Goal: Information Seeking & Learning: Find specific page/section

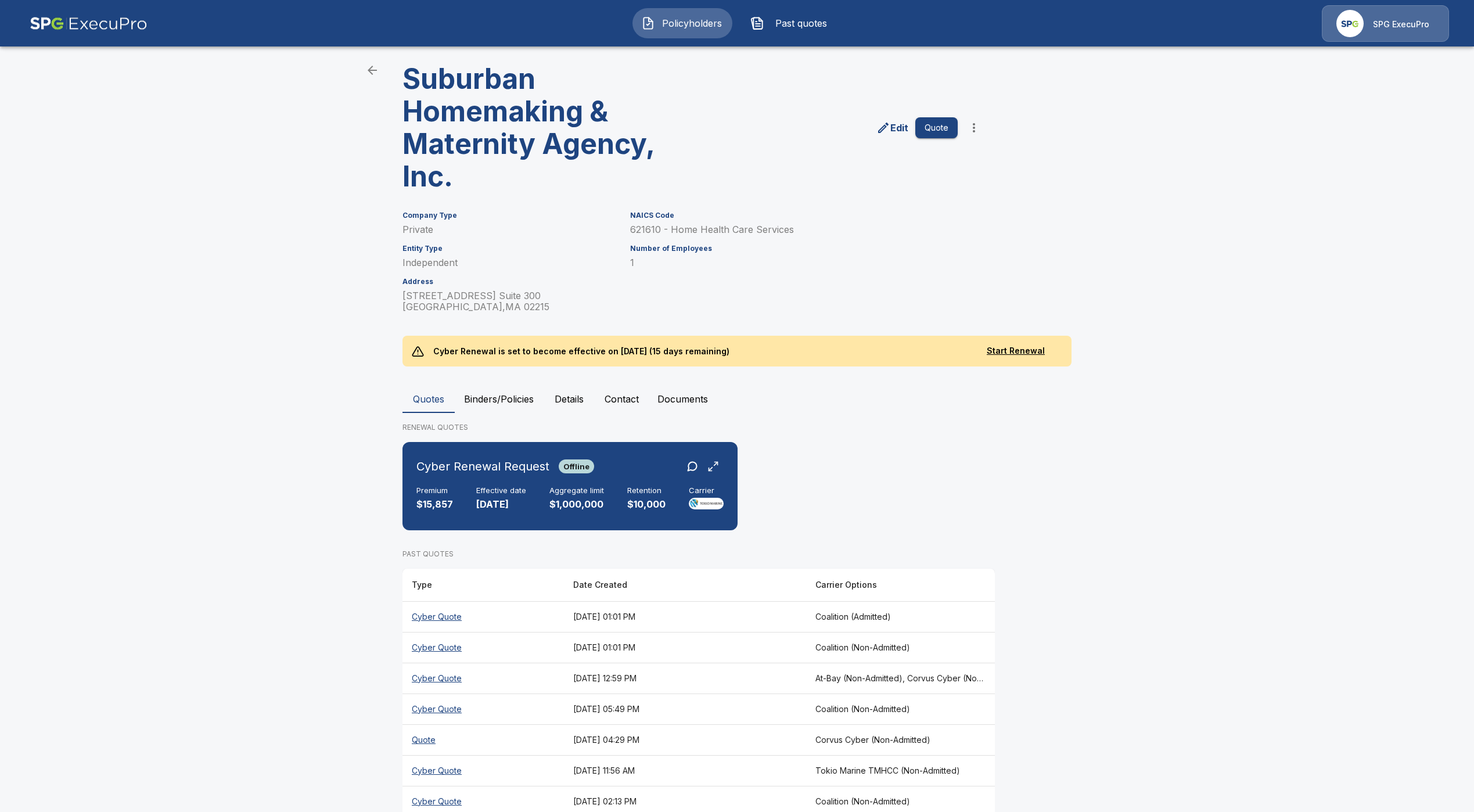
scroll to position [87, 0]
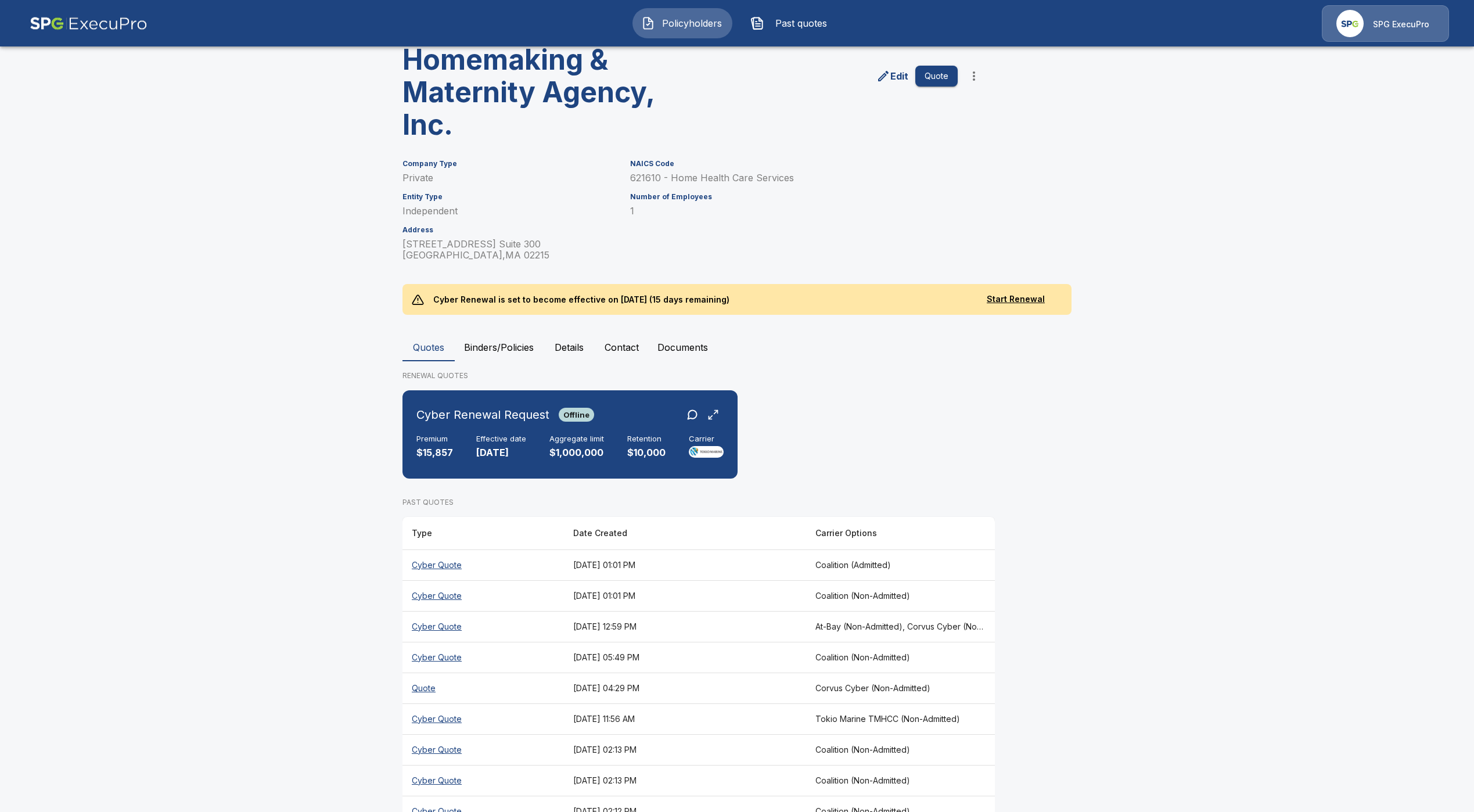
click at [424, 687] on th "Quote" at bounding box center [483, 688] width 162 height 31
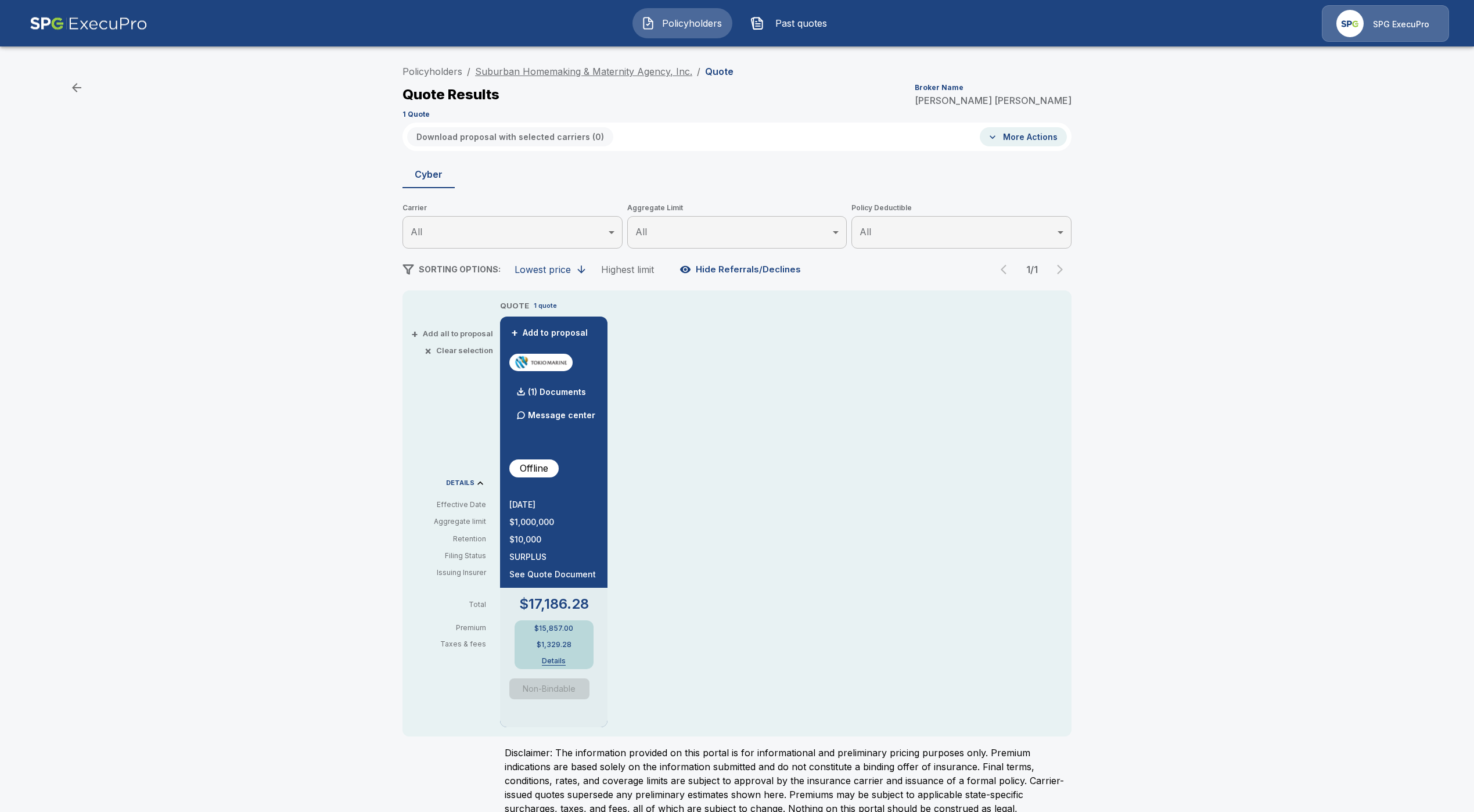
click at [622, 76] on link "Suburban Homemaking & Maternity Agency, Inc." at bounding box center [583, 71] width 217 height 11
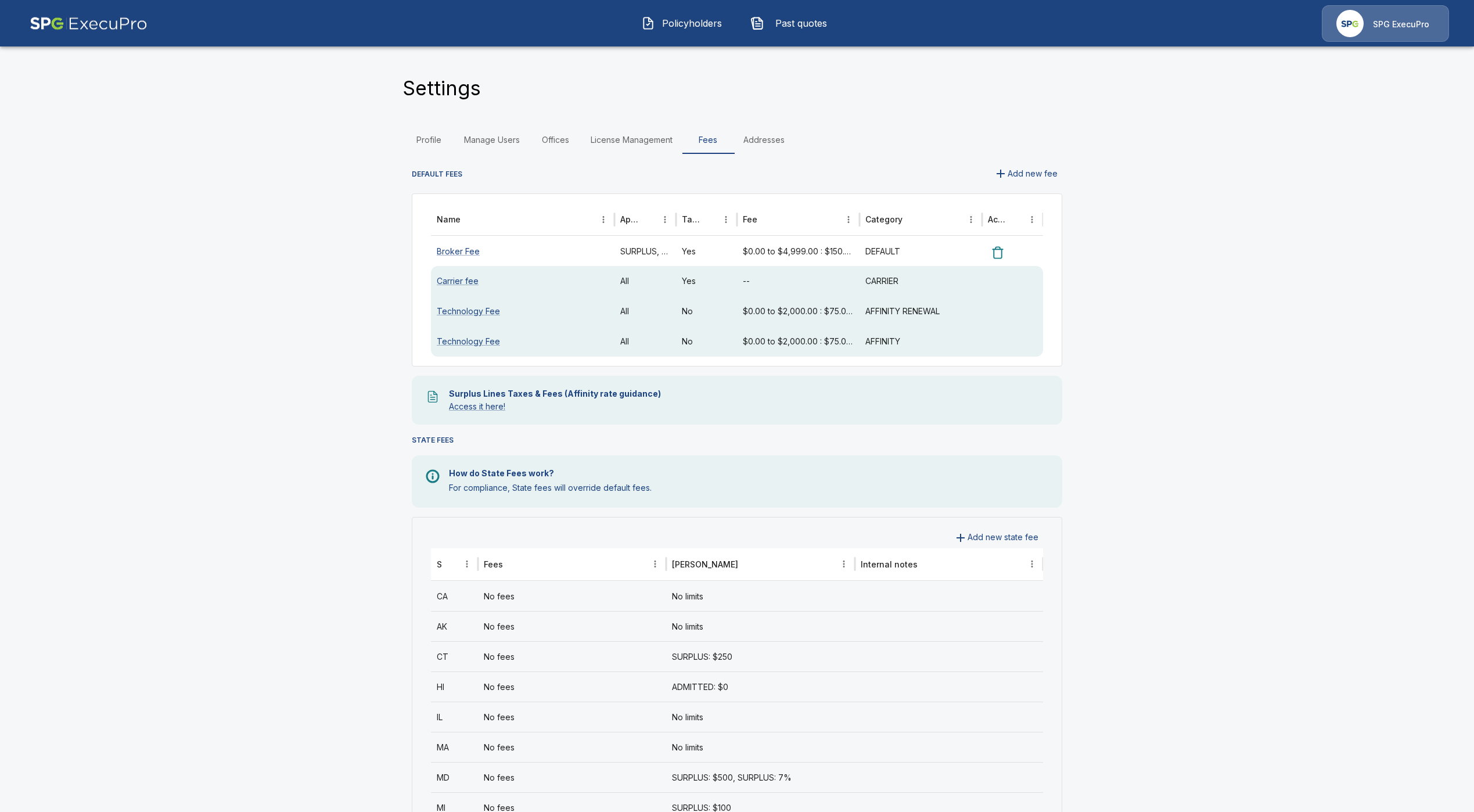
click at [678, 27] on span "Policyholders" at bounding box center [691, 23] width 64 height 14
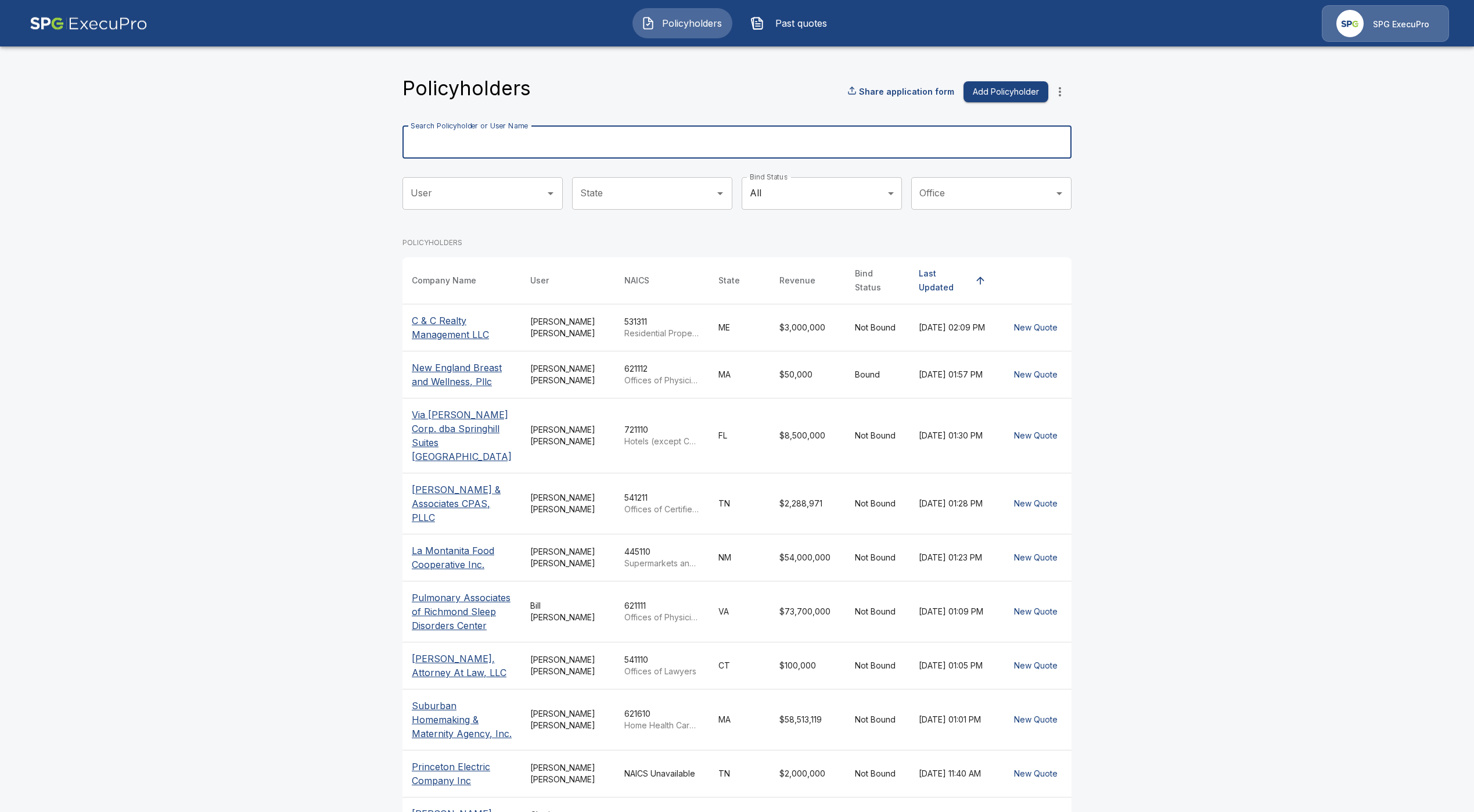
click at [547, 151] on input "Search Policyholder or User Name" at bounding box center [731, 142] width 656 height 32
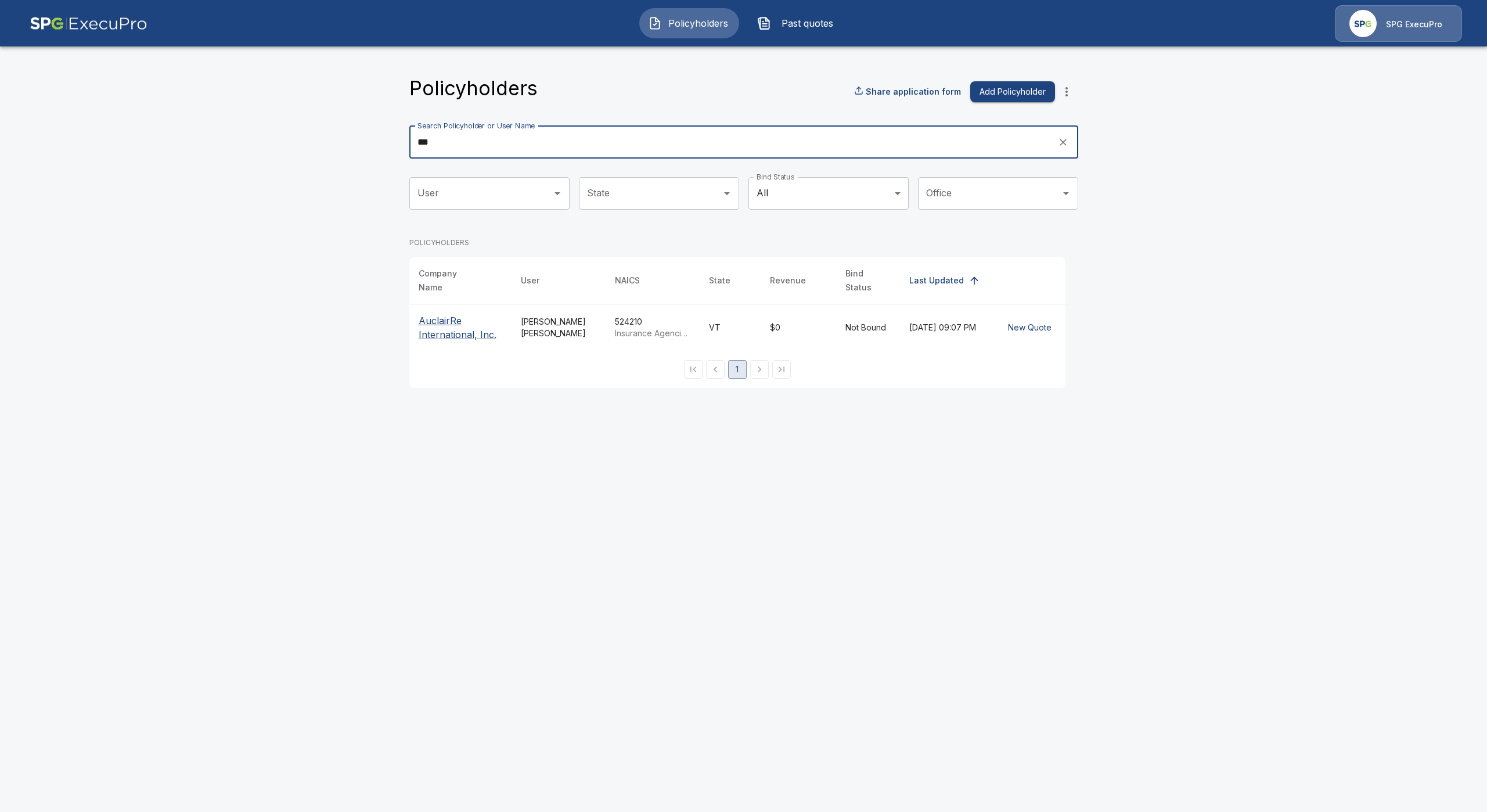
type input "***"
click at [457, 321] on p "AuclairRe International, Inc." at bounding box center [460, 327] width 83 height 27
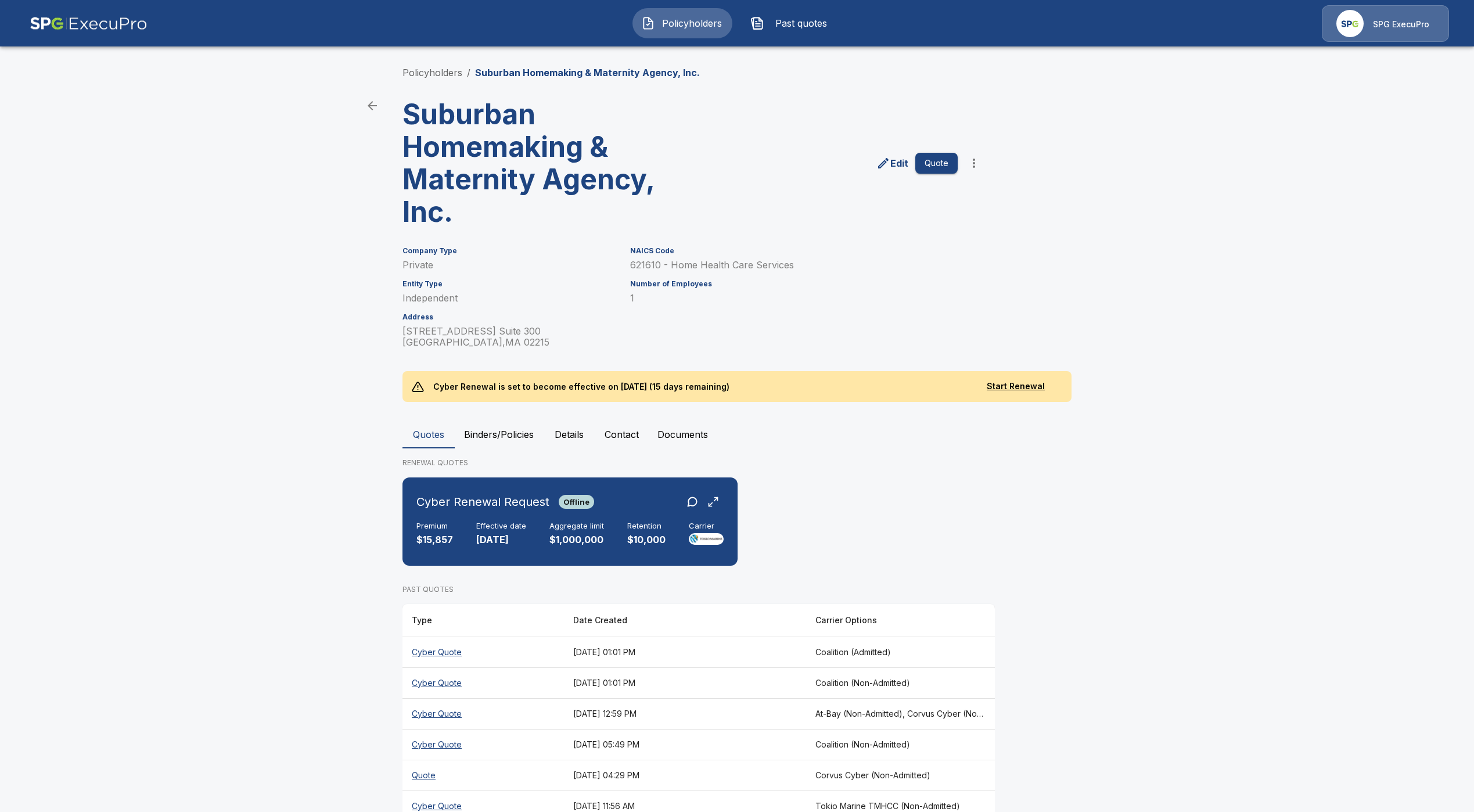
click at [457, 651] on th "Cyber Quote" at bounding box center [483, 652] width 162 height 31
drag, startPoint x: 449, startPoint y: 658, endPoint x: 452, endPoint y: 679, distance: 21.2
click at [452, 679] on tbody "Cyber Quote August 26, 2025 at 01:01 PM Coalition (Admitted) Cyber Quote August…" at bounding box center [698, 821] width 592 height 369
click at [452, 679] on th "Cyber Quote" at bounding box center [483, 683] width 162 height 31
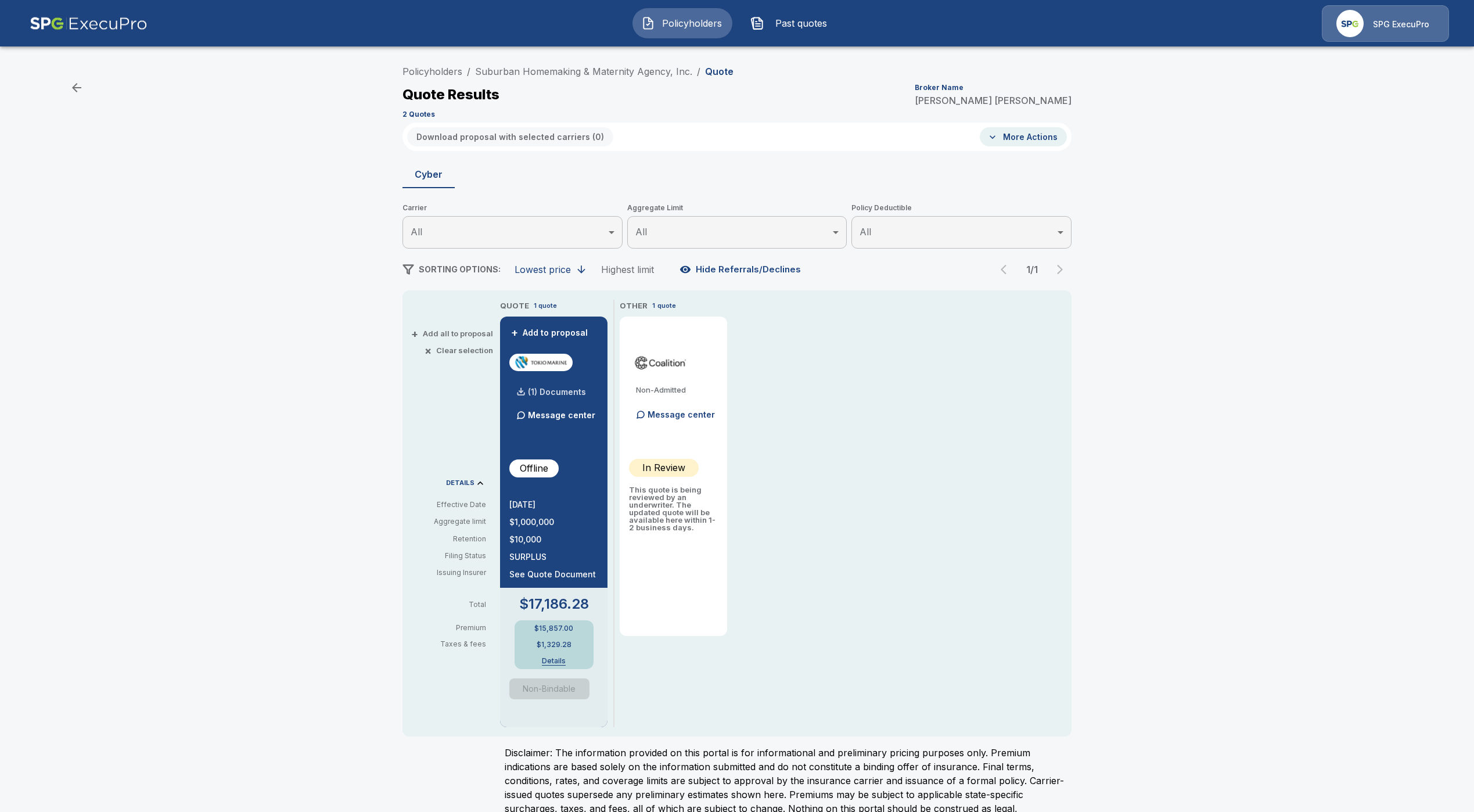
click at [554, 393] on p "(1) Documents" at bounding box center [557, 392] width 58 height 8
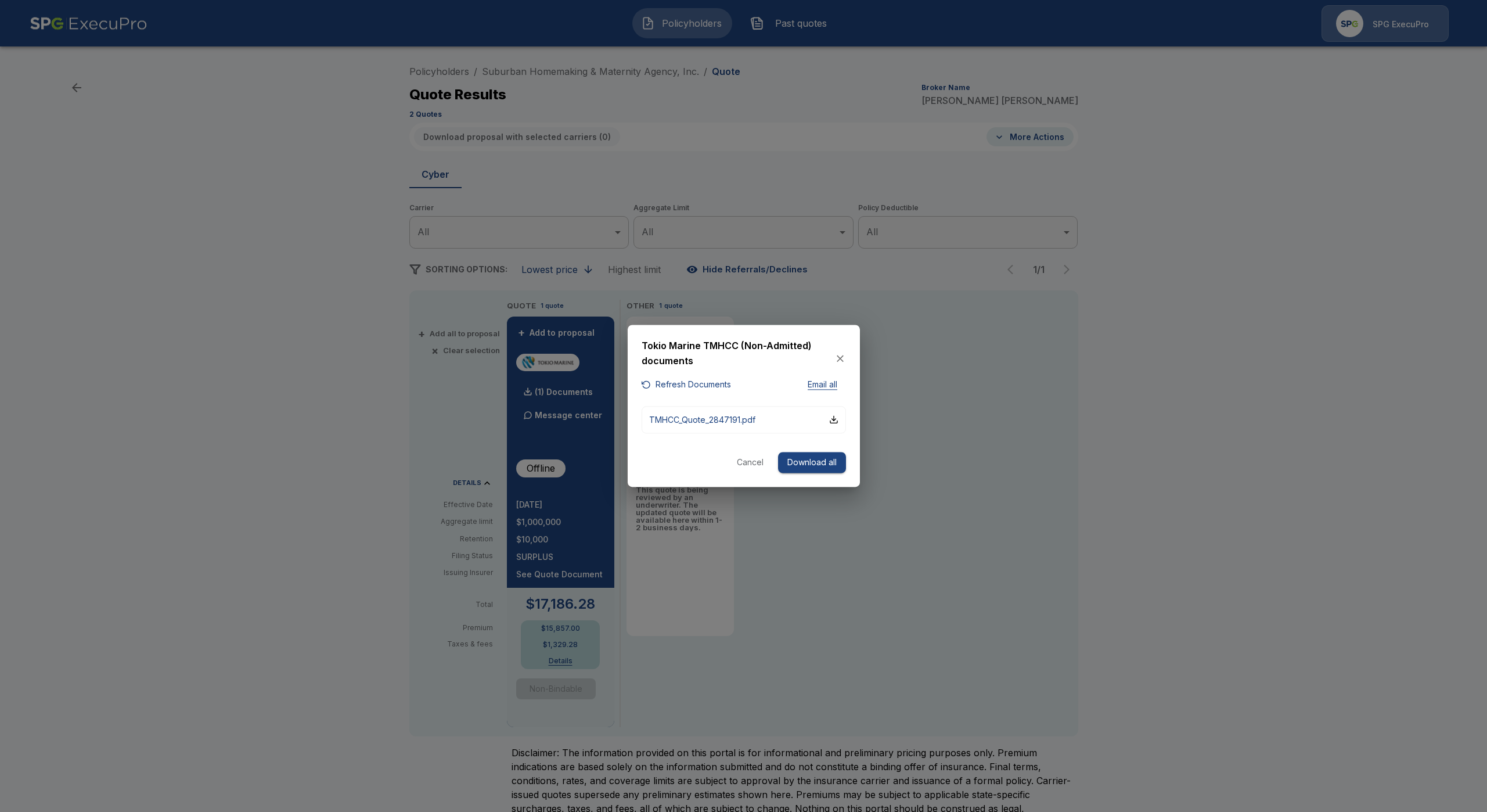
click at [734, 398] on div "Tokio Marine TMHCC (Non-Admitted) documents Refresh Documents Email all TMHCC_Q…" at bounding box center [744, 406] width 232 height 162
click at [734, 418] on p "TMHCC_Quote_2847191.pdf" at bounding box center [702, 419] width 107 height 12
click at [998, 385] on div at bounding box center [744, 406] width 1487 height 812
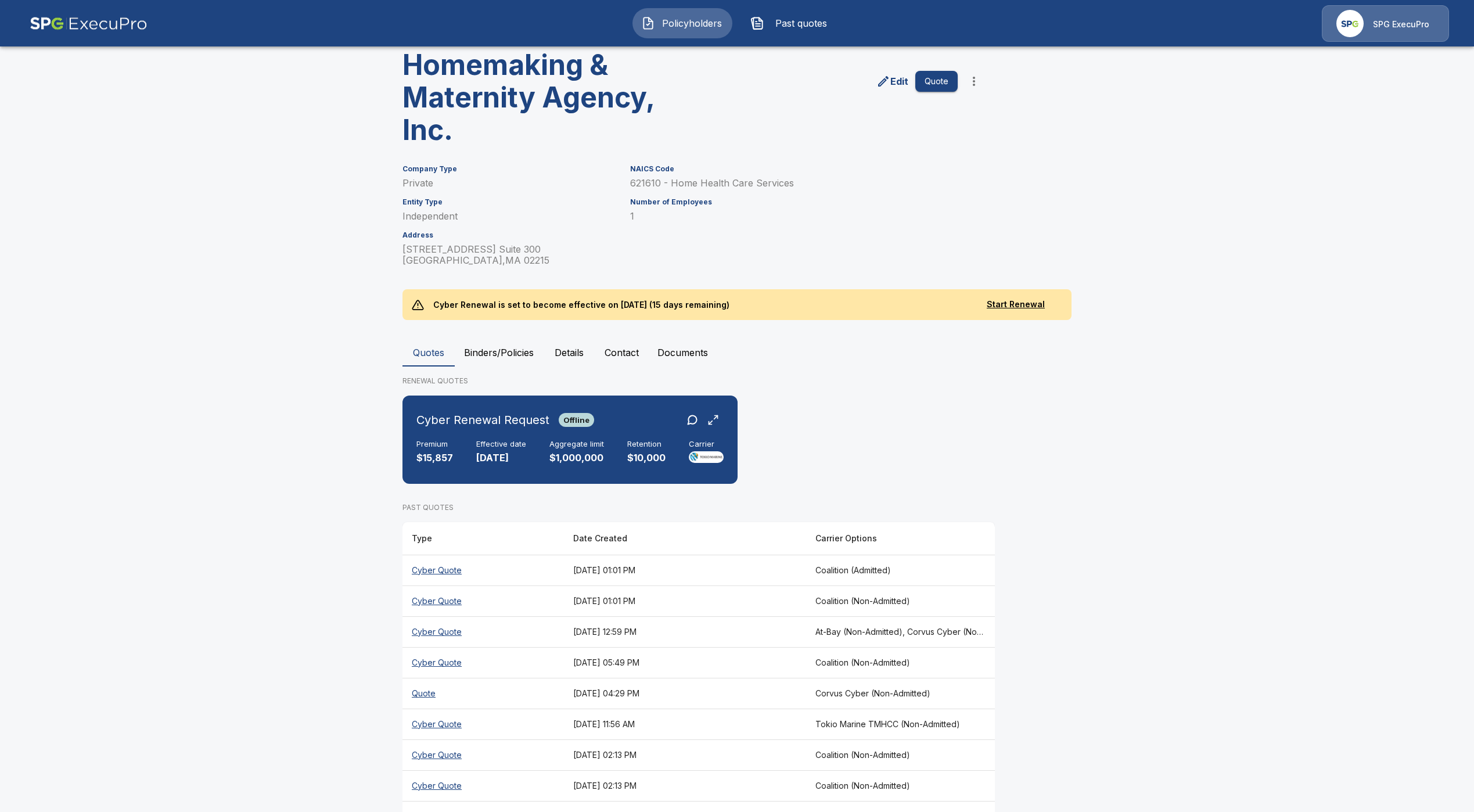
scroll to position [87, 0]
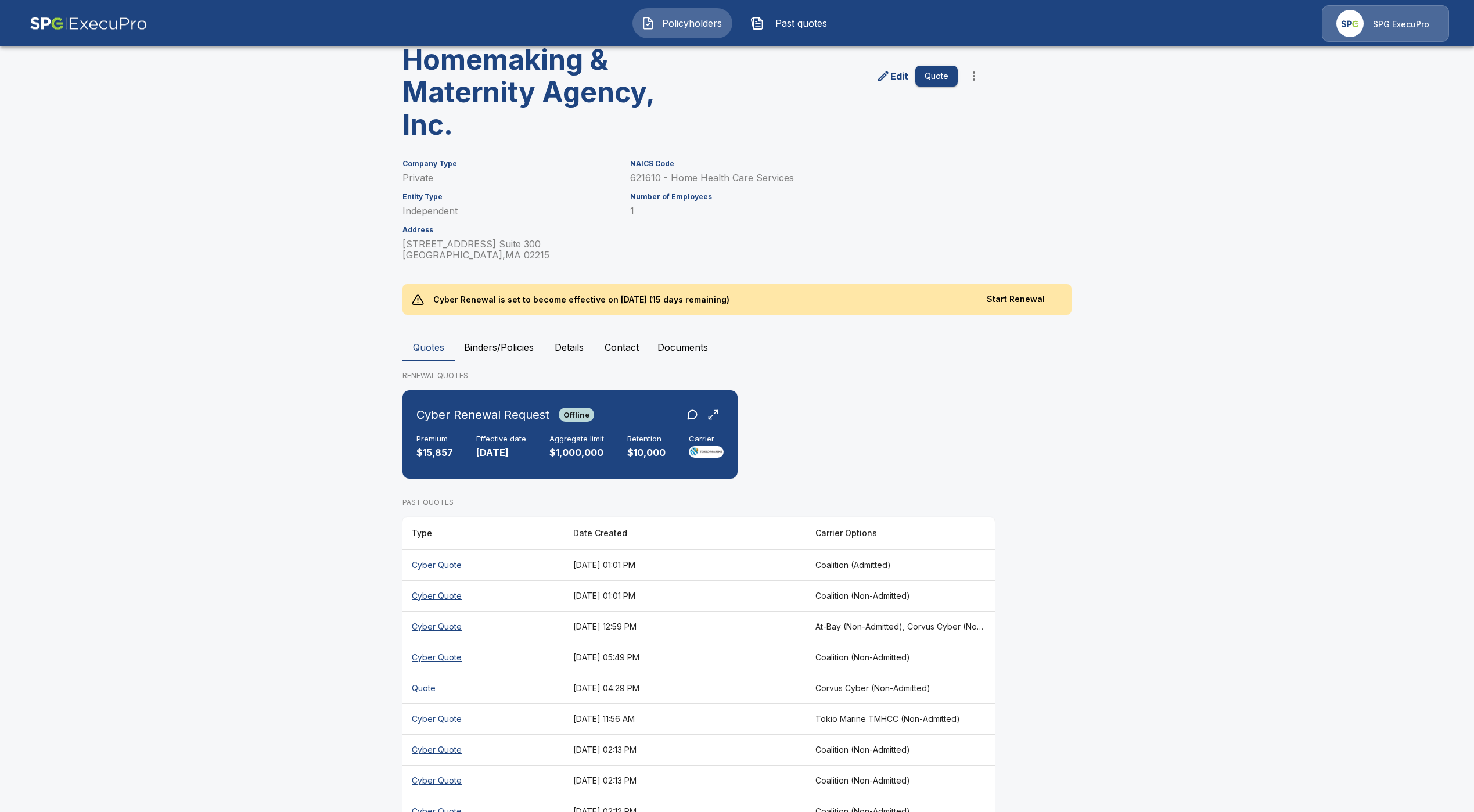
click at [441, 564] on th "Cyber Quote" at bounding box center [483, 565] width 162 height 31
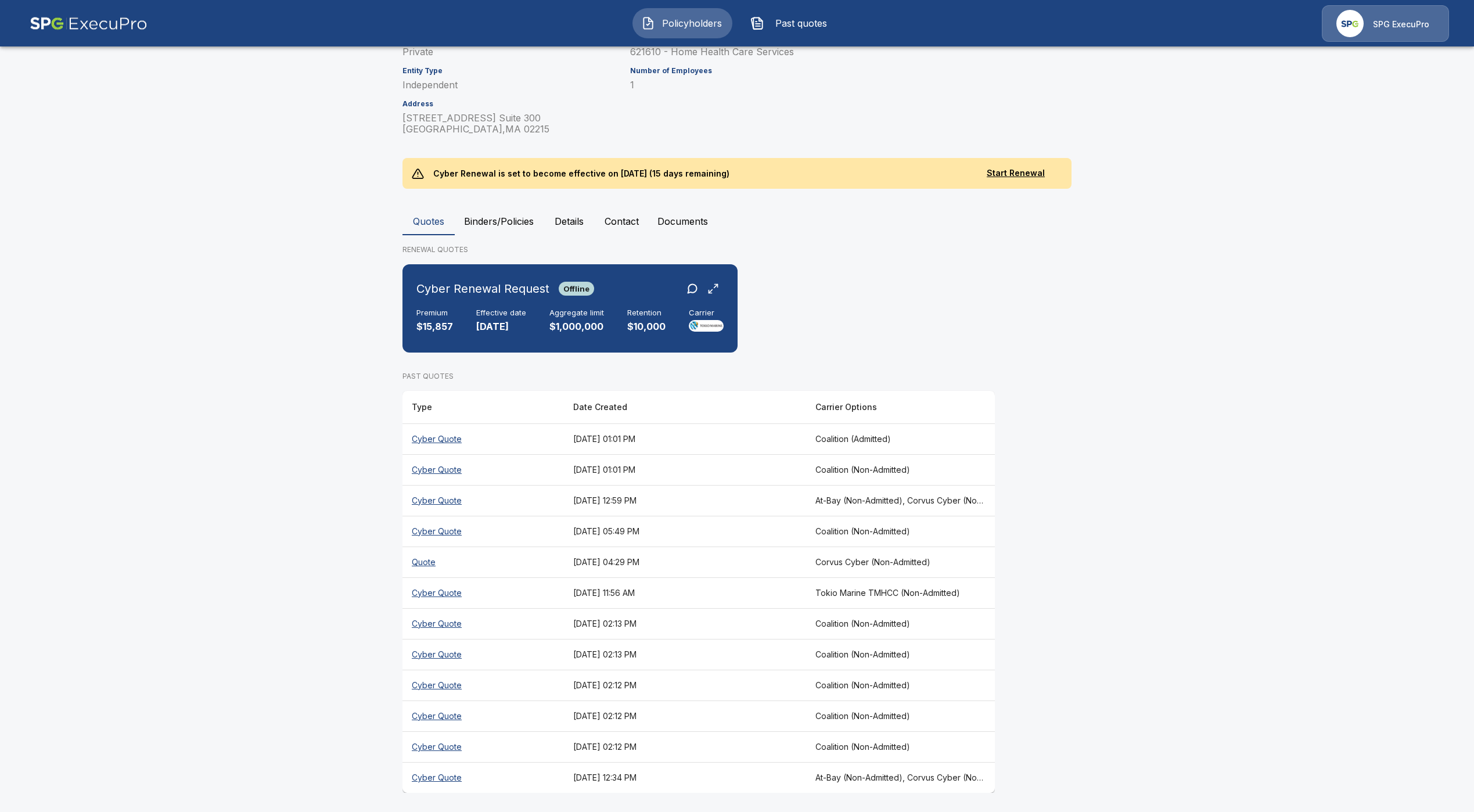
scroll to position [216, 0]
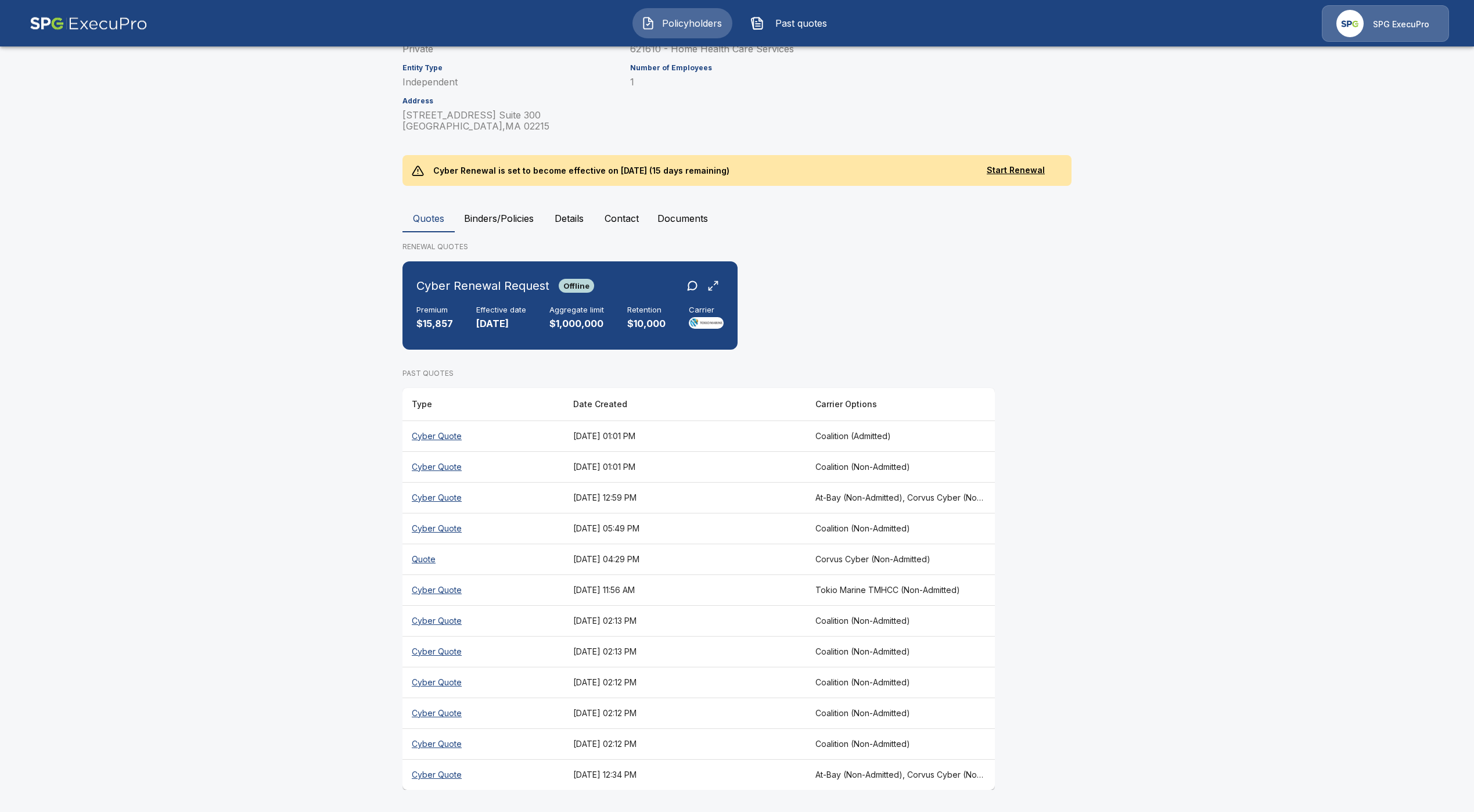
click at [424, 764] on th "Cyber Quote" at bounding box center [483, 774] width 162 height 31
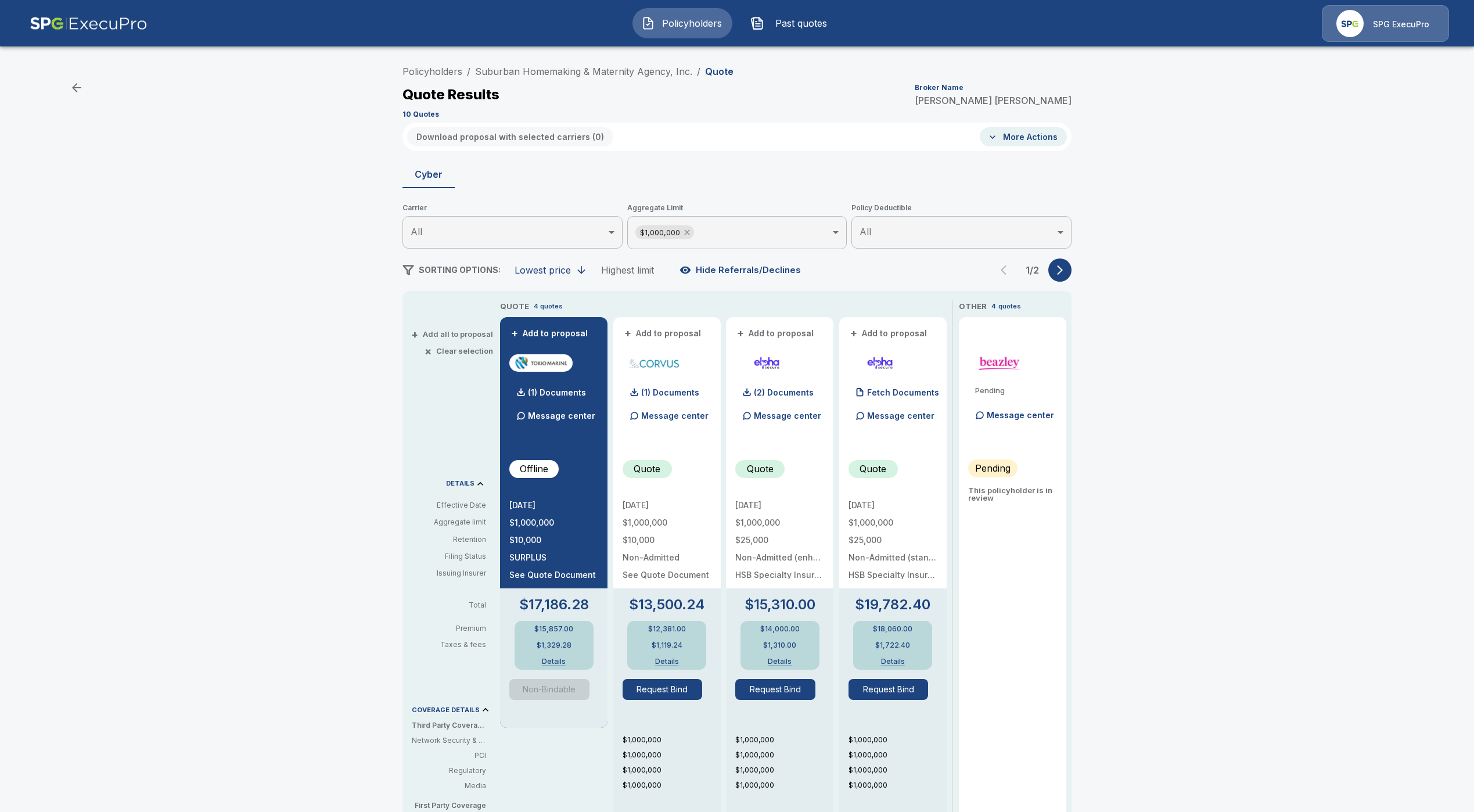
click at [689, 231] on icon at bounding box center [686, 233] width 5 height 5
click at [1063, 272] on icon "button" at bounding box center [1059, 270] width 6 height 10
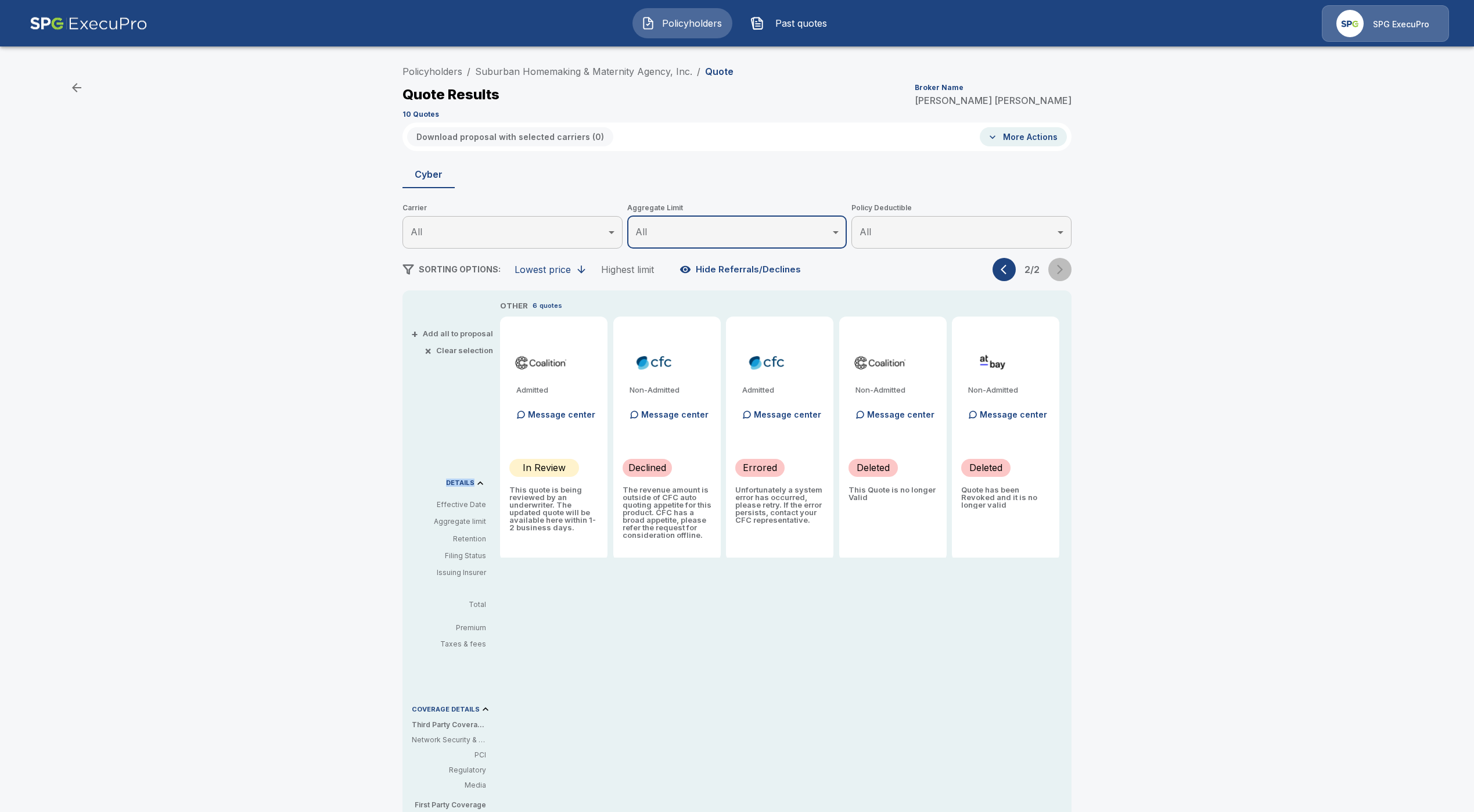
click at [1065, 272] on div "2 / 2" at bounding box center [1032, 269] width 79 height 23
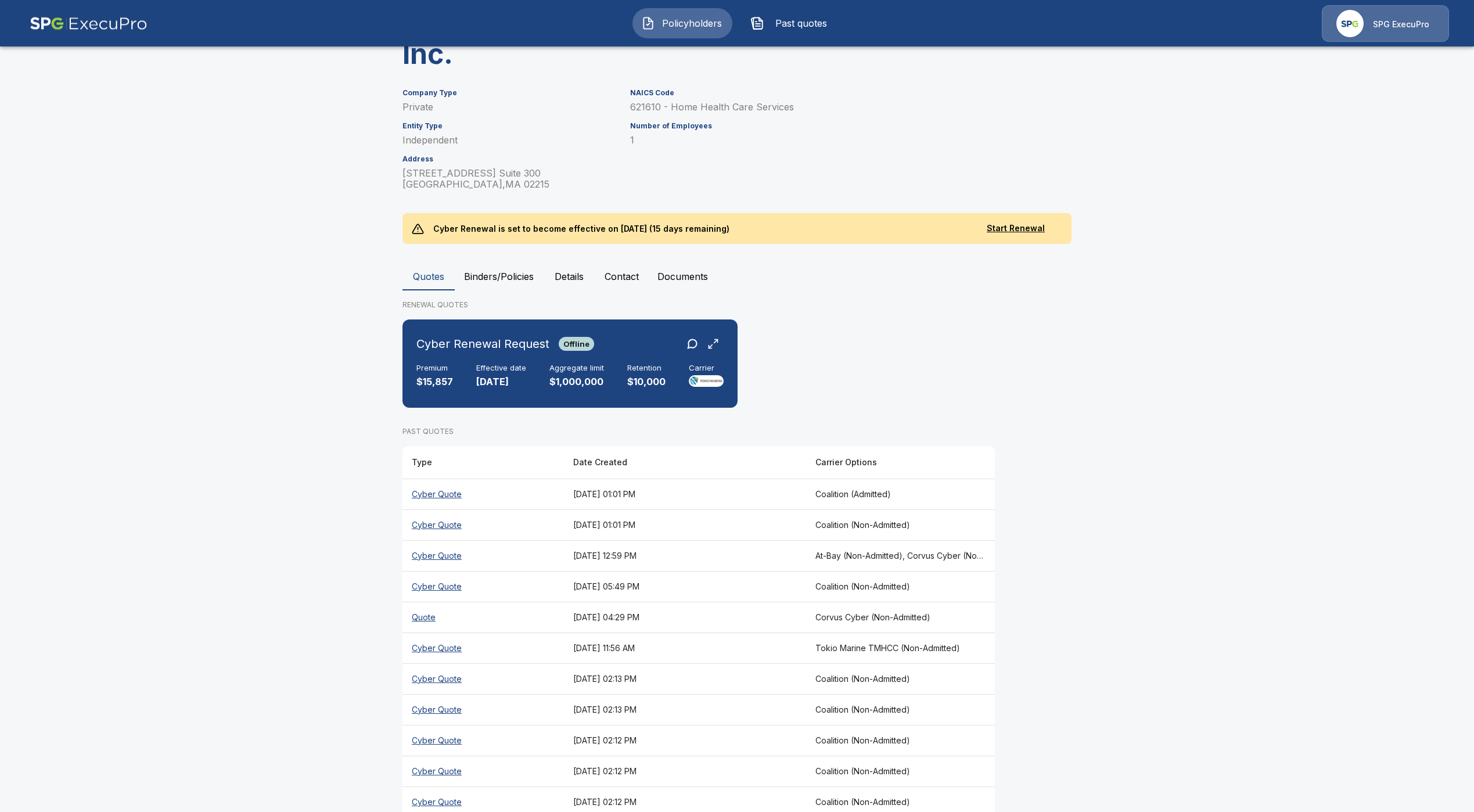
scroll to position [216, 0]
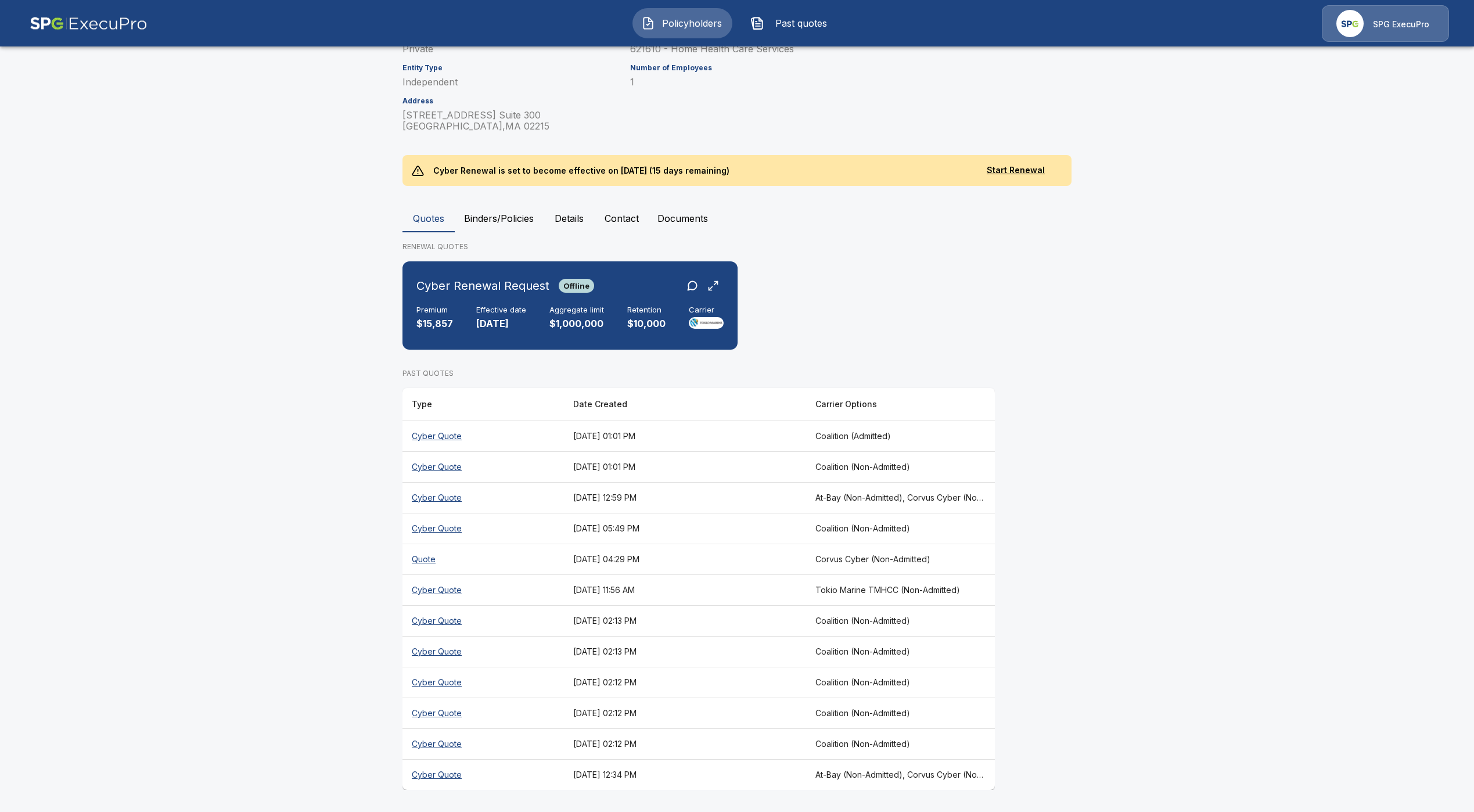
click at [439, 749] on th "Cyber Quote" at bounding box center [483, 743] width 162 height 31
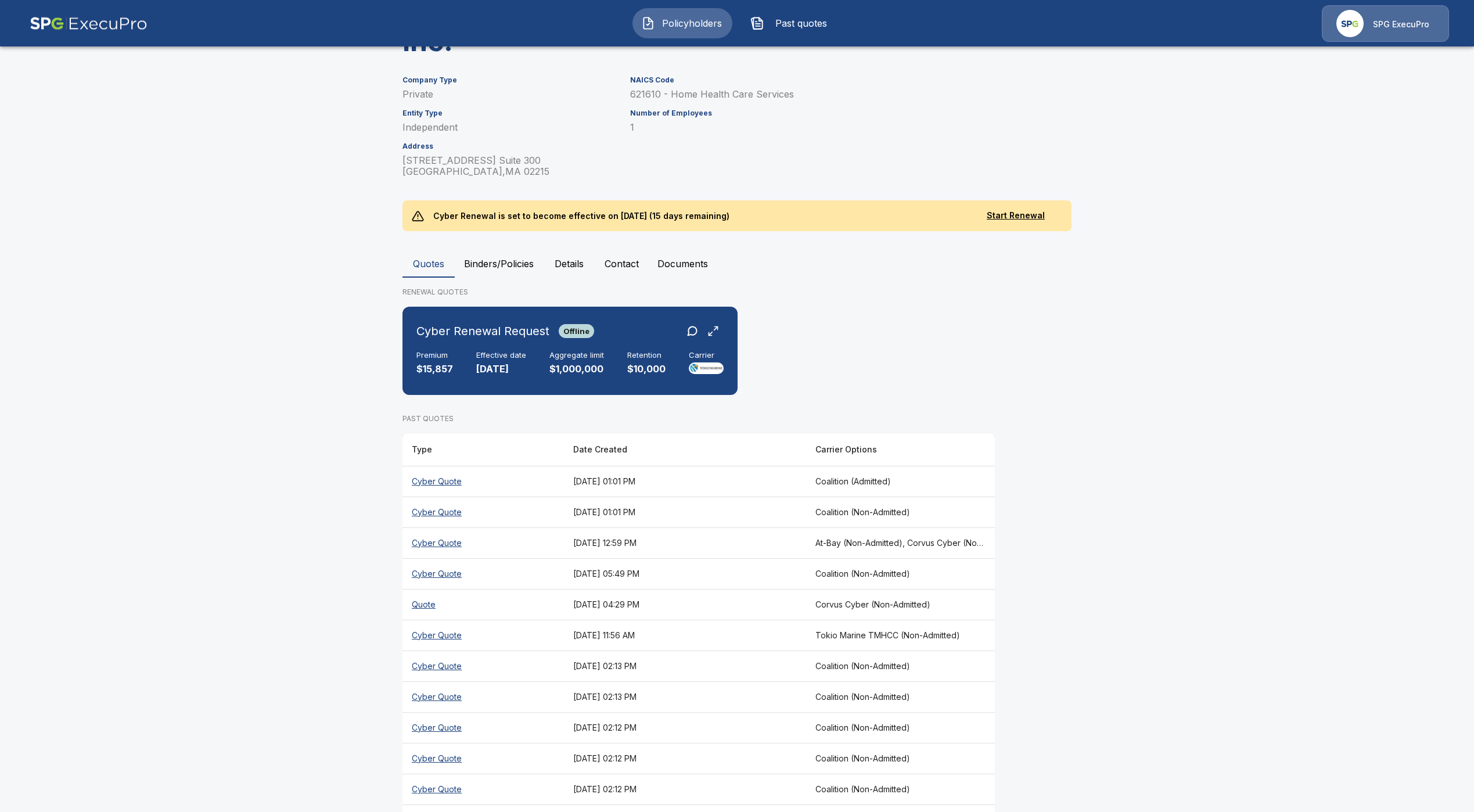
scroll to position [175, 0]
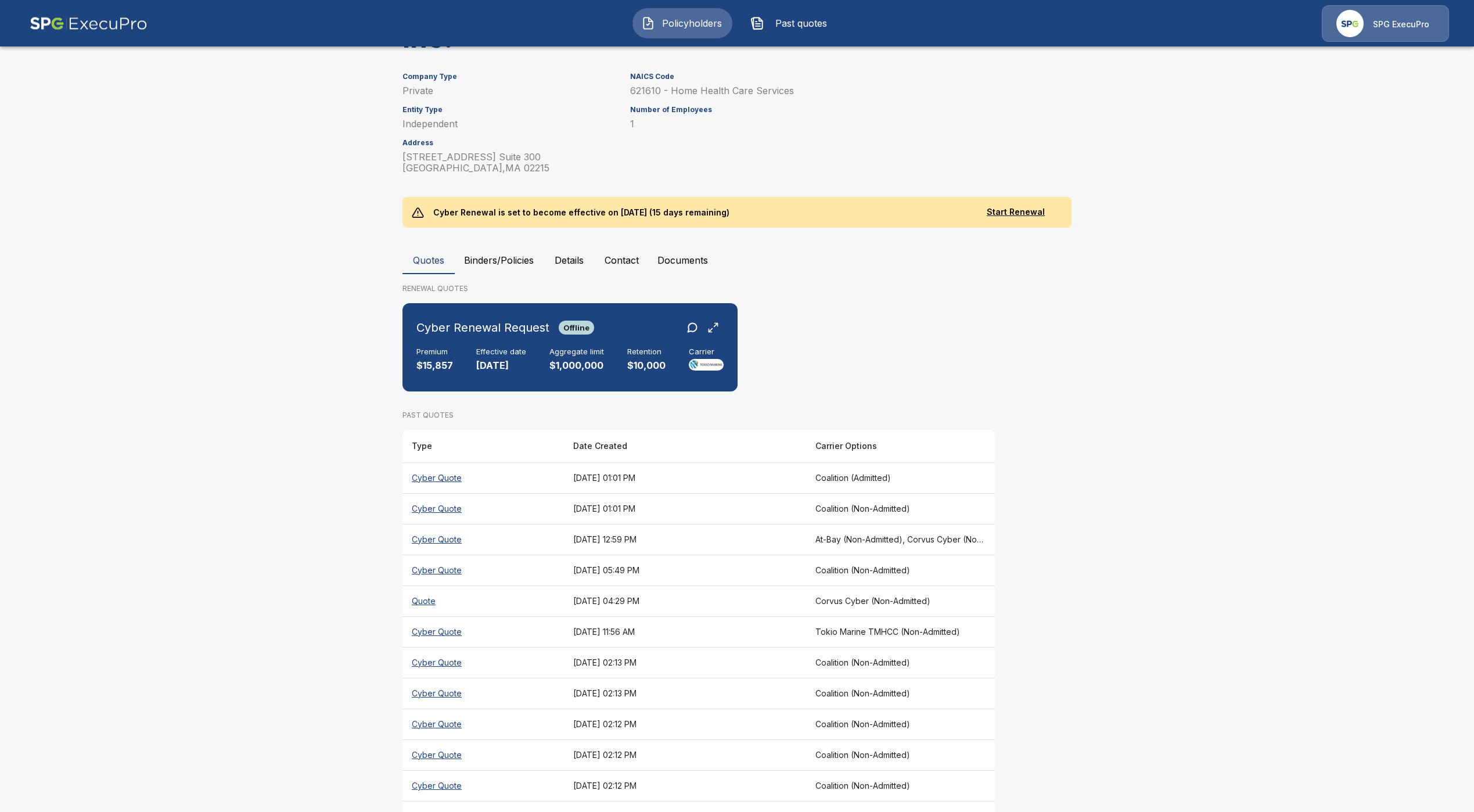
click at [447, 506] on th "Cyber Quote" at bounding box center [483, 508] width 162 height 31
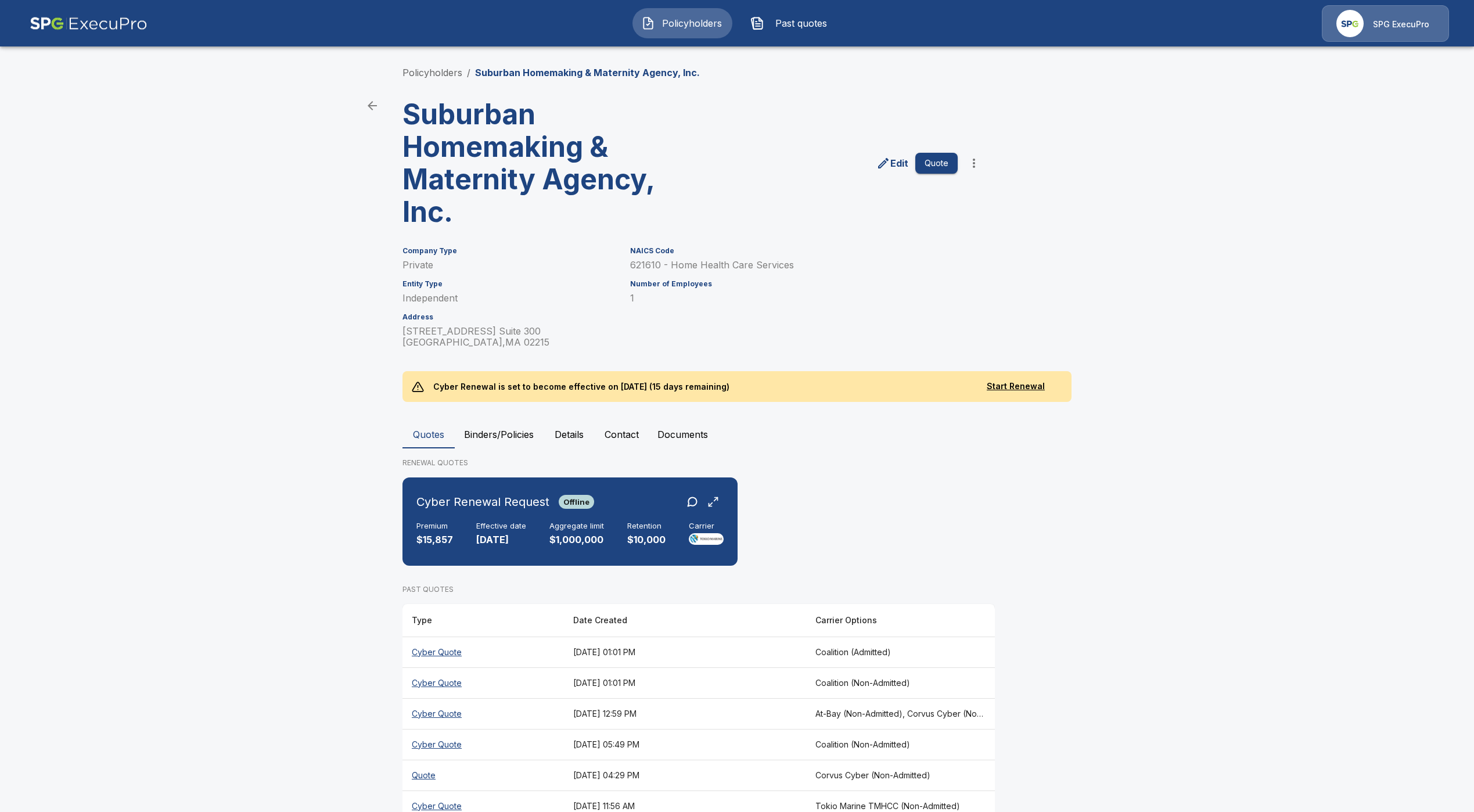
click at [449, 657] on th "Cyber Quote" at bounding box center [483, 652] width 162 height 31
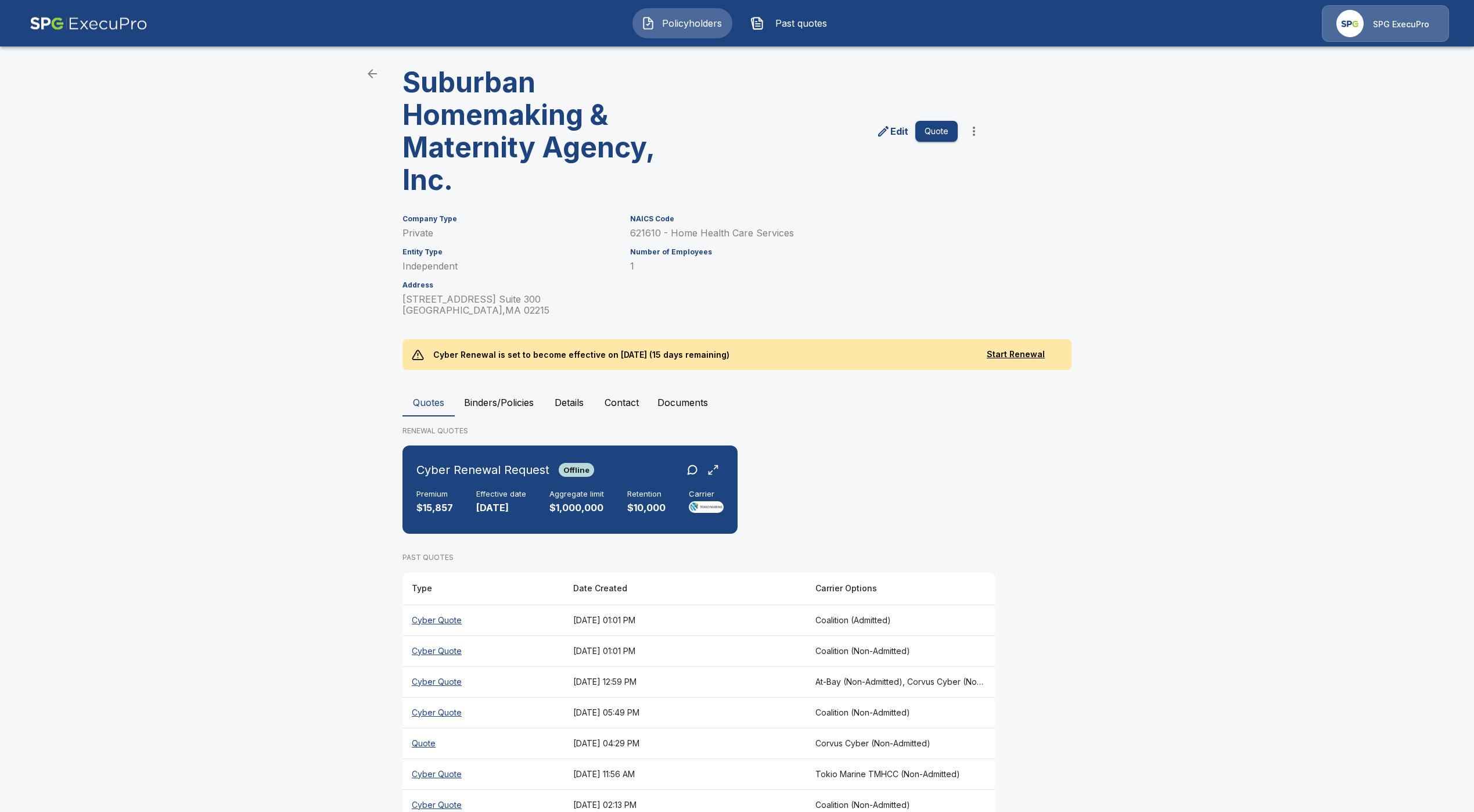
scroll to position [87, 0]
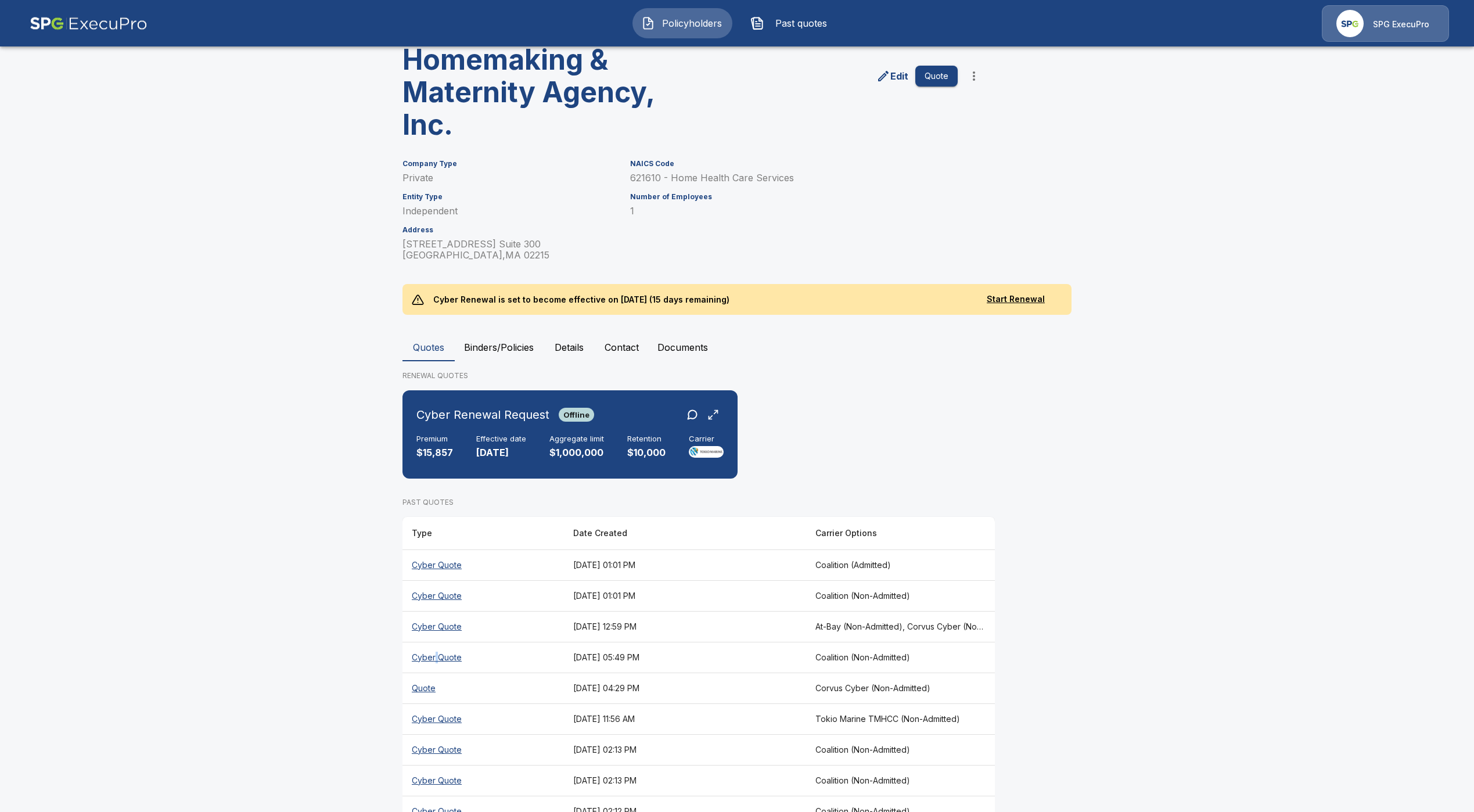
click at [444, 653] on th "Cyber Quote" at bounding box center [483, 657] width 162 height 31
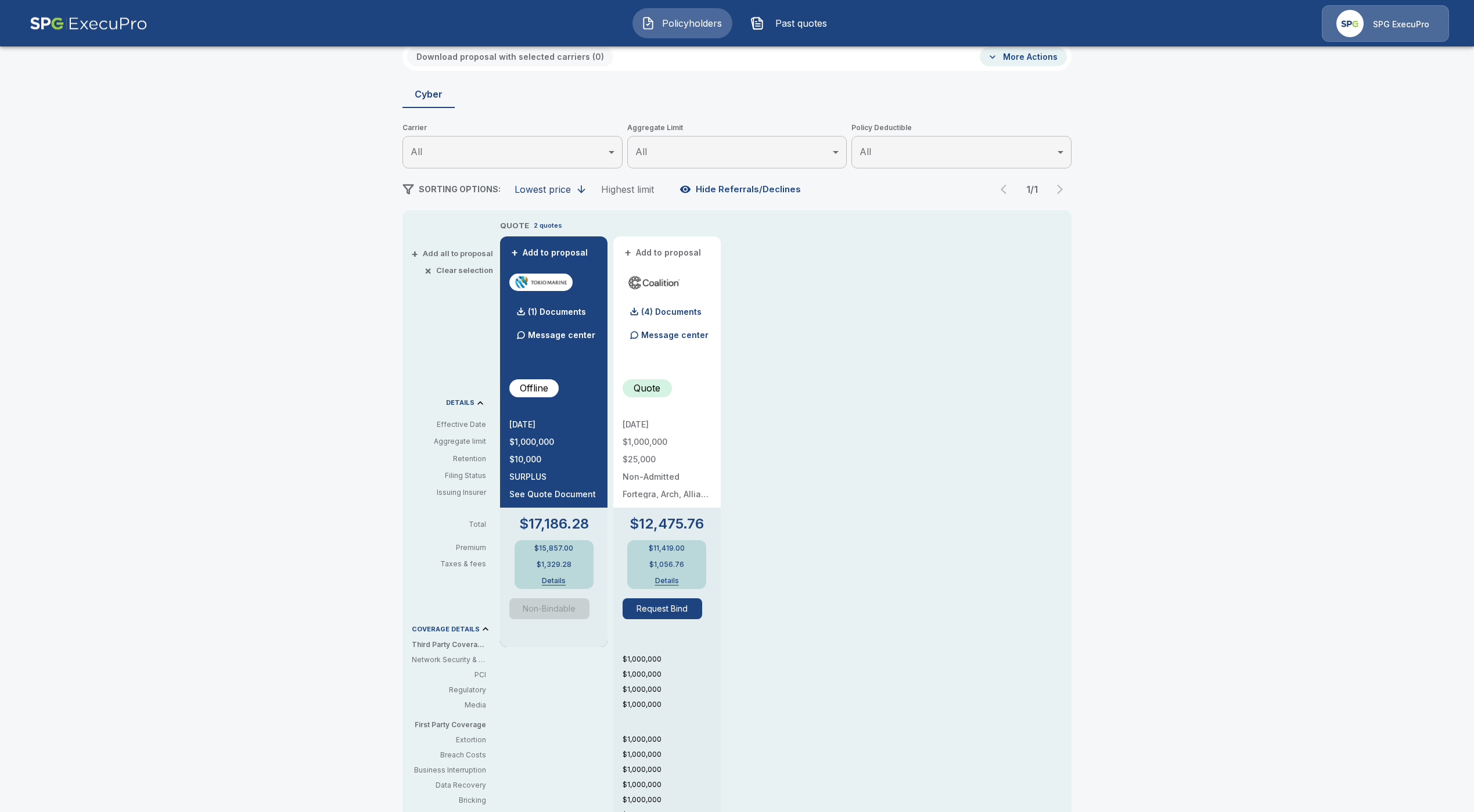
scroll to position [87, 0]
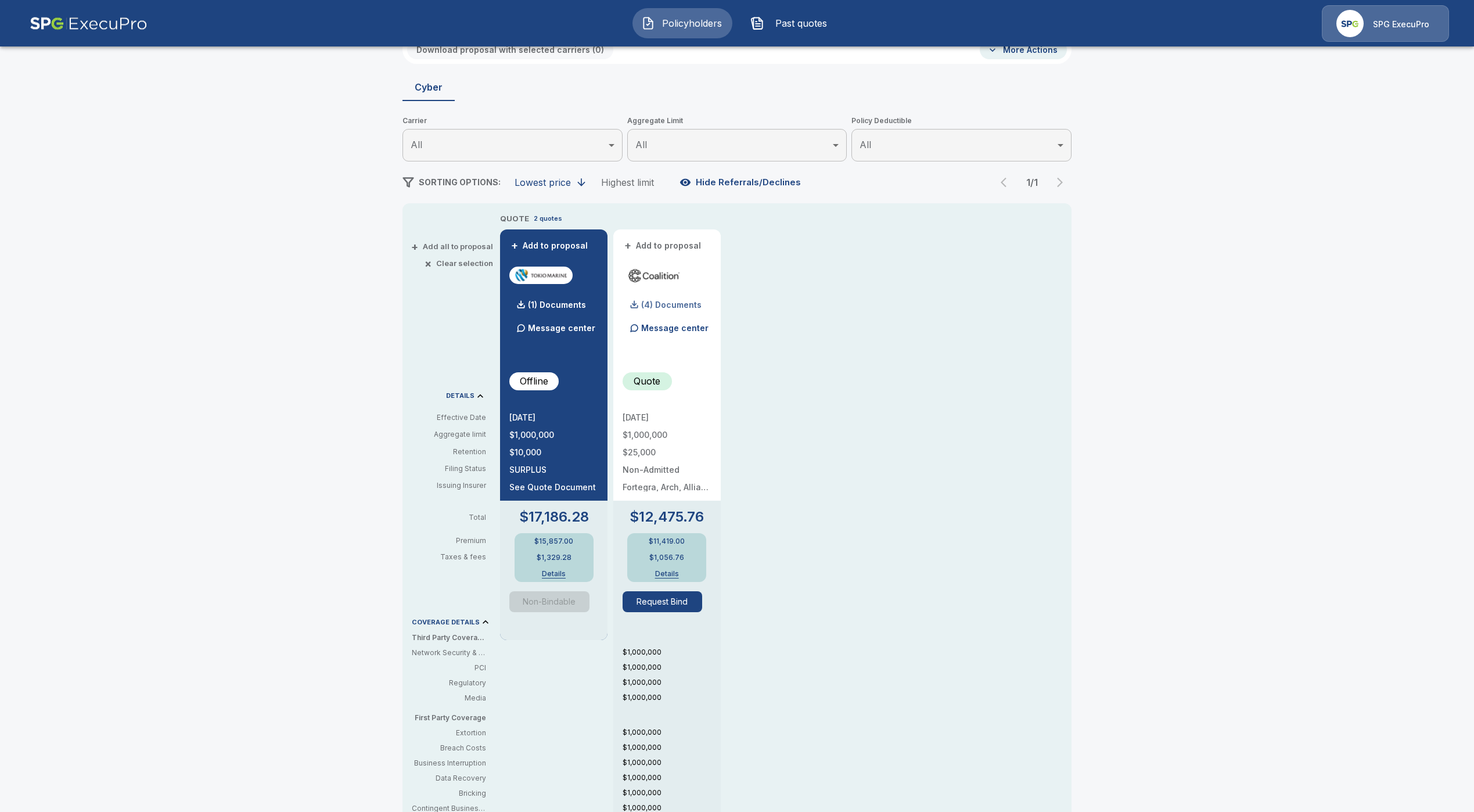
click at [699, 306] on p "(4) Documents" at bounding box center [671, 305] width 61 height 8
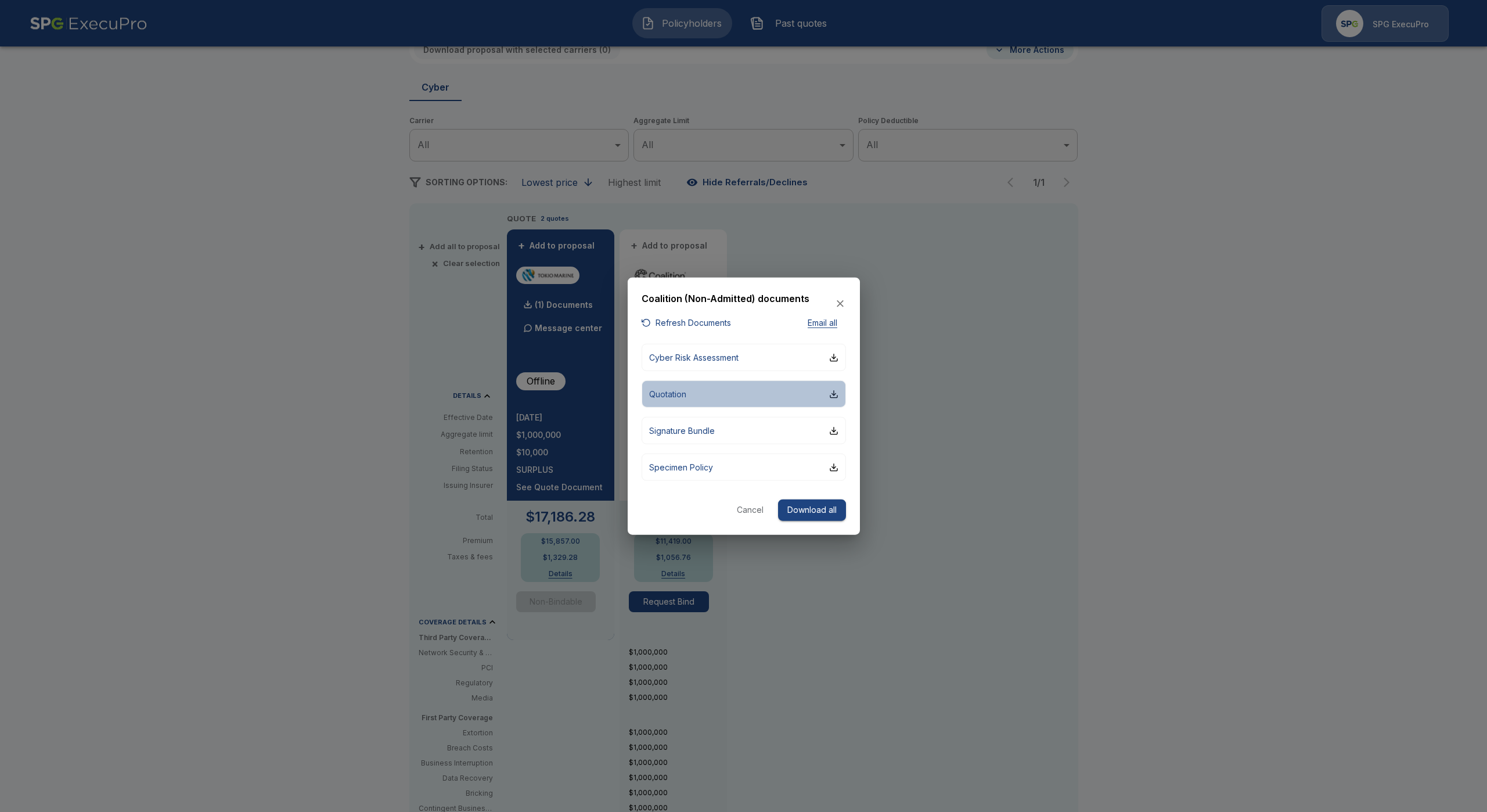
click at [725, 398] on button "Quotation" at bounding box center [744, 394] width 204 height 27
click at [622, 626] on div at bounding box center [744, 406] width 1487 height 812
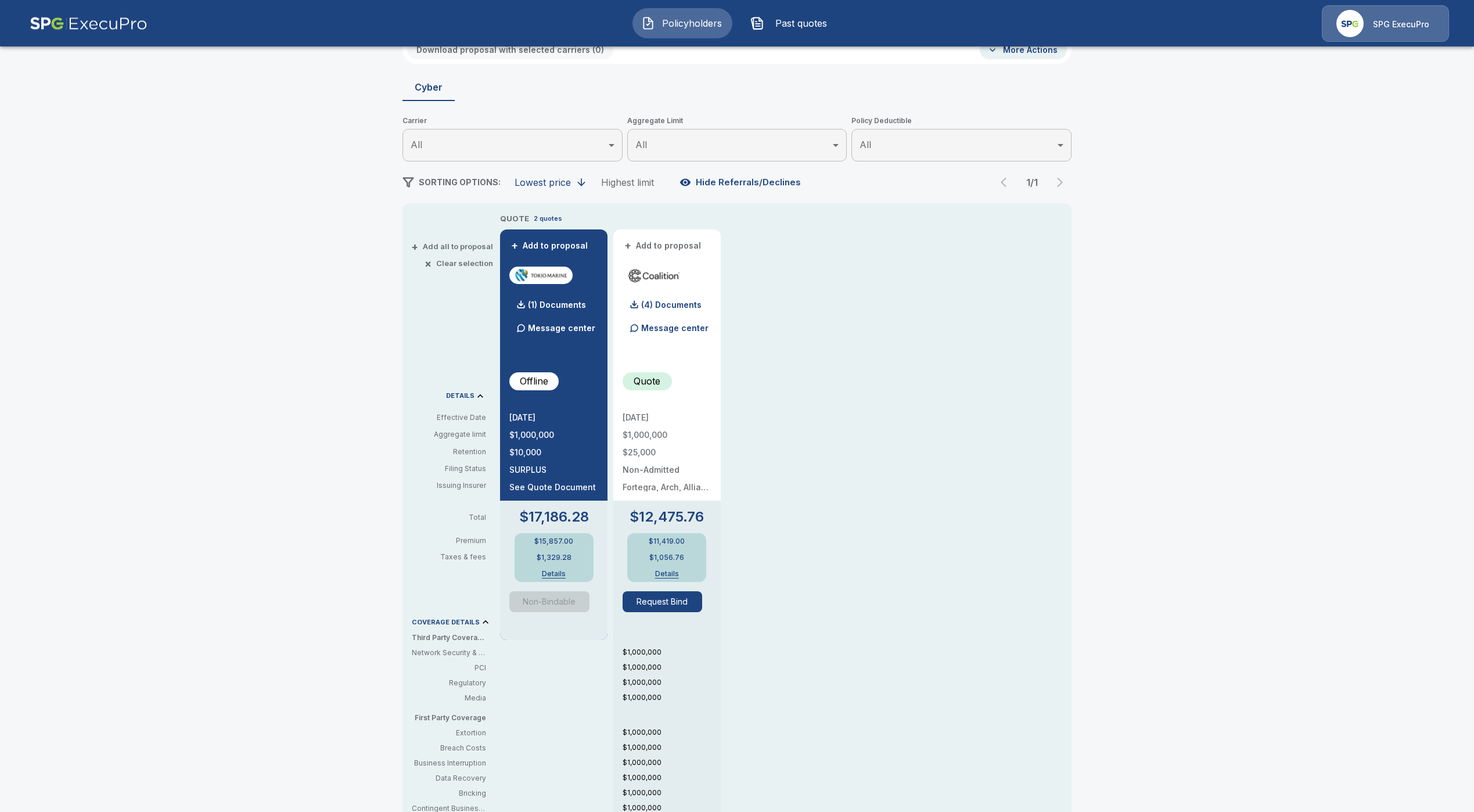
drag, startPoint x: 926, startPoint y: 425, endPoint x: 916, endPoint y: 424, distance: 10.0
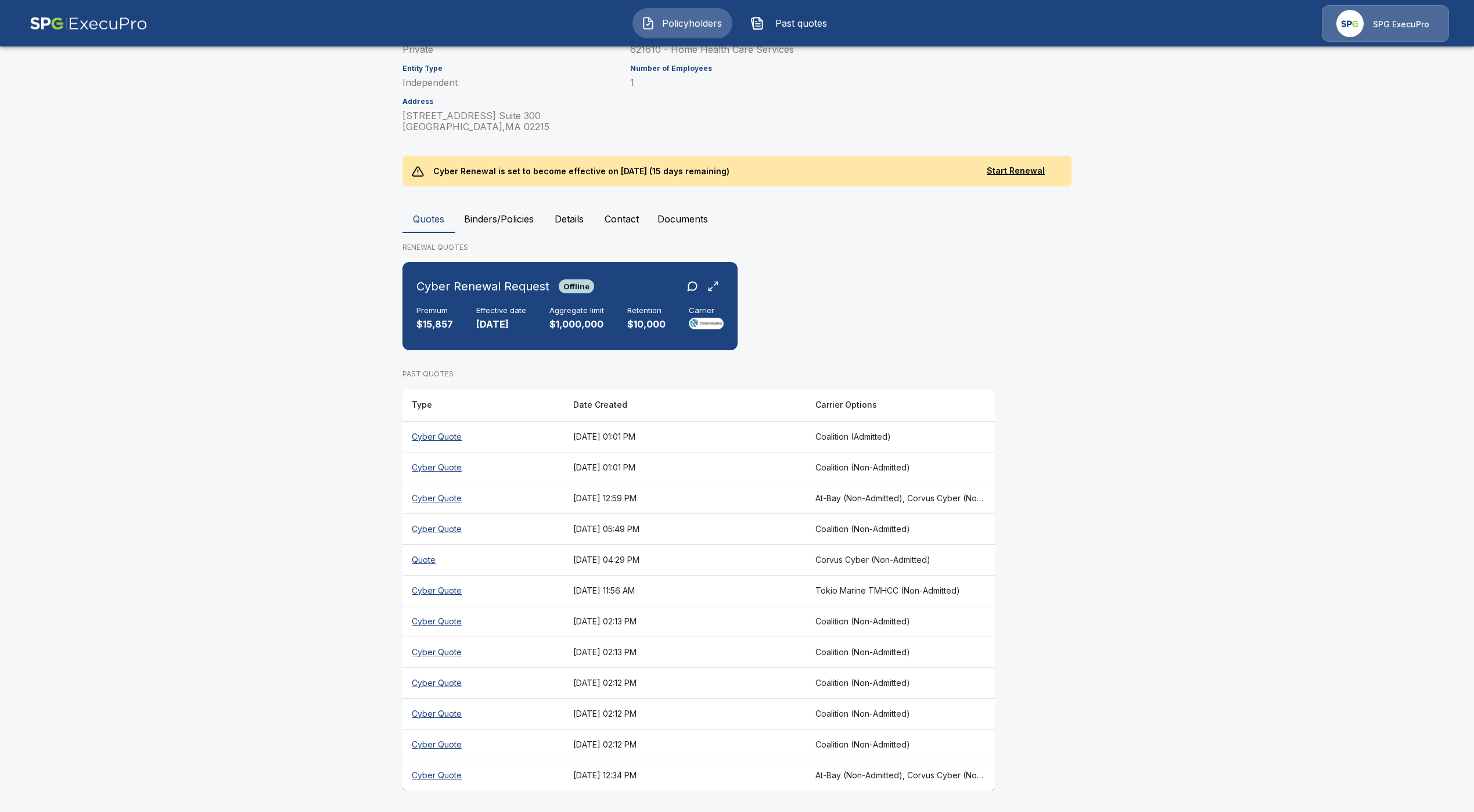
scroll to position [216, 0]
click at [436, 560] on th "Quote" at bounding box center [483, 559] width 162 height 31
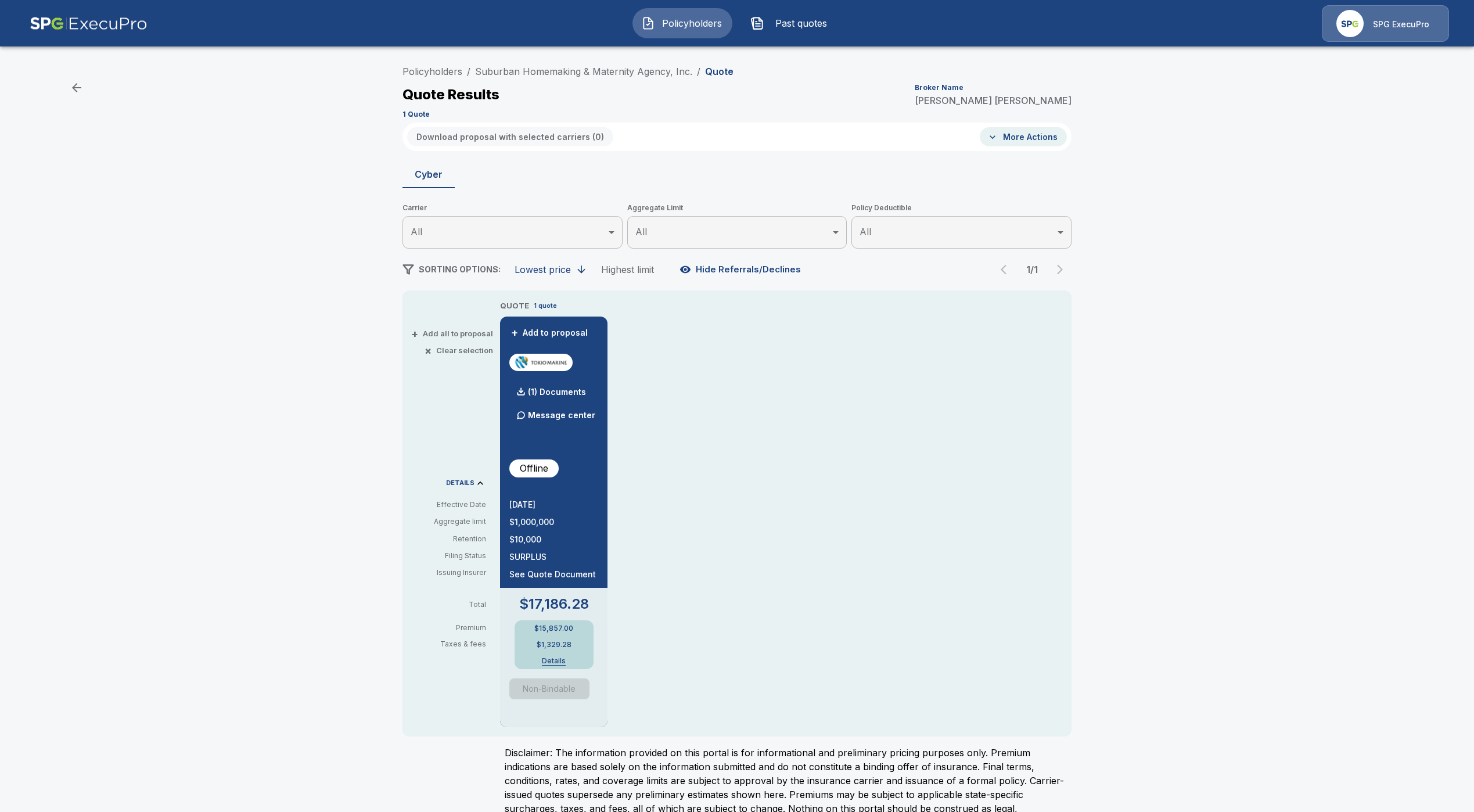
click at [748, 255] on div "Policyholders / Suburban Homemaking & Maternity Agency, Inc. / Quote Quote Resu…" at bounding box center [737, 451] width 697 height 783
click at [744, 262] on button "Hide Referrals/Declines" at bounding box center [741, 269] width 128 height 22
click at [715, 271] on button "Show Referrals/Declines" at bounding box center [743, 269] width 133 height 22
click at [720, 267] on button "Hide Referrals/Declines" at bounding box center [741, 269] width 128 height 22
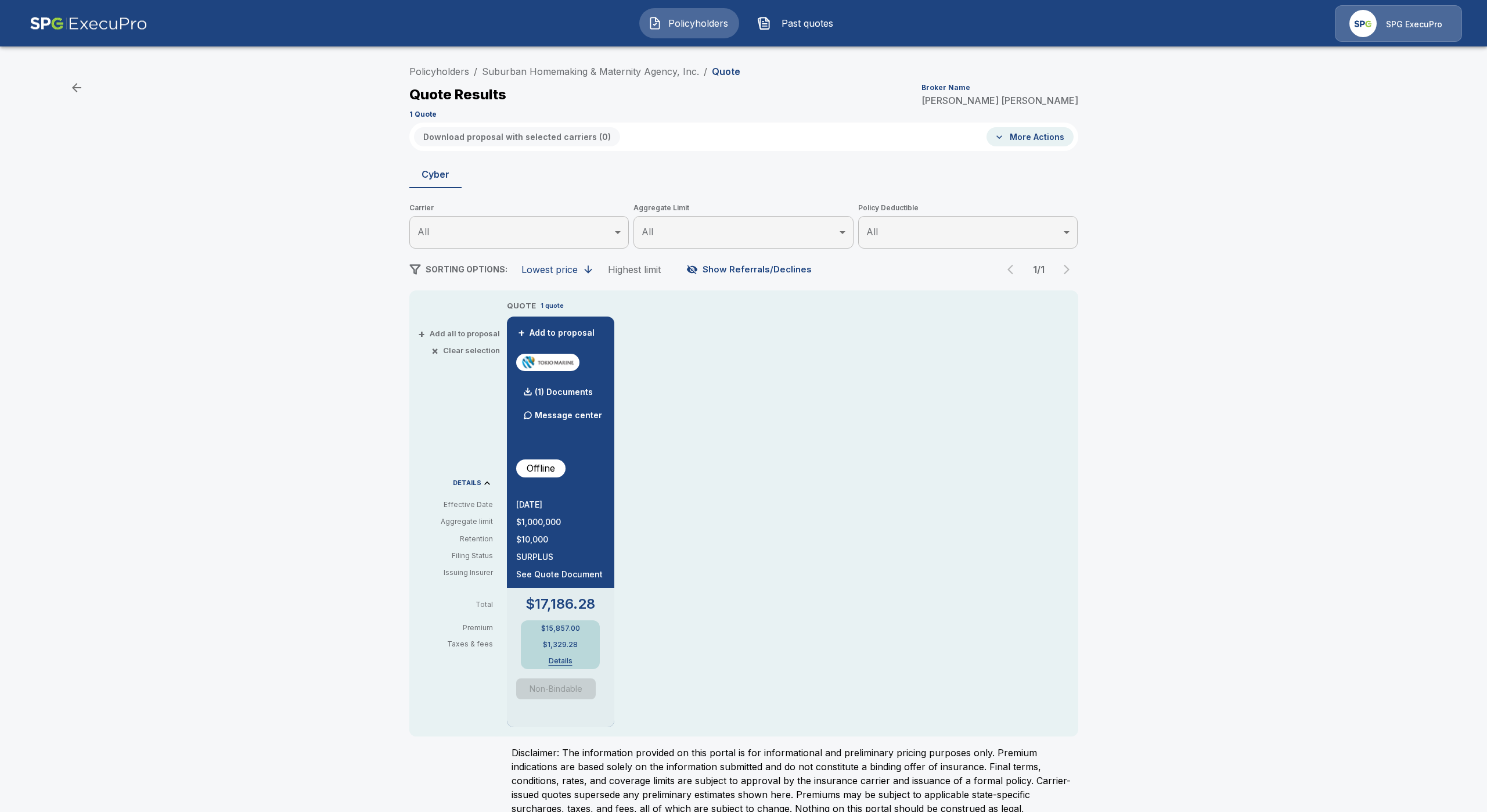
click at [709, 241] on body "Policyholders Past quotes SPG ExecuPro Policyholders / Suburban Homemaking & Ma…" at bounding box center [744, 421] width 1487 height 843
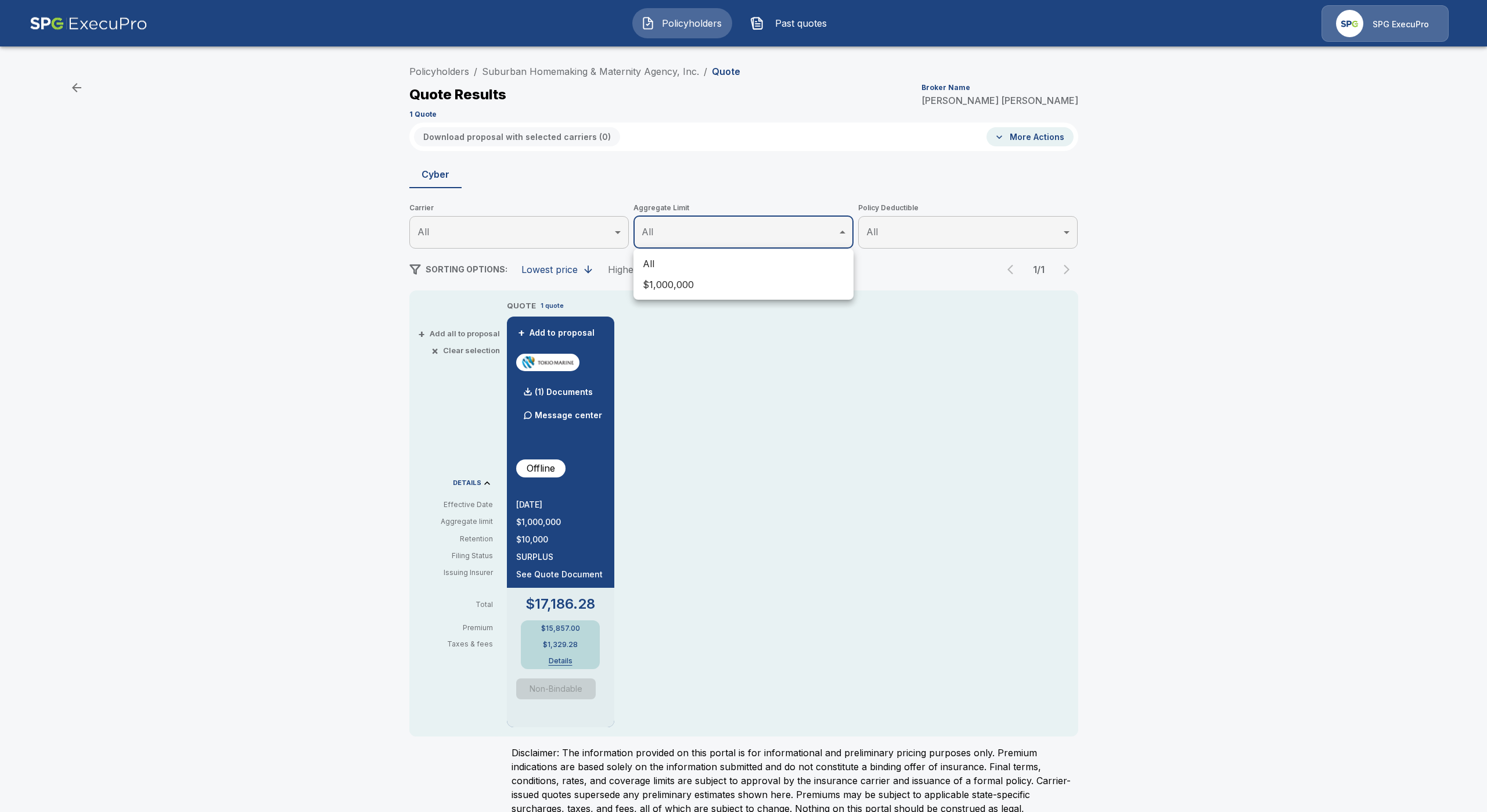
click at [740, 379] on div at bounding box center [744, 406] width 1487 height 812
click at [711, 242] on body "Policyholders Past quotes SPG ExecuPro Policyholders / Suburban Homemaking & Ma…" at bounding box center [744, 421] width 1487 height 843
click at [714, 267] on li "All" at bounding box center [744, 263] width 220 height 21
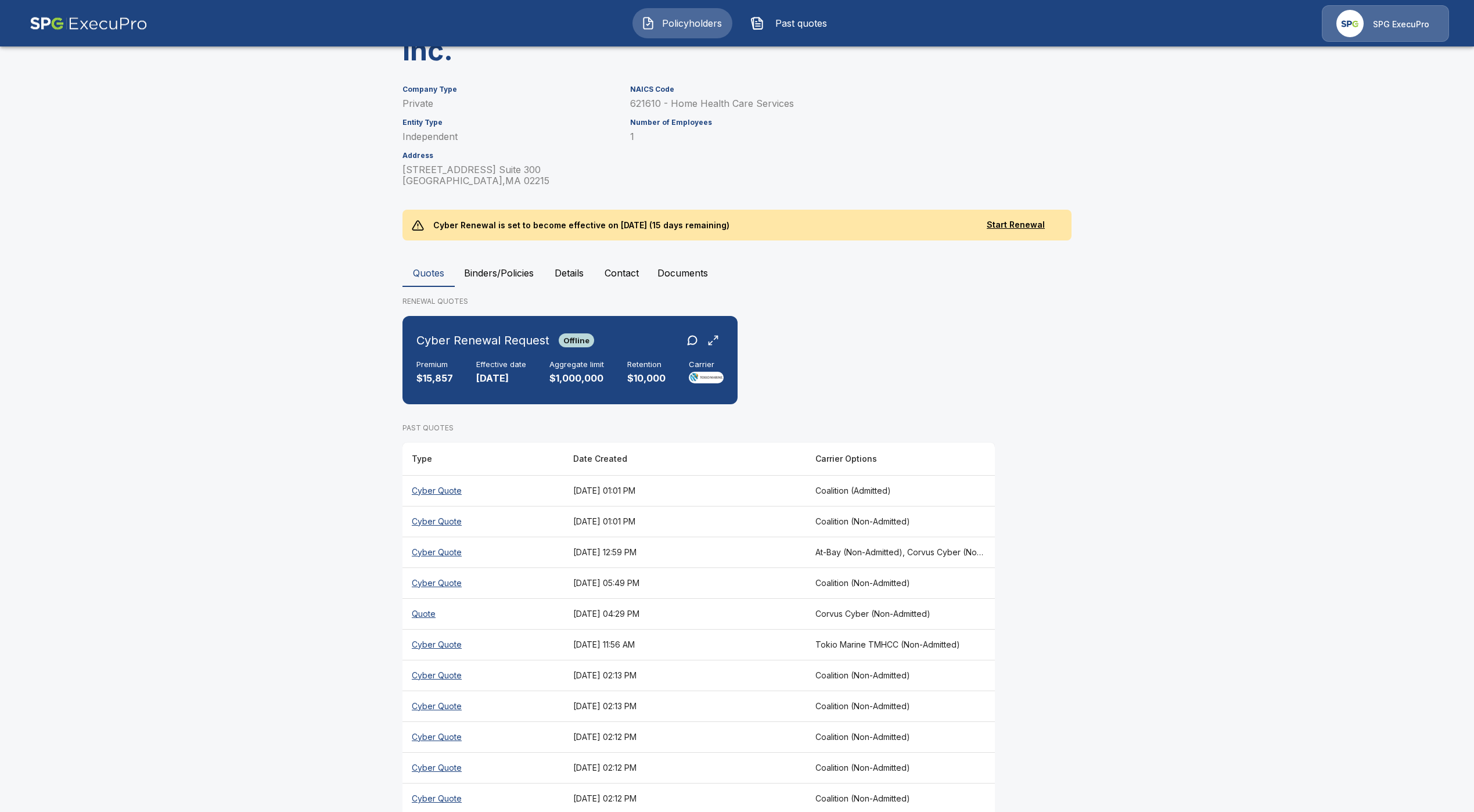
scroll to position [175, 0]
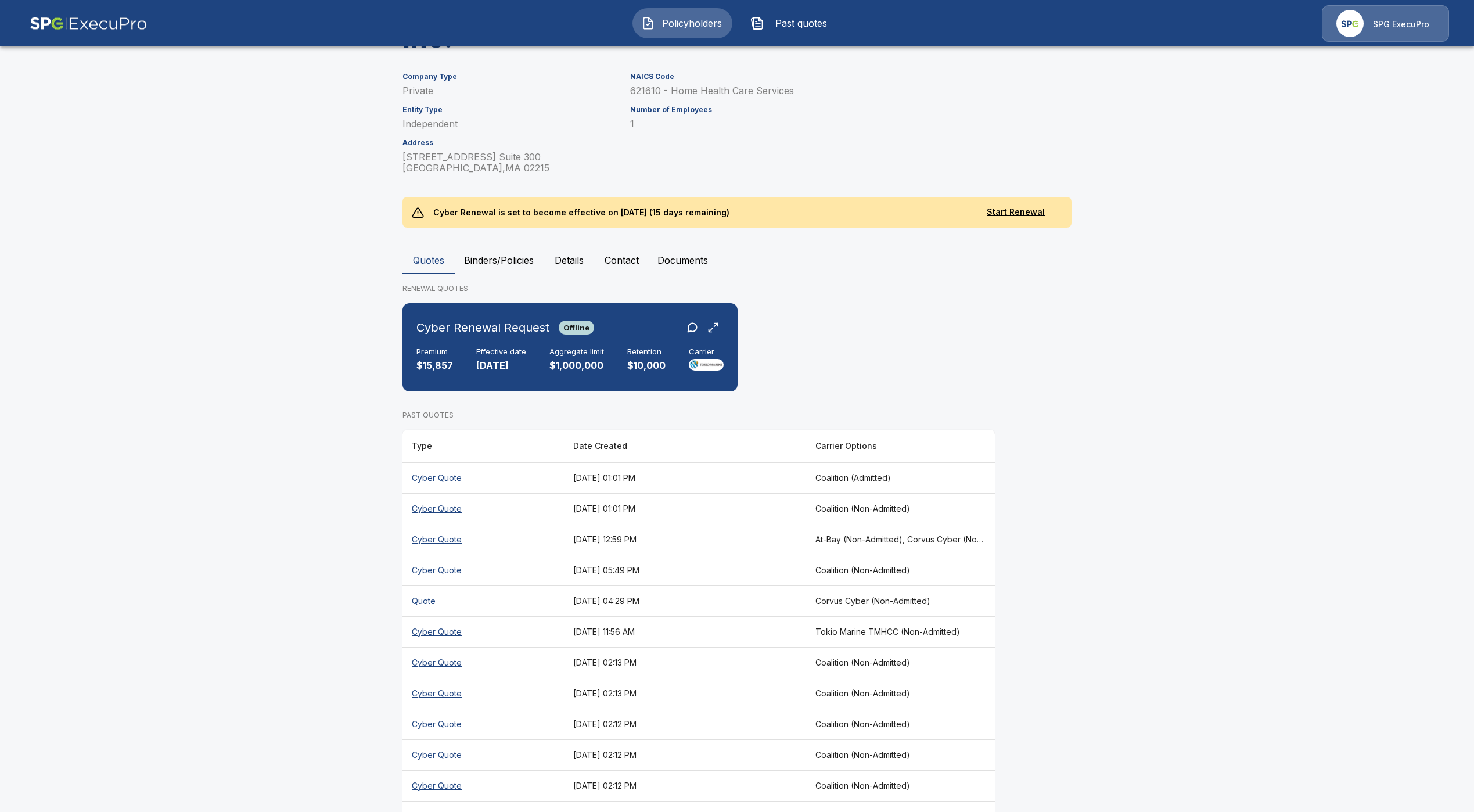
click at [440, 536] on th "Cyber Quote" at bounding box center [483, 539] width 162 height 31
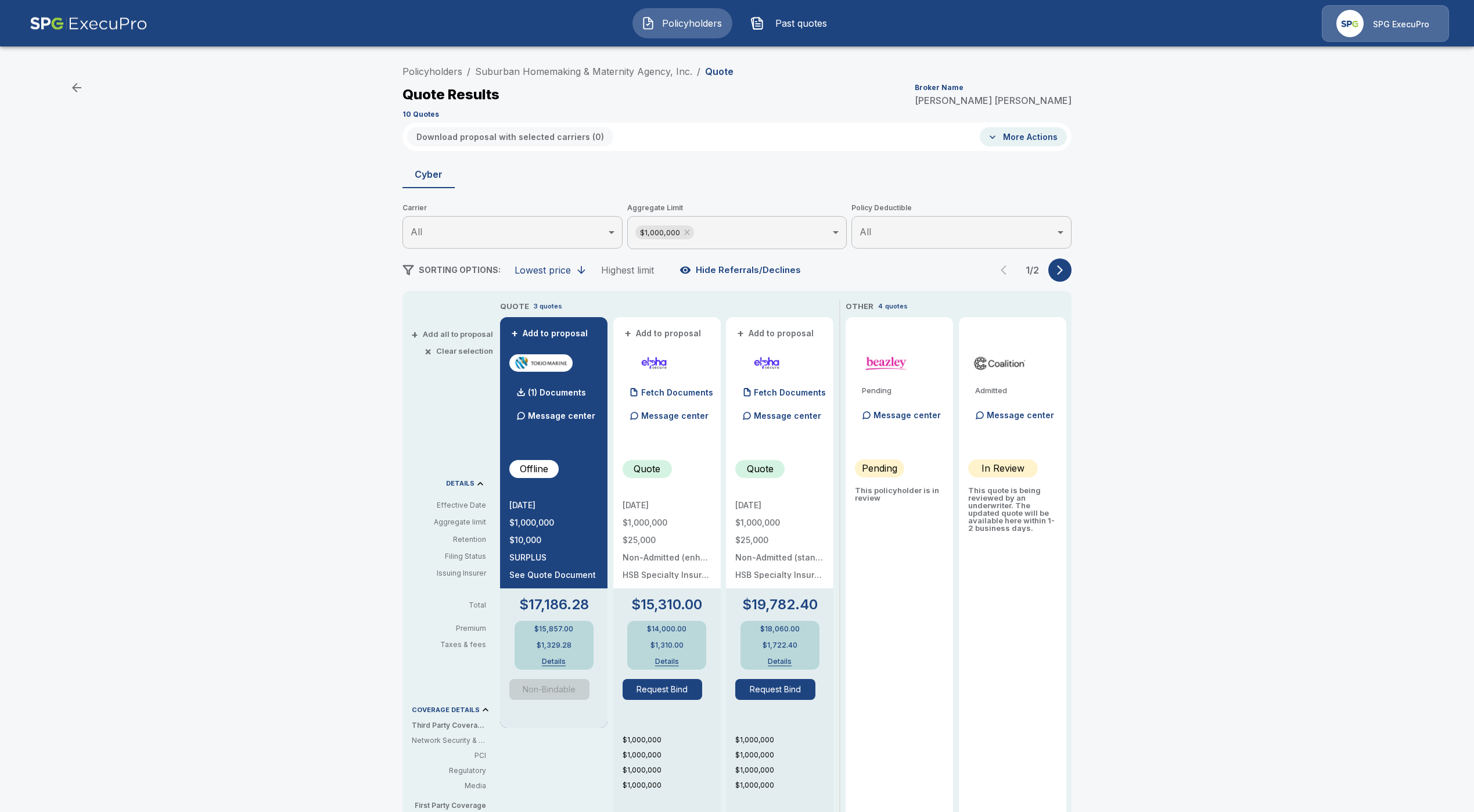
click at [1063, 270] on icon "button" at bounding box center [1059, 270] width 6 height 10
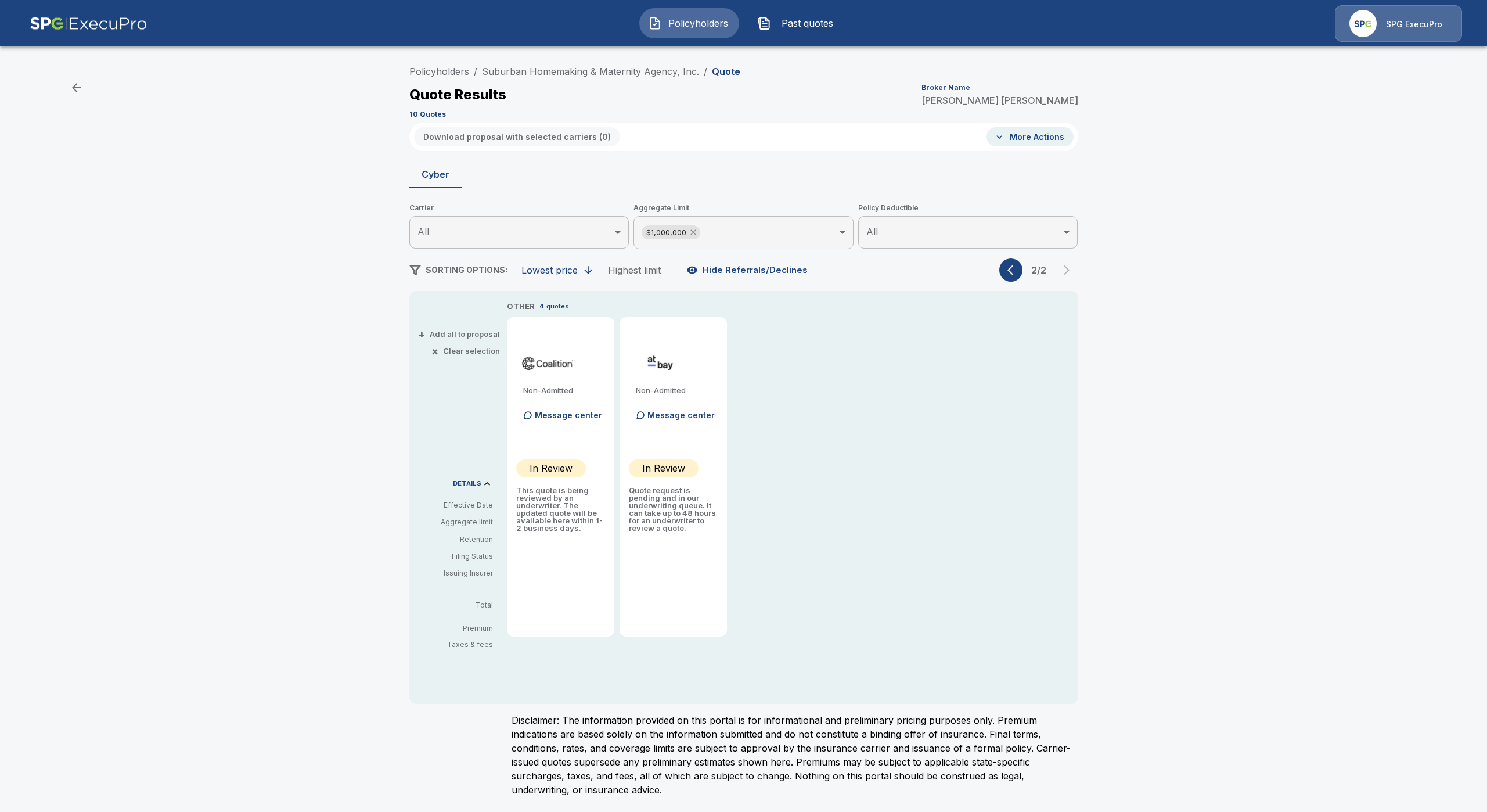
click at [694, 230] on icon at bounding box center [693, 232] width 9 height 9
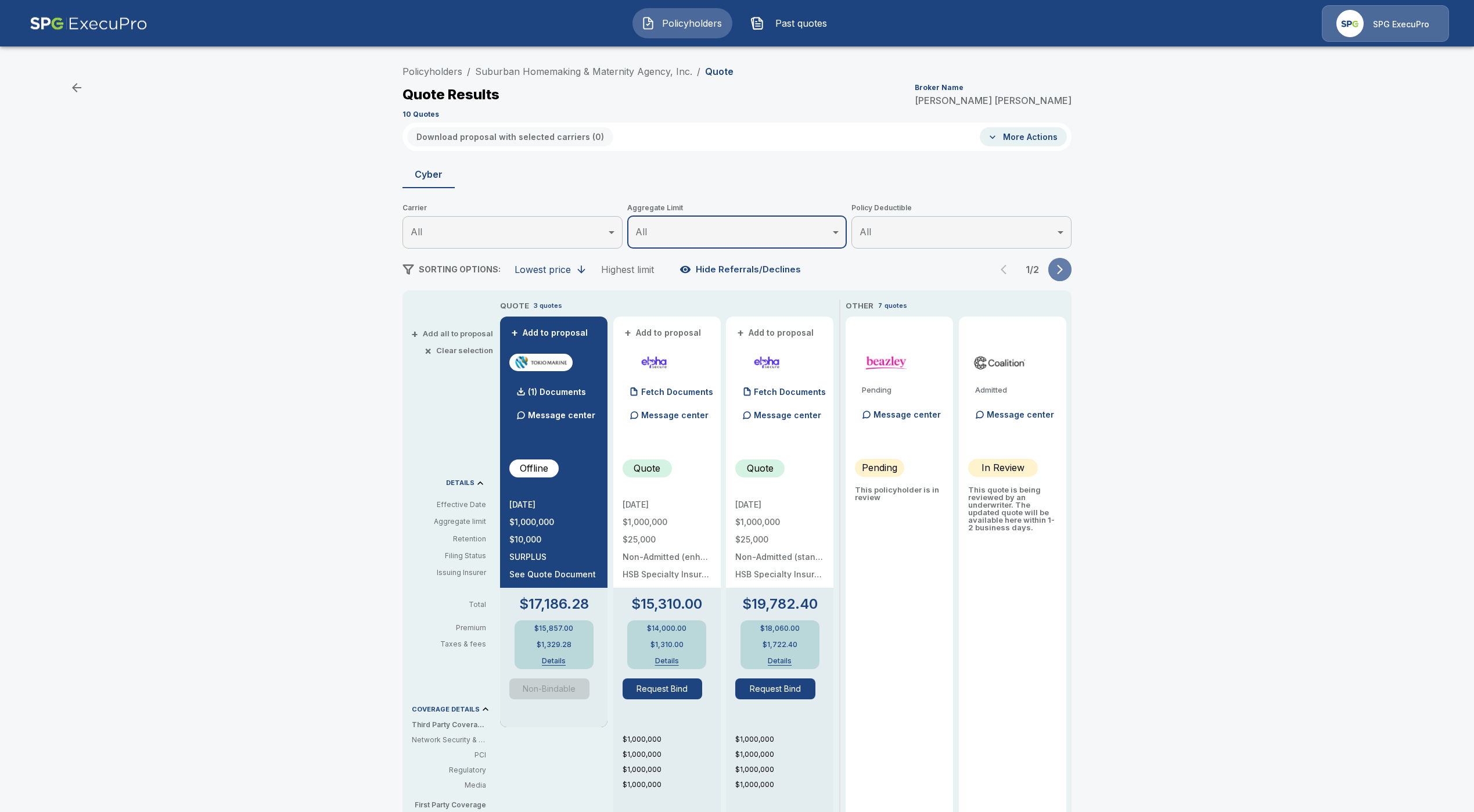
click at [1068, 277] on button "button" at bounding box center [1059, 269] width 23 height 23
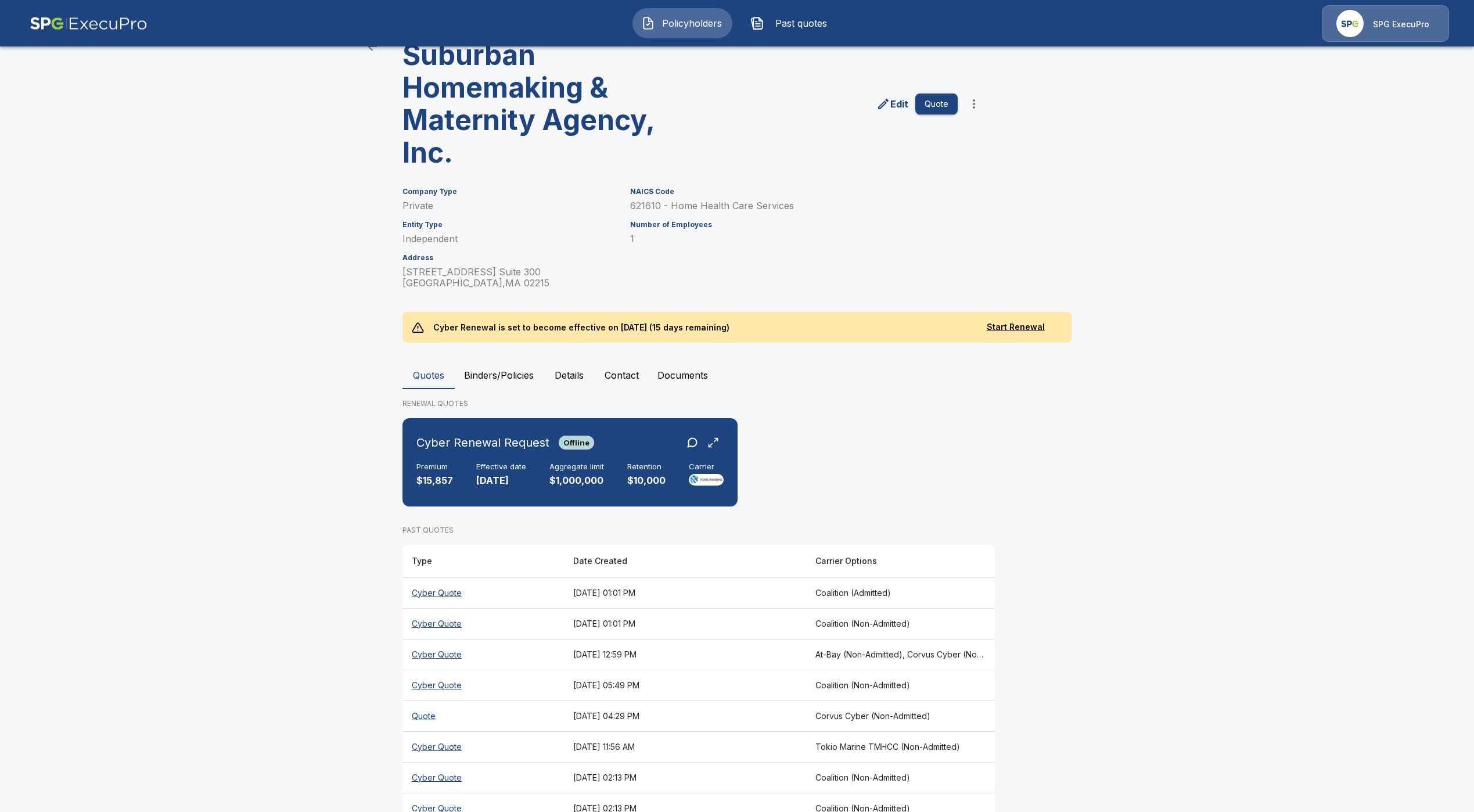
scroll to position [216, 0]
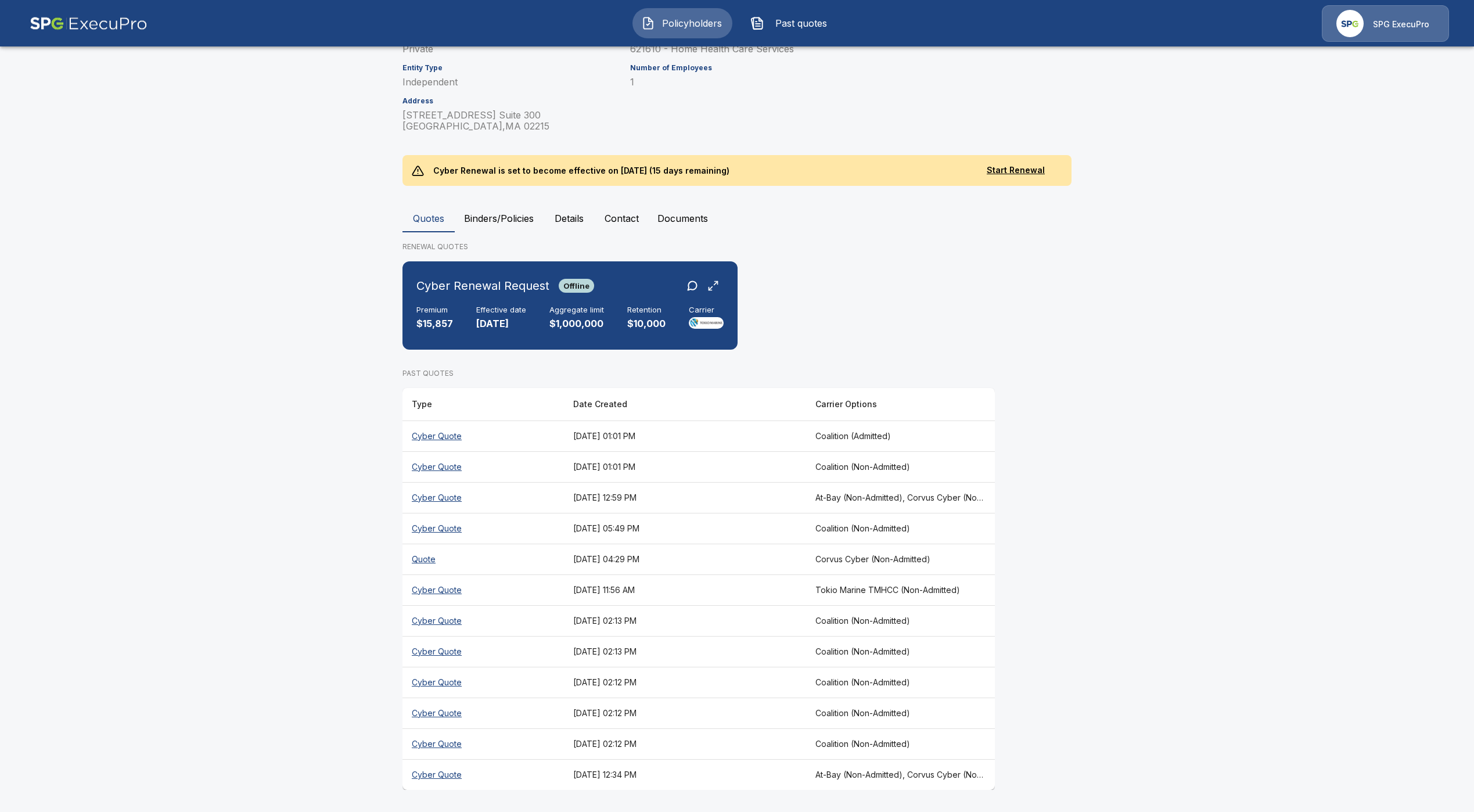
click at [428, 776] on th "Cyber Quote" at bounding box center [483, 774] width 162 height 31
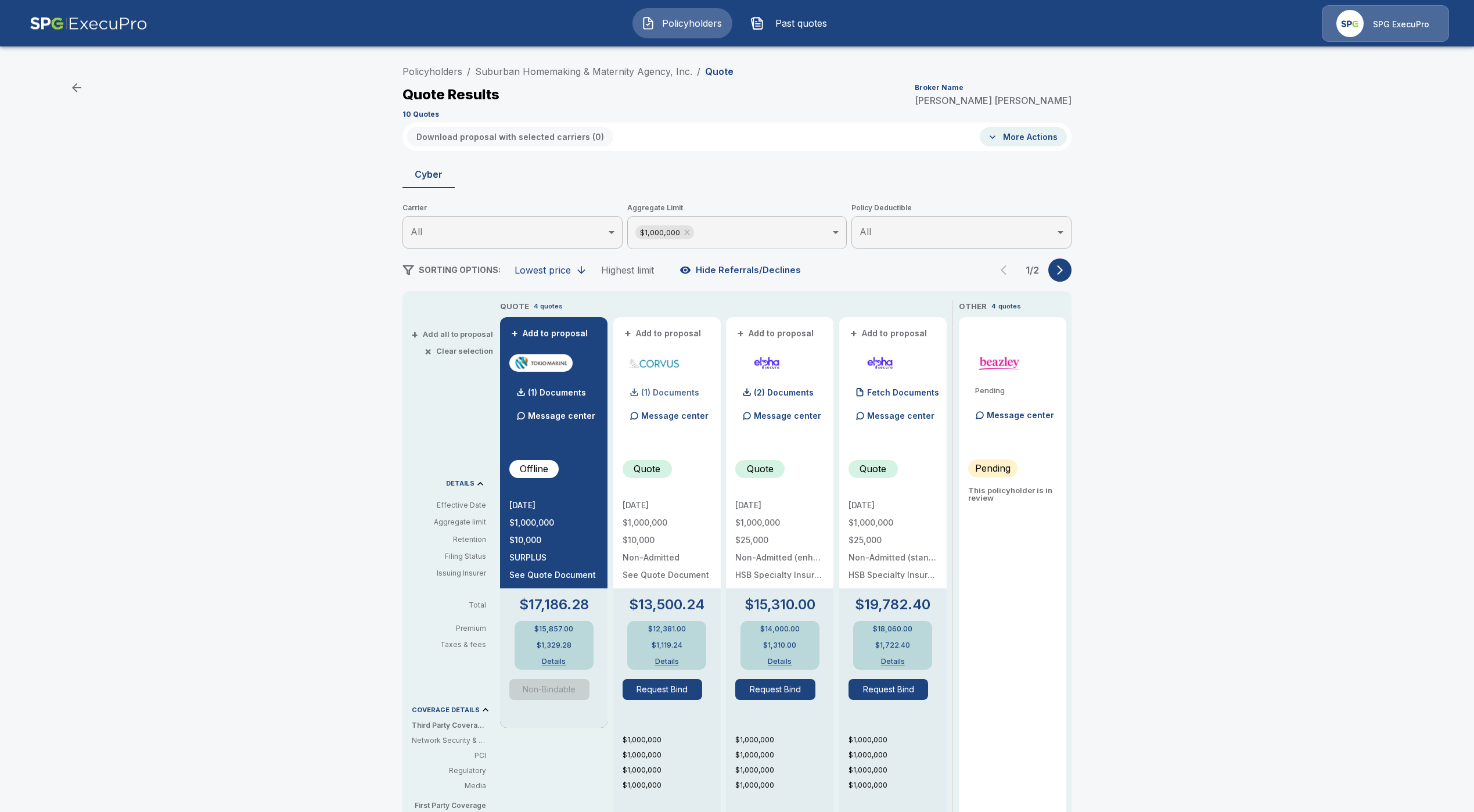
click at [693, 399] on div "(1) Documents" at bounding box center [660, 392] width 77 height 23
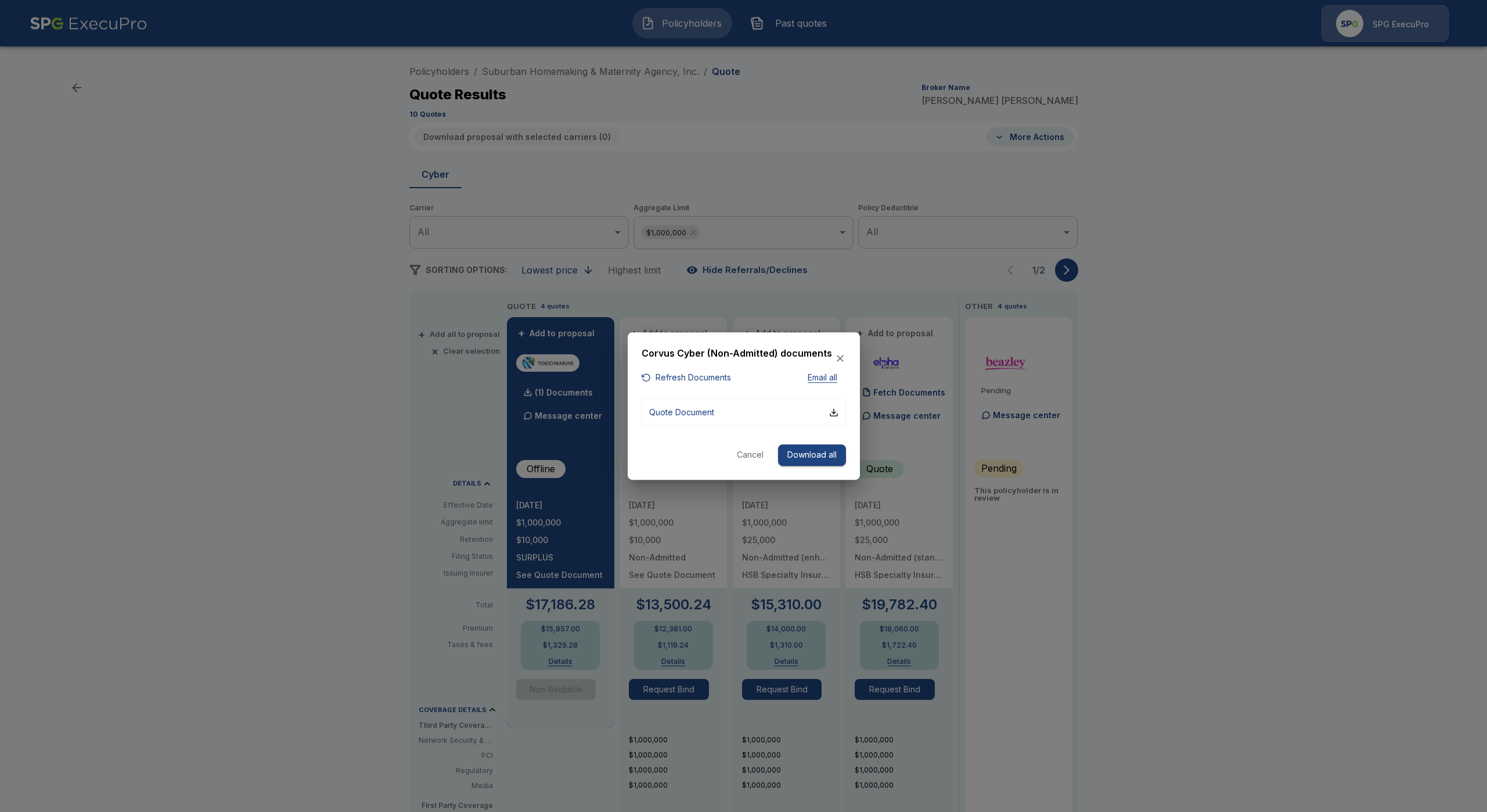
click at [263, 557] on div at bounding box center [744, 406] width 1487 height 812
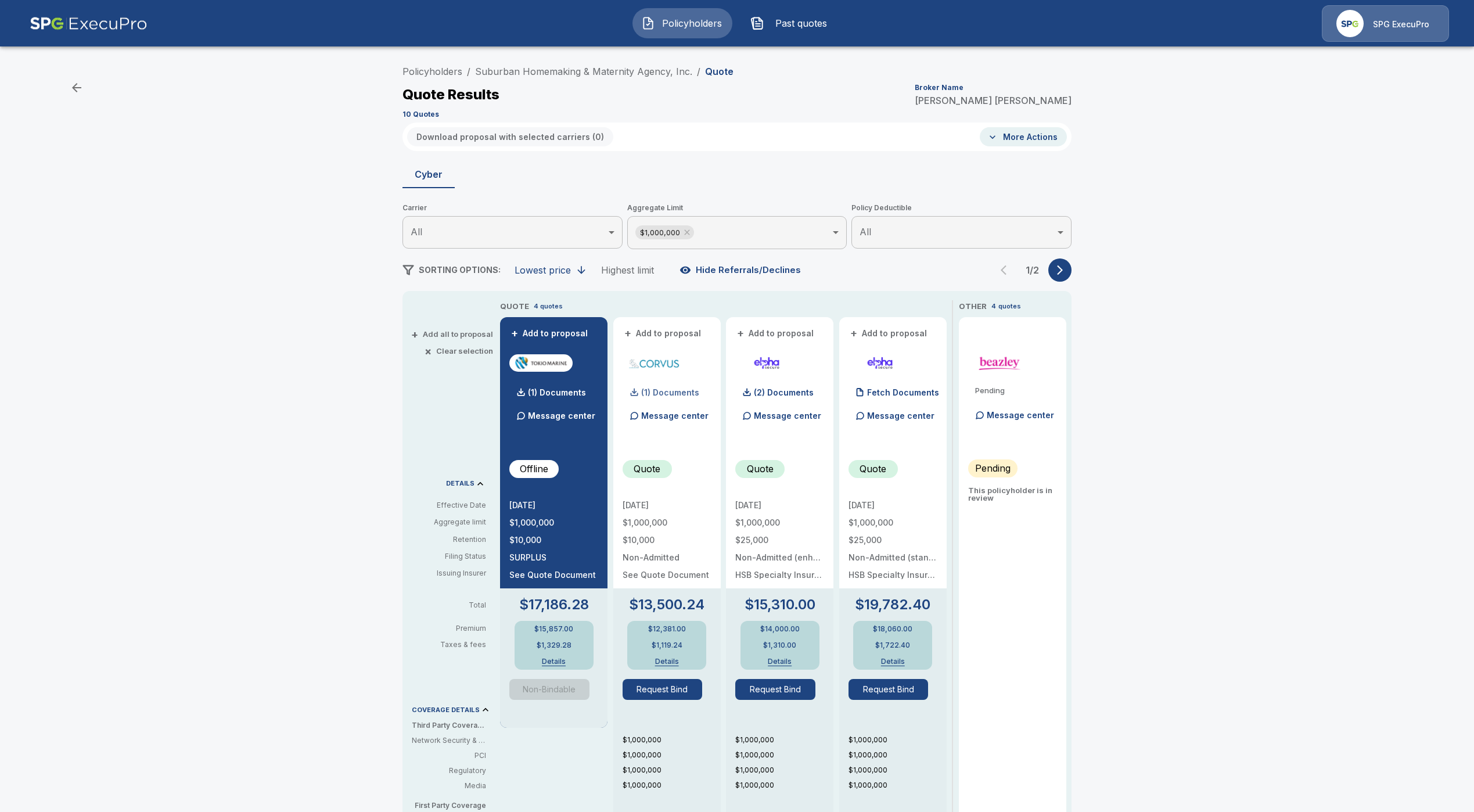
click at [661, 395] on p "(1) Documents" at bounding box center [670, 393] width 58 height 8
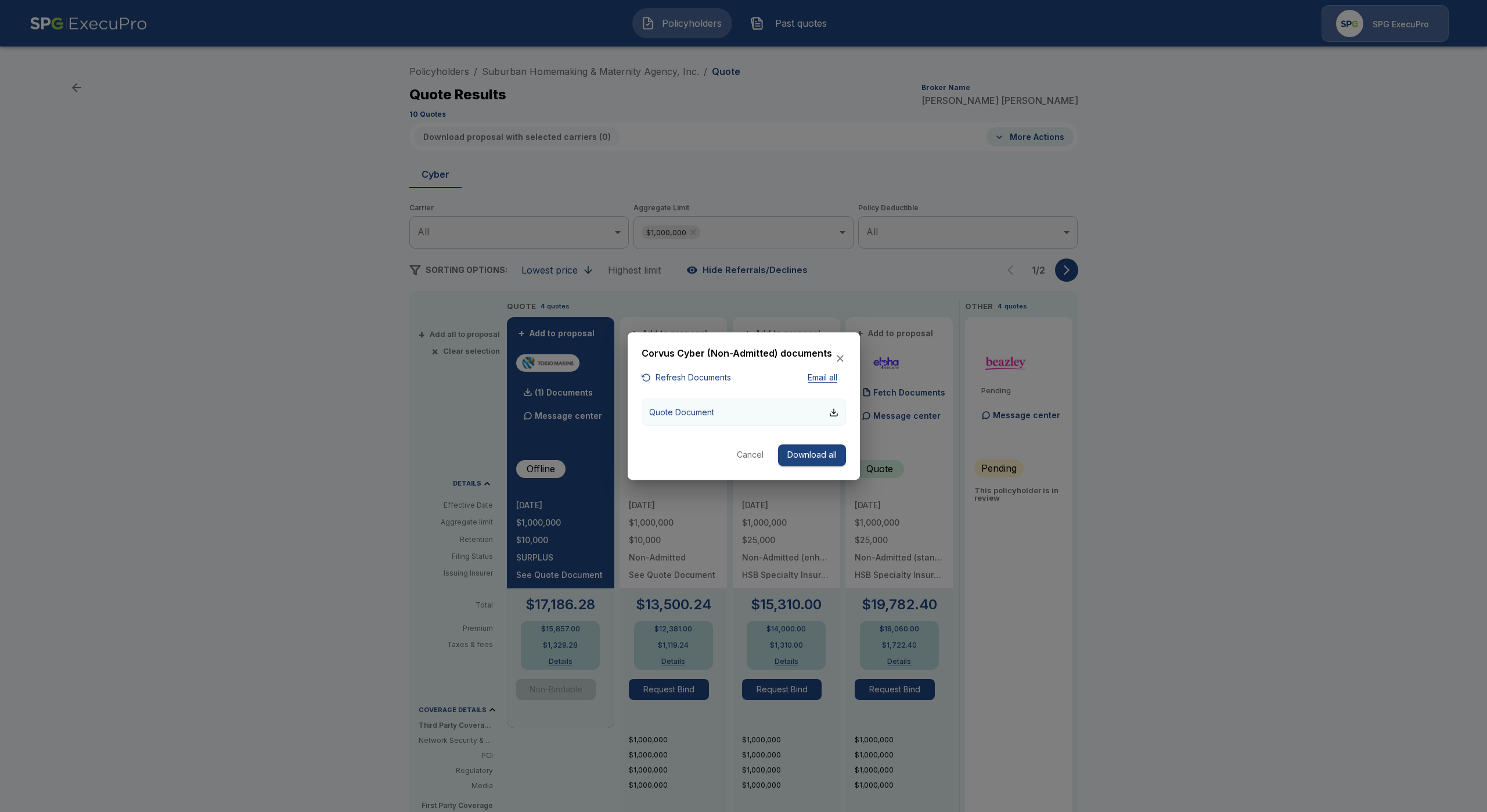
click at [731, 416] on button "Quote Document" at bounding box center [744, 412] width 204 height 27
click at [841, 356] on icon "button" at bounding box center [840, 358] width 11 height 11
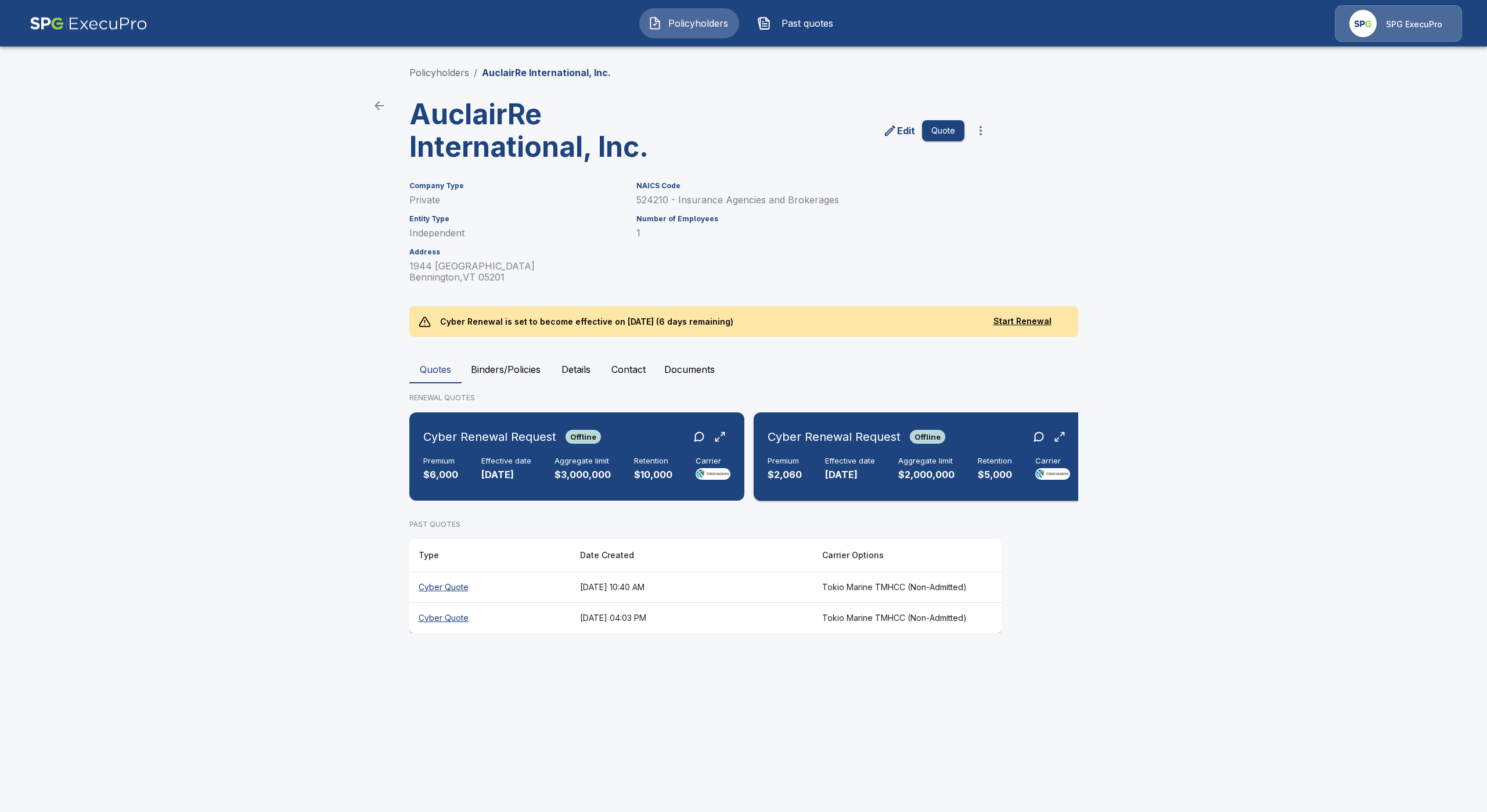
click at [849, 473] on p "[DATE]" at bounding box center [850, 474] width 50 height 14
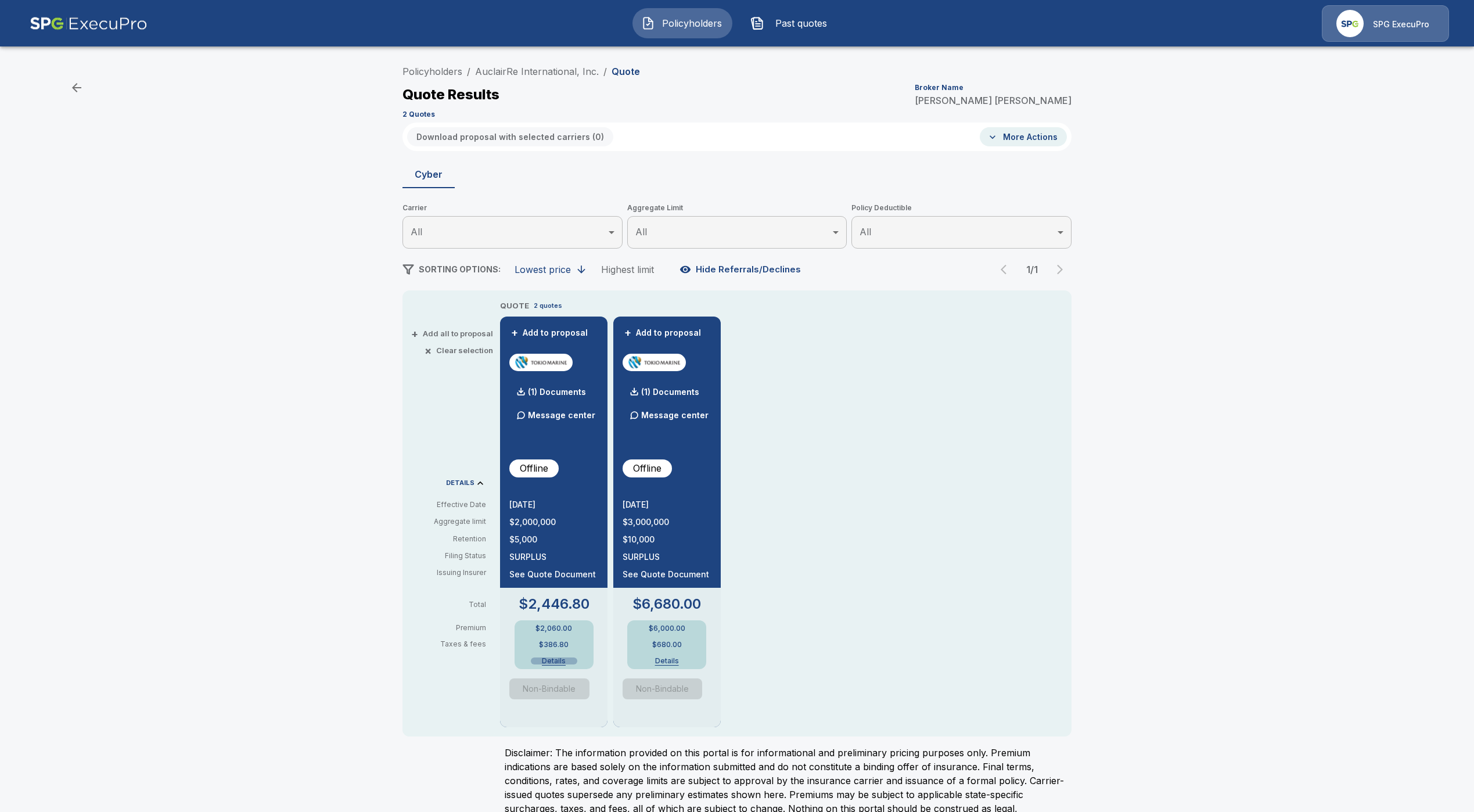
click at [552, 661] on button "Details" at bounding box center [554, 660] width 46 height 7
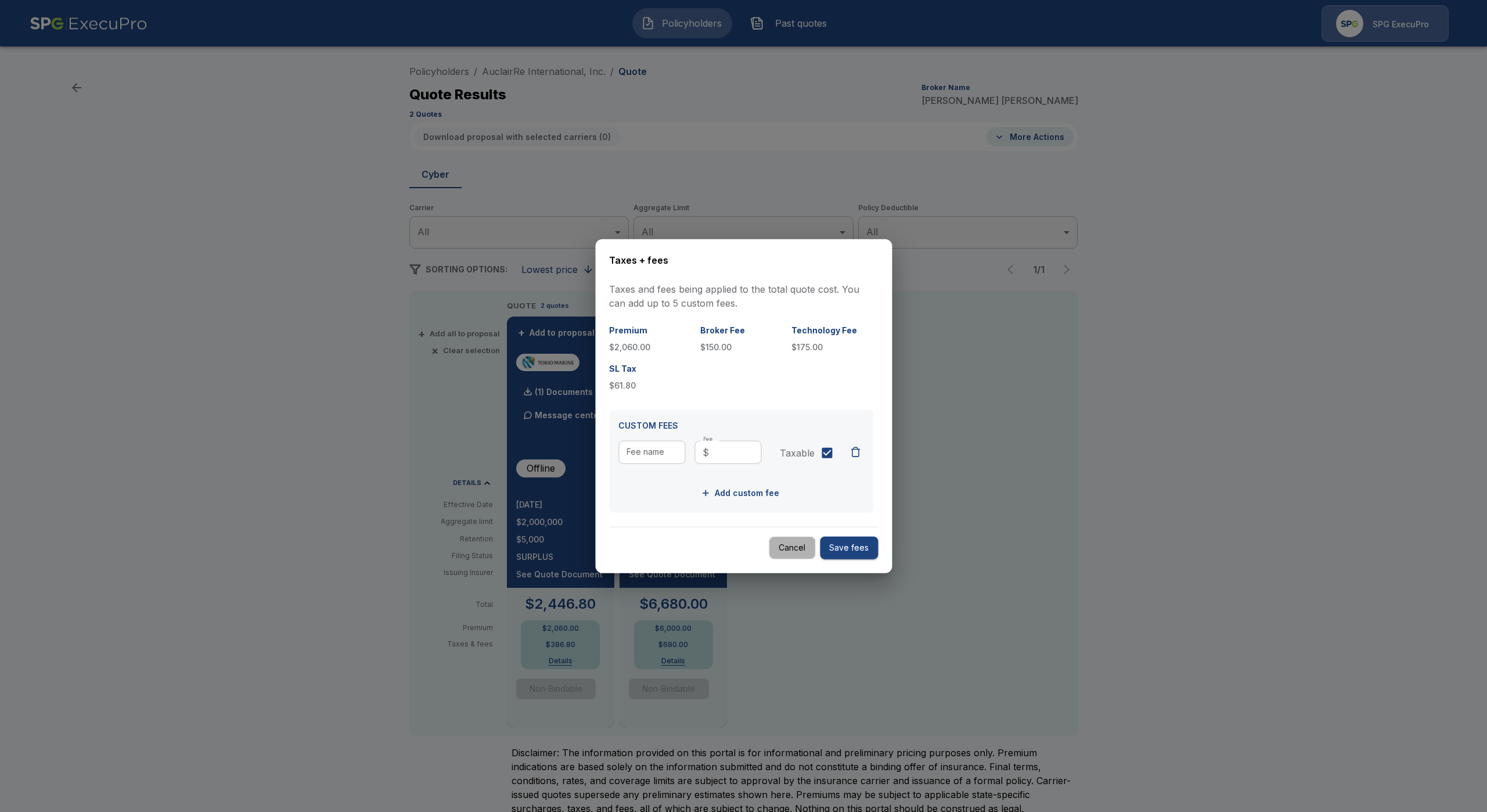
click at [776, 554] on button "Cancel" at bounding box center [791, 548] width 46 height 23
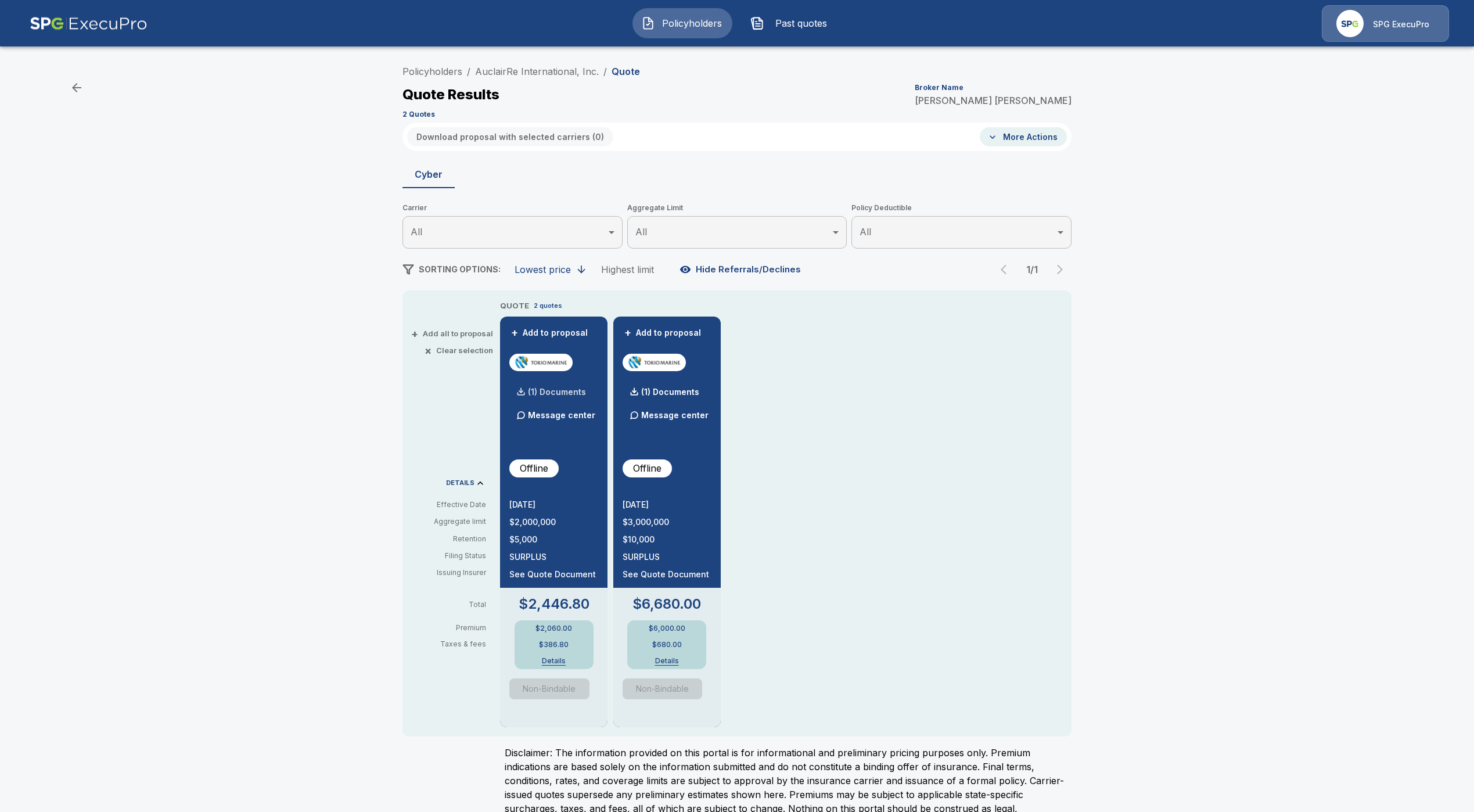
click at [564, 387] on div "(1) Documents" at bounding box center [547, 392] width 77 height 23
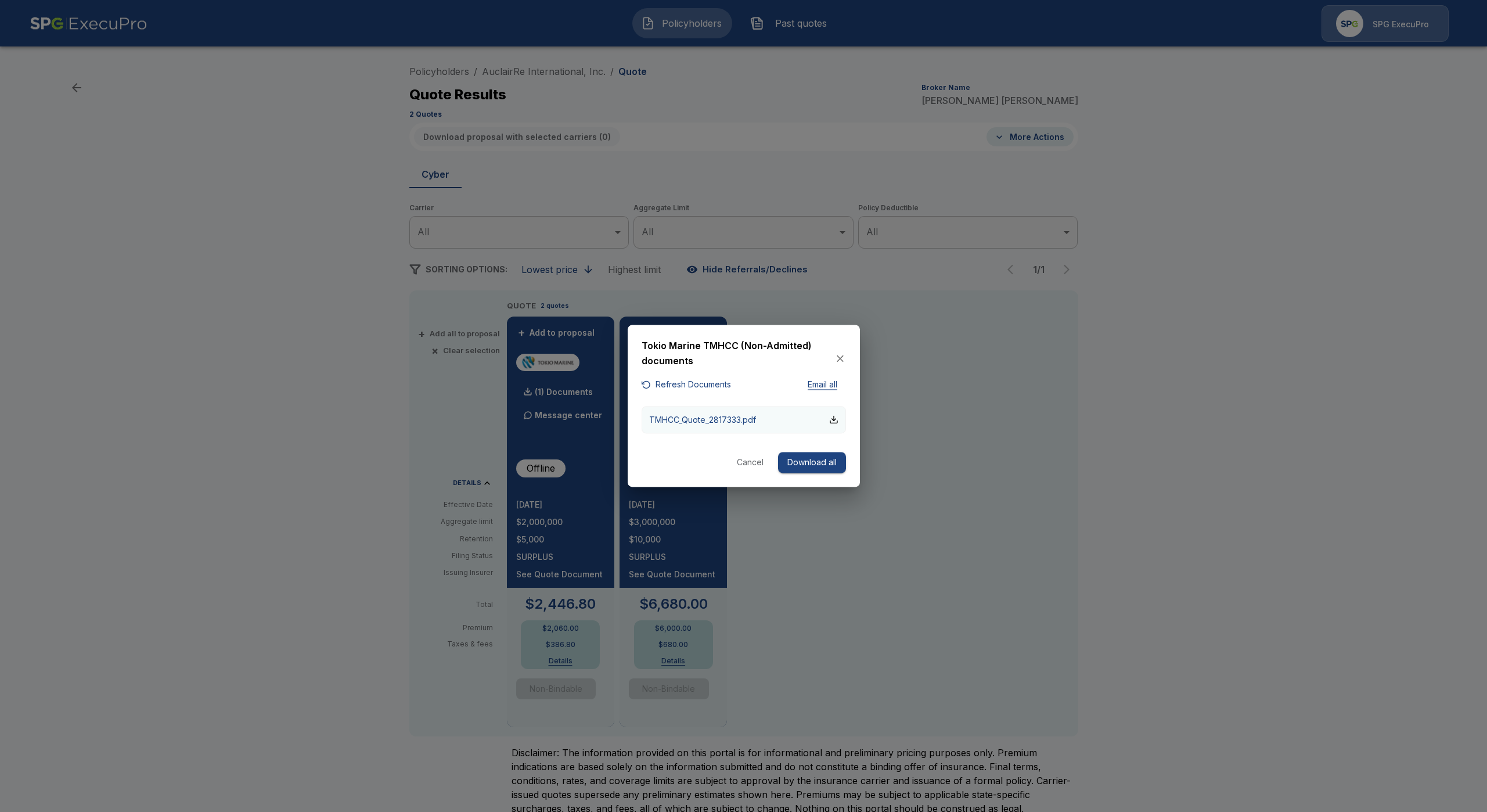
click at [744, 410] on button "TMHCC_Quote_2817333.pdf" at bounding box center [744, 419] width 204 height 27
click at [989, 410] on div at bounding box center [744, 406] width 1487 height 812
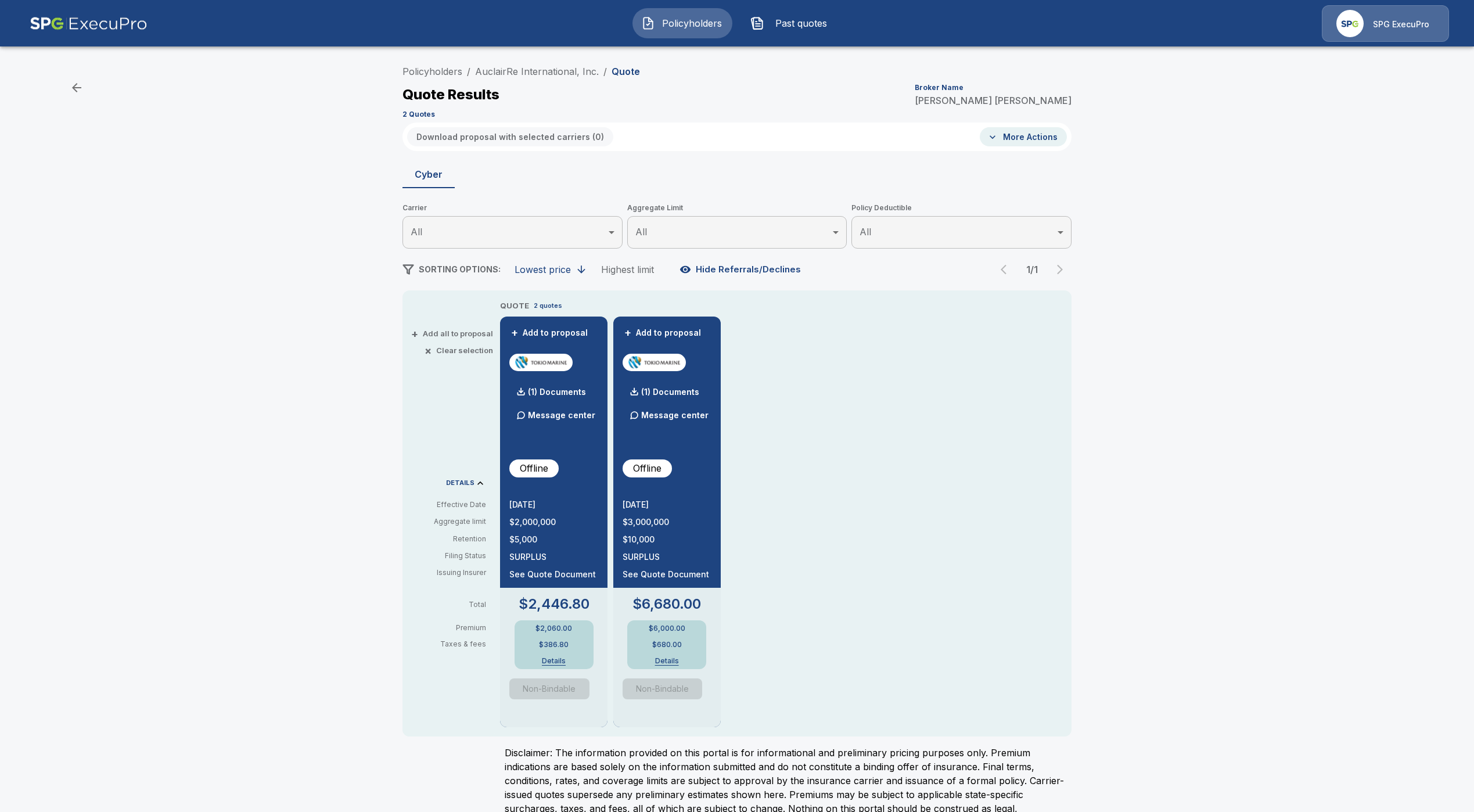
click at [545, 690] on span "Non-Bindable" at bounding box center [554, 688] width 89 height 21
click at [1363, 172] on div "Policyholders / AuclairRe International, Inc. / Quote Quote Results Broker Name…" at bounding box center [737, 448] width 1474 height 788
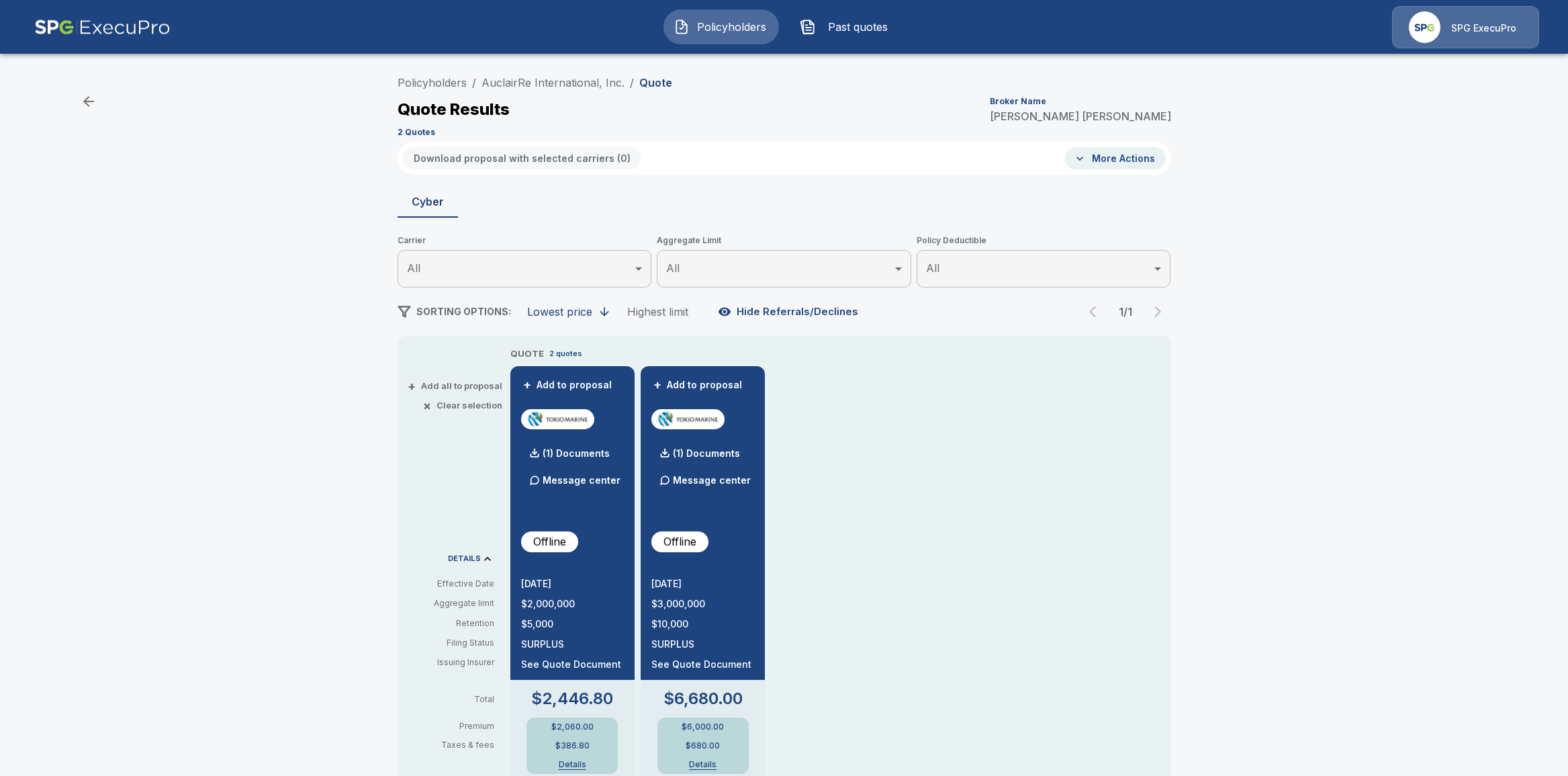
click at [1466, 15] on div "SPG ExecuPro" at bounding box center [1465, 26] width 147 height 42
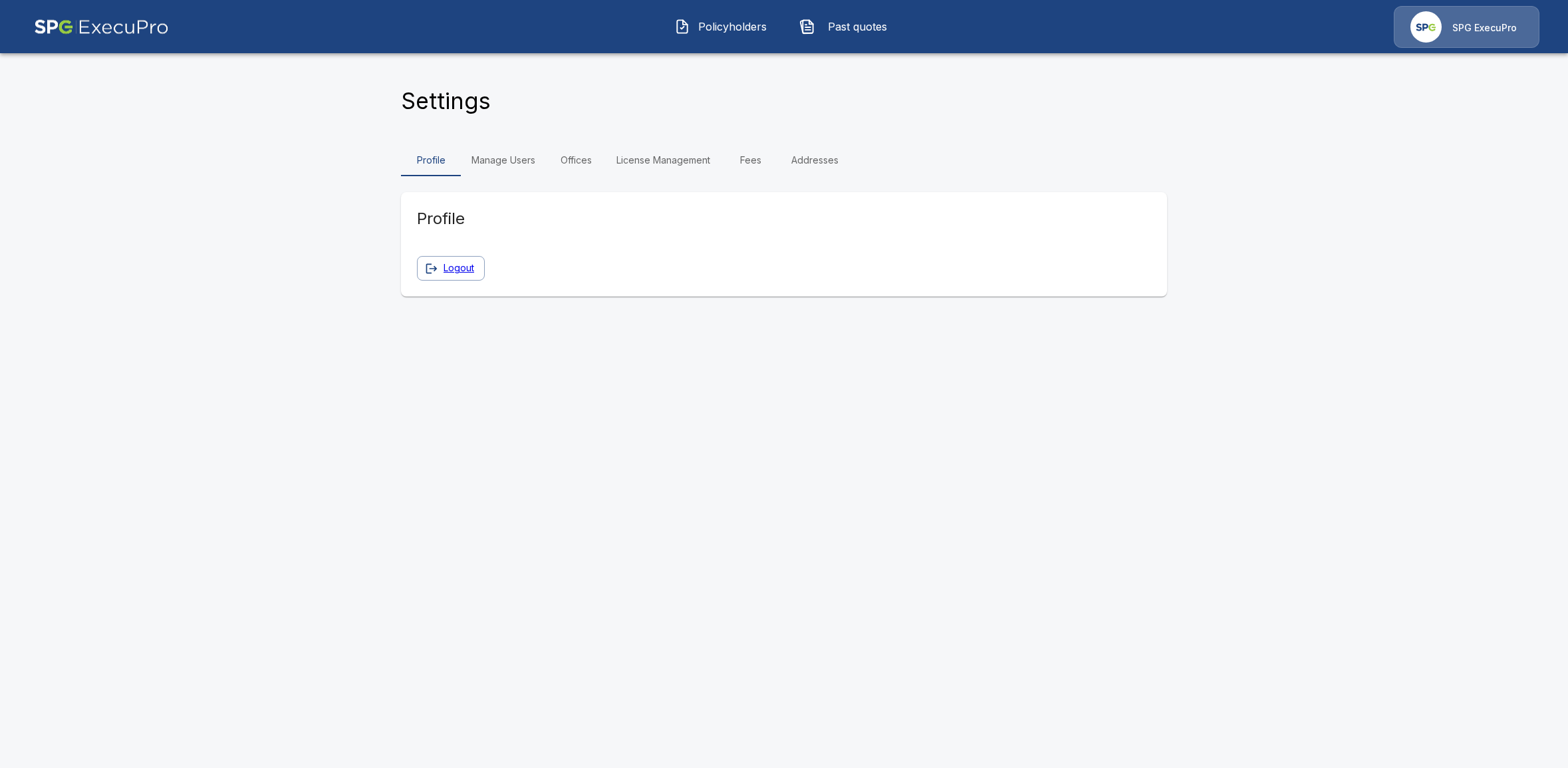
click at [482, 162] on link "Manage Users" at bounding box center [504, 160] width 85 height 31
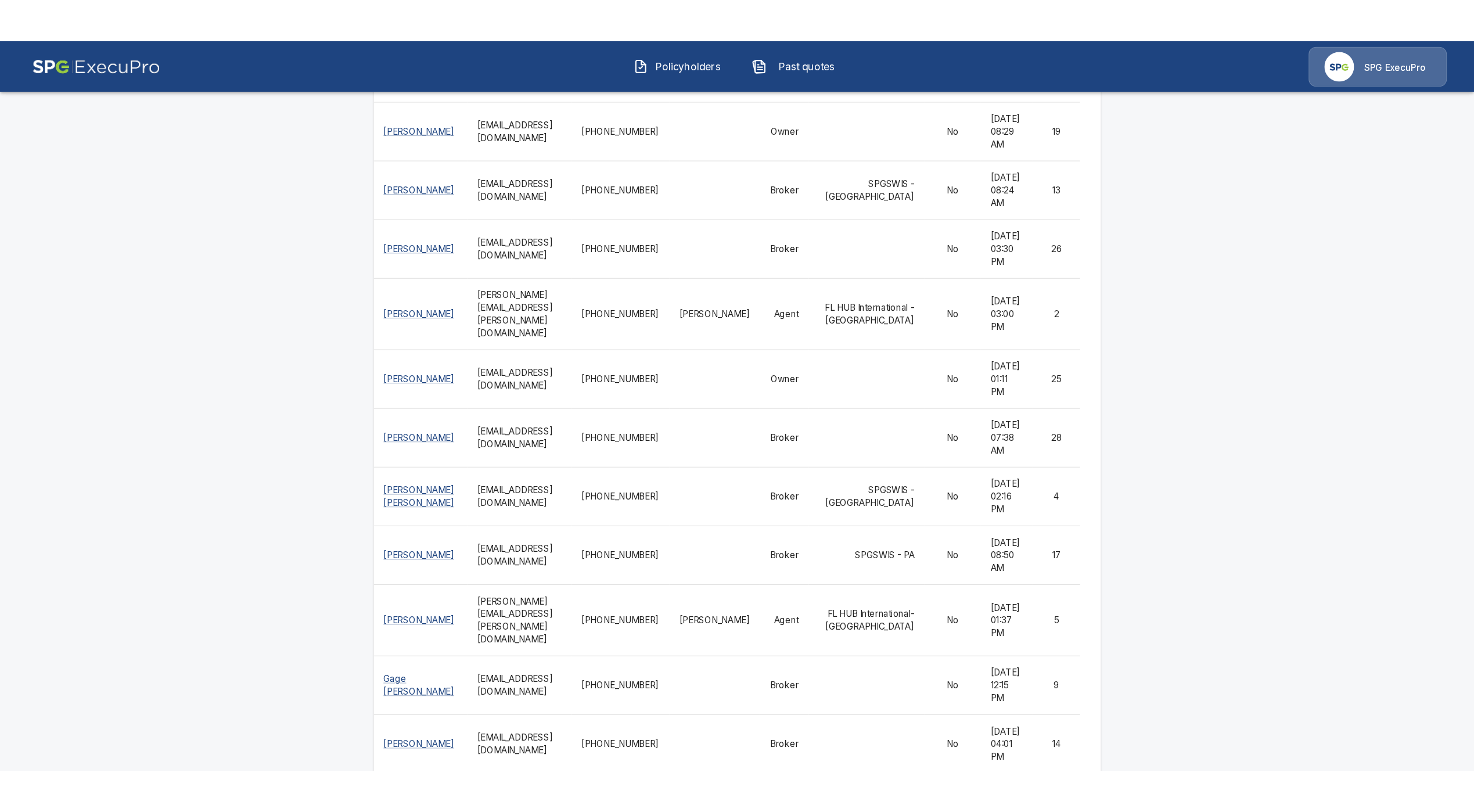
scroll to position [5872, 0]
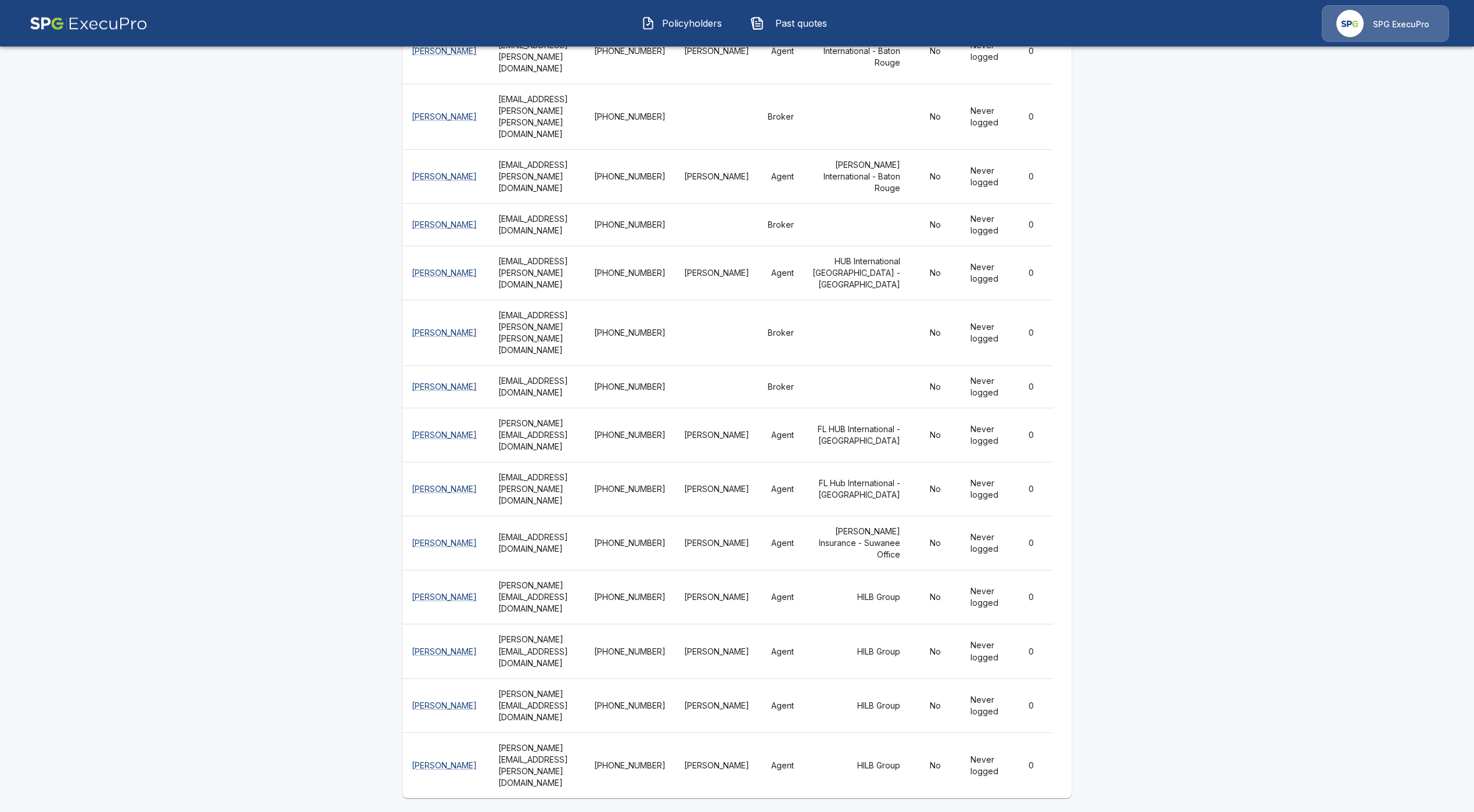
click at [685, 27] on span "Policyholders" at bounding box center [691, 23] width 64 height 14
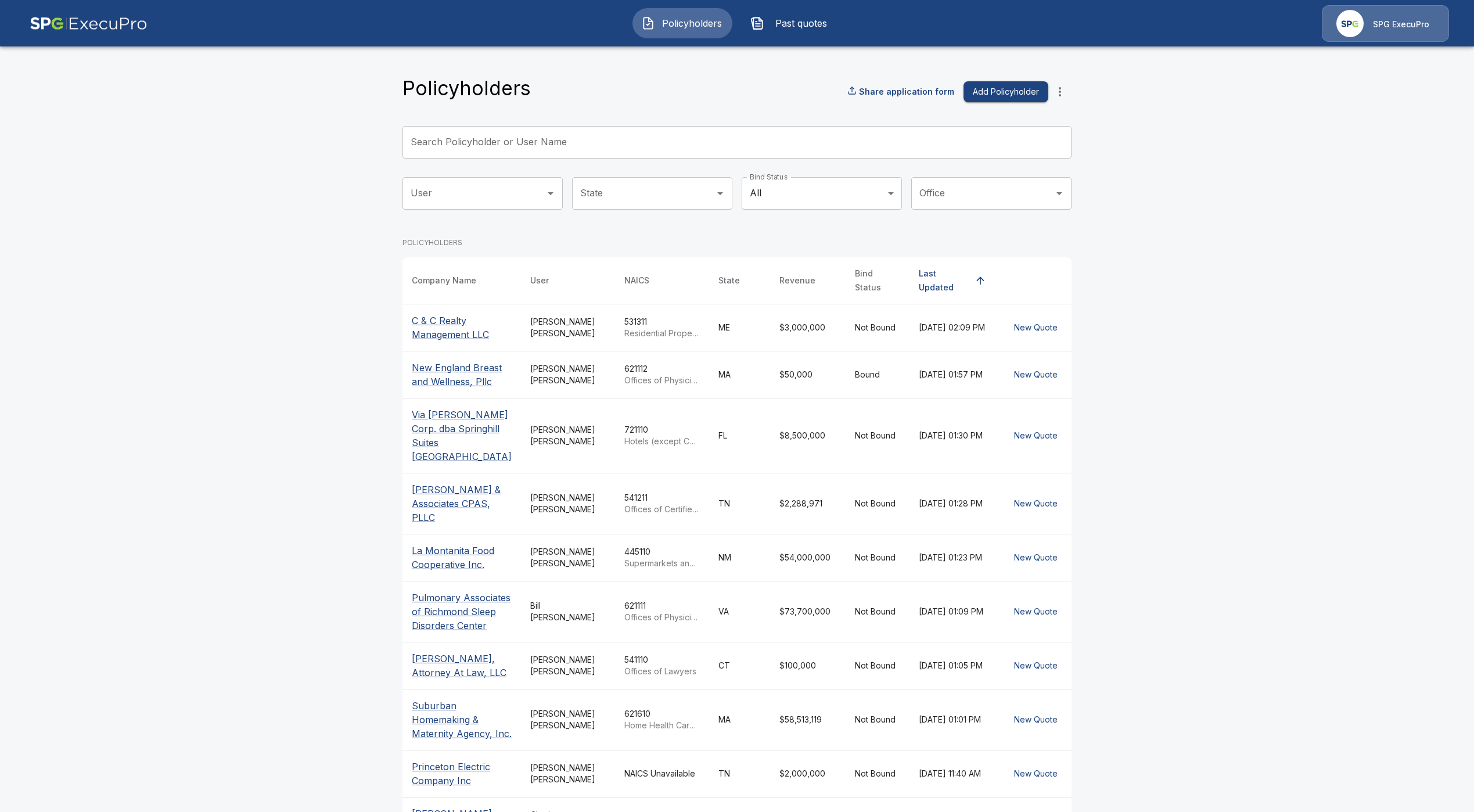
click at [499, 143] on input "Search Policyholder or User Name" at bounding box center [731, 142] width 656 height 32
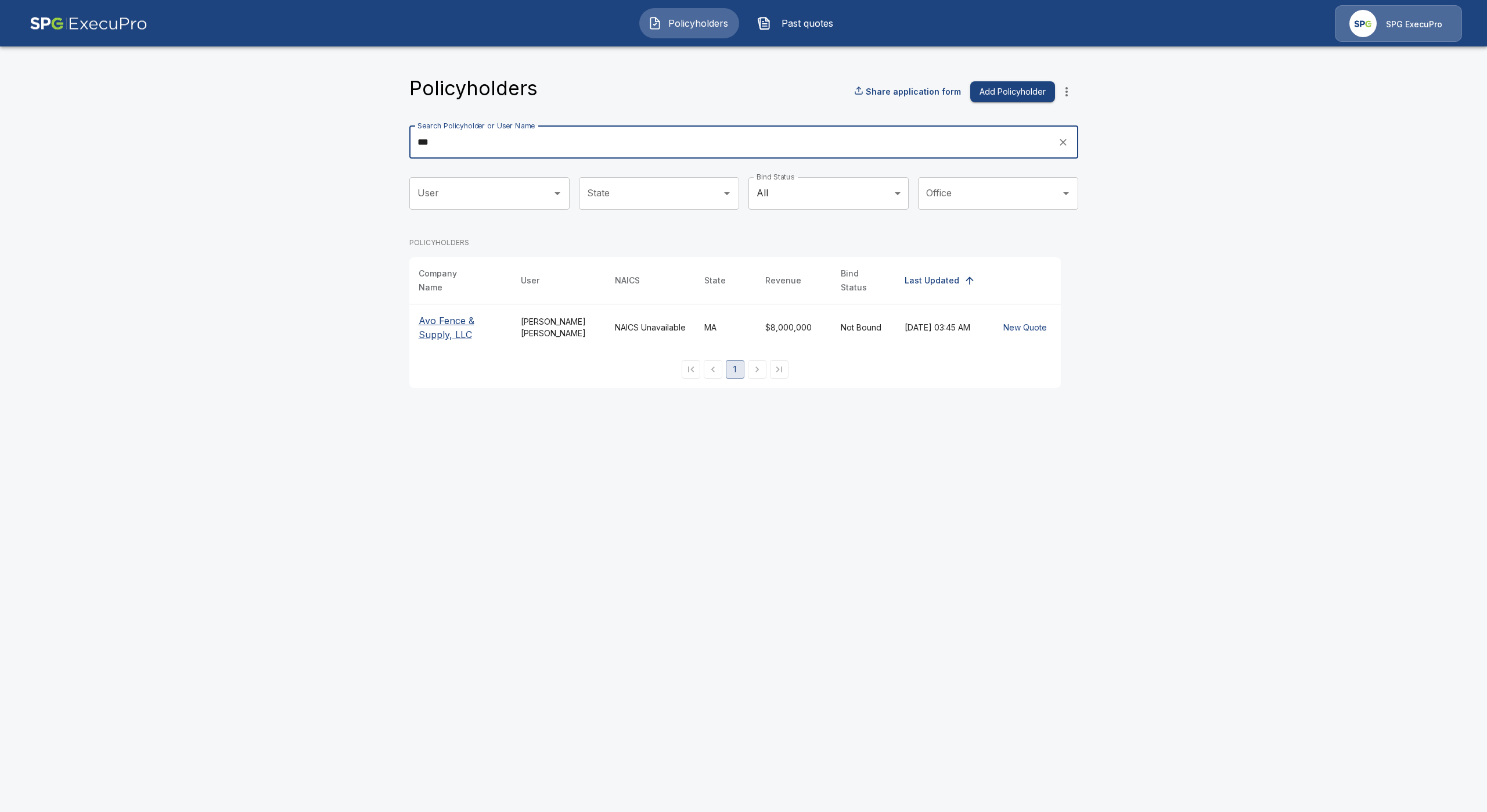
type input "***"
click at [457, 323] on p "Avo Fence & Supply, LLC" at bounding box center [460, 327] width 83 height 27
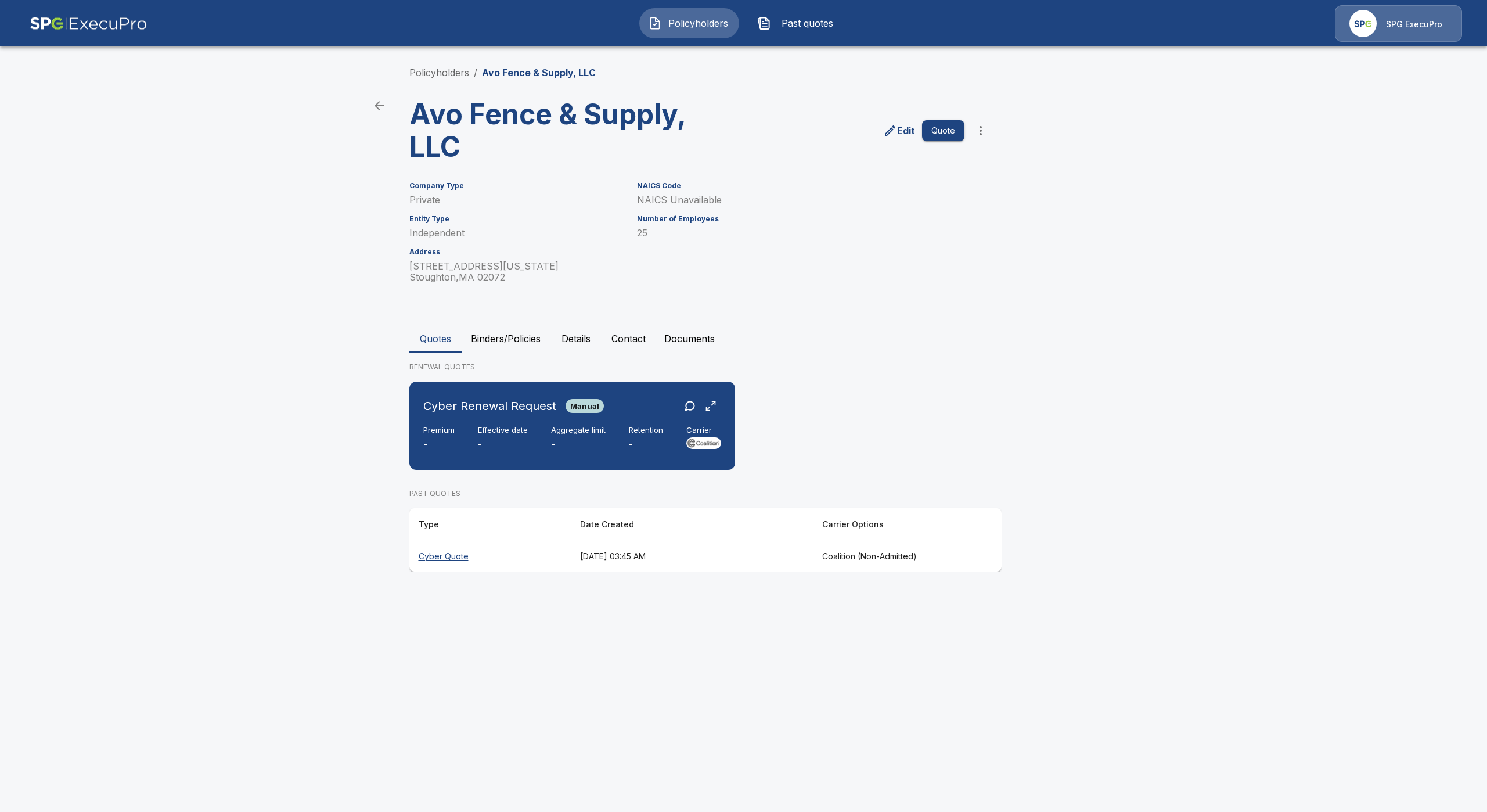
click at [447, 557] on th "Cyber Quote" at bounding box center [491, 556] width 162 height 31
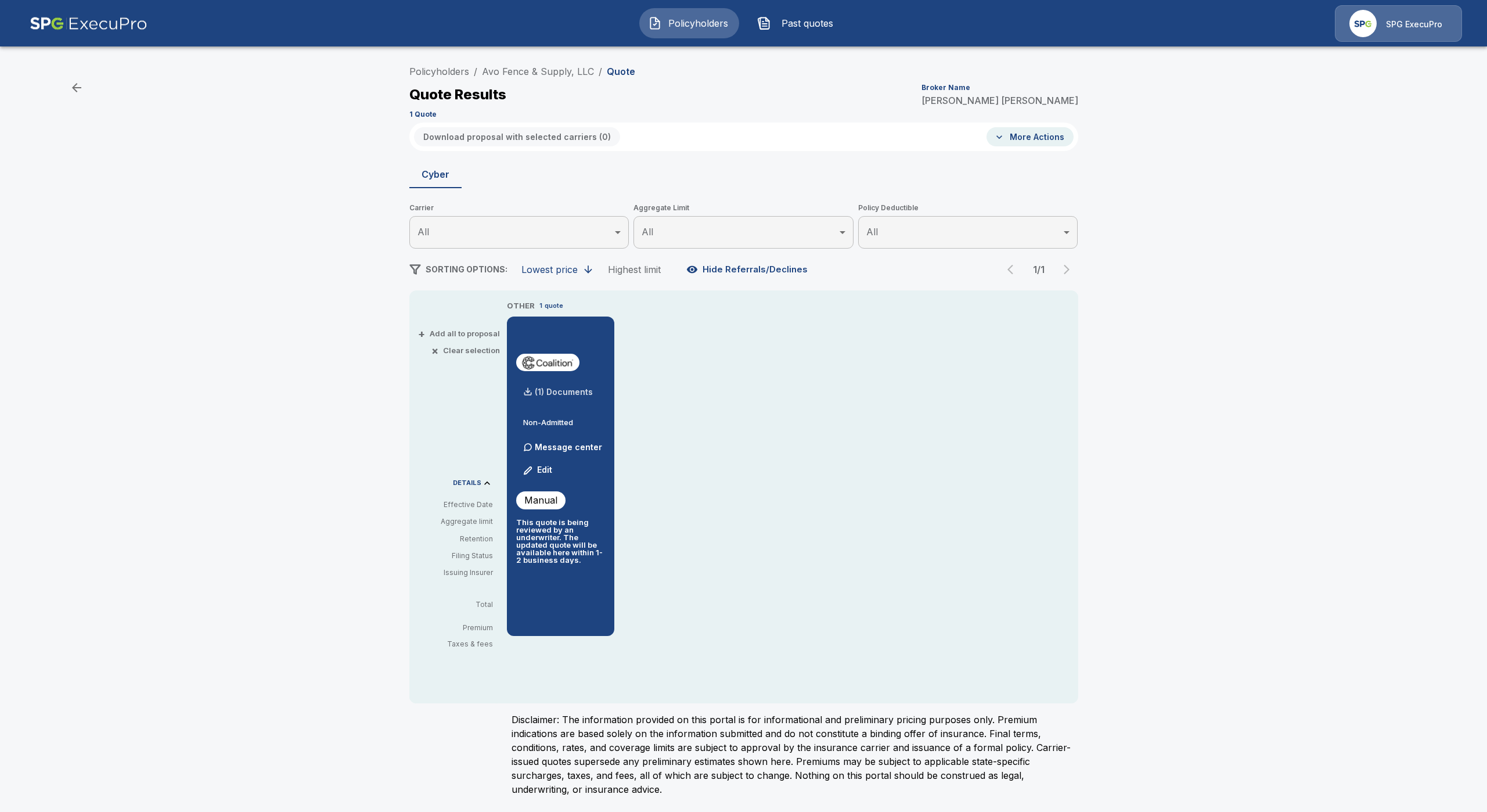
click at [552, 392] on p "(1) Documents" at bounding box center [564, 392] width 58 height 8
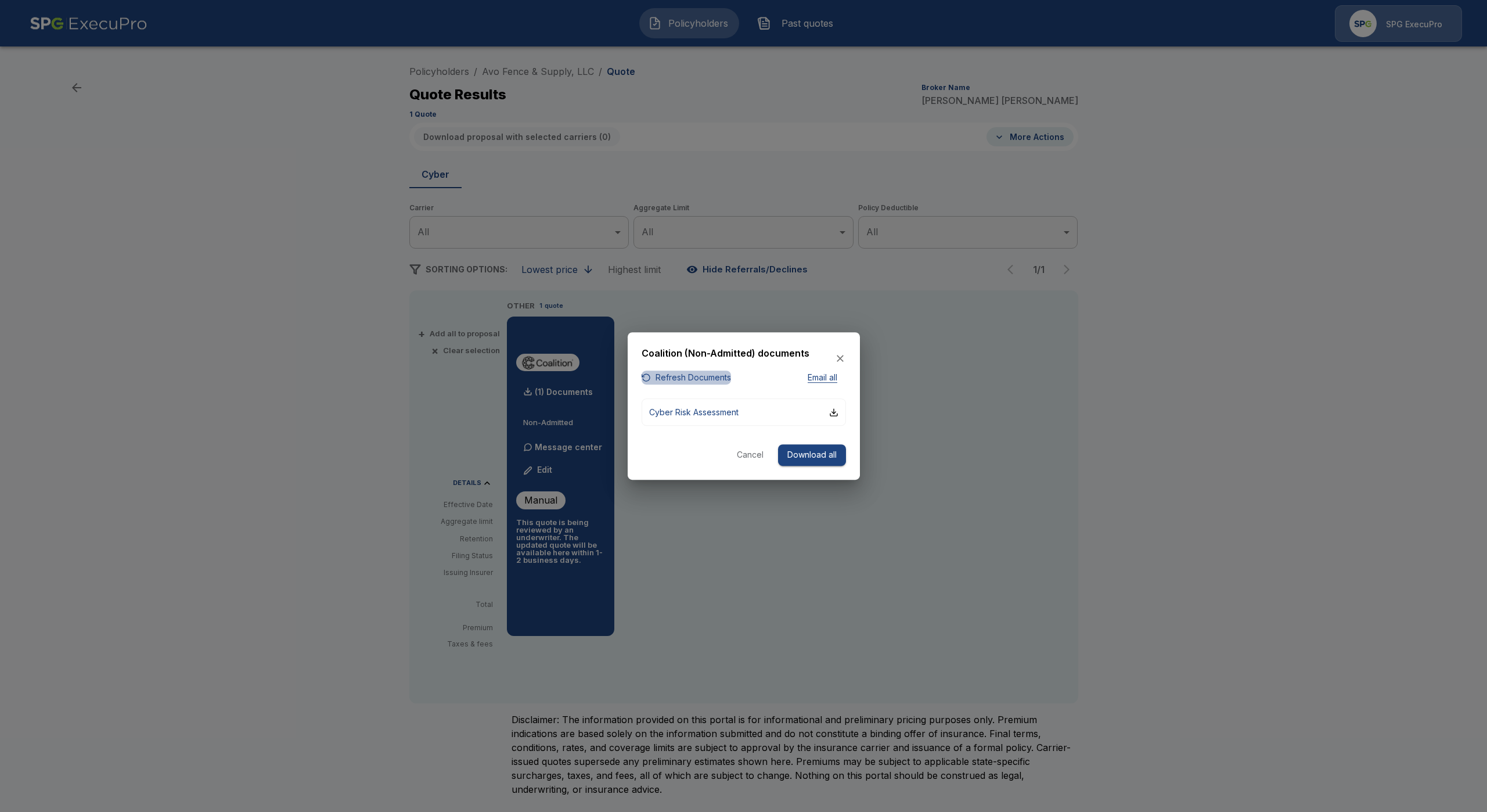
click at [659, 371] on button "Refresh Documents" at bounding box center [686, 377] width 90 height 15
click at [688, 373] on button "Refresh Documents" at bounding box center [686, 377] width 90 height 15
click at [735, 419] on button "Cyber Risk Assessment" at bounding box center [744, 412] width 204 height 27
click at [744, 451] on button "Cancel" at bounding box center [750, 455] width 37 height 22
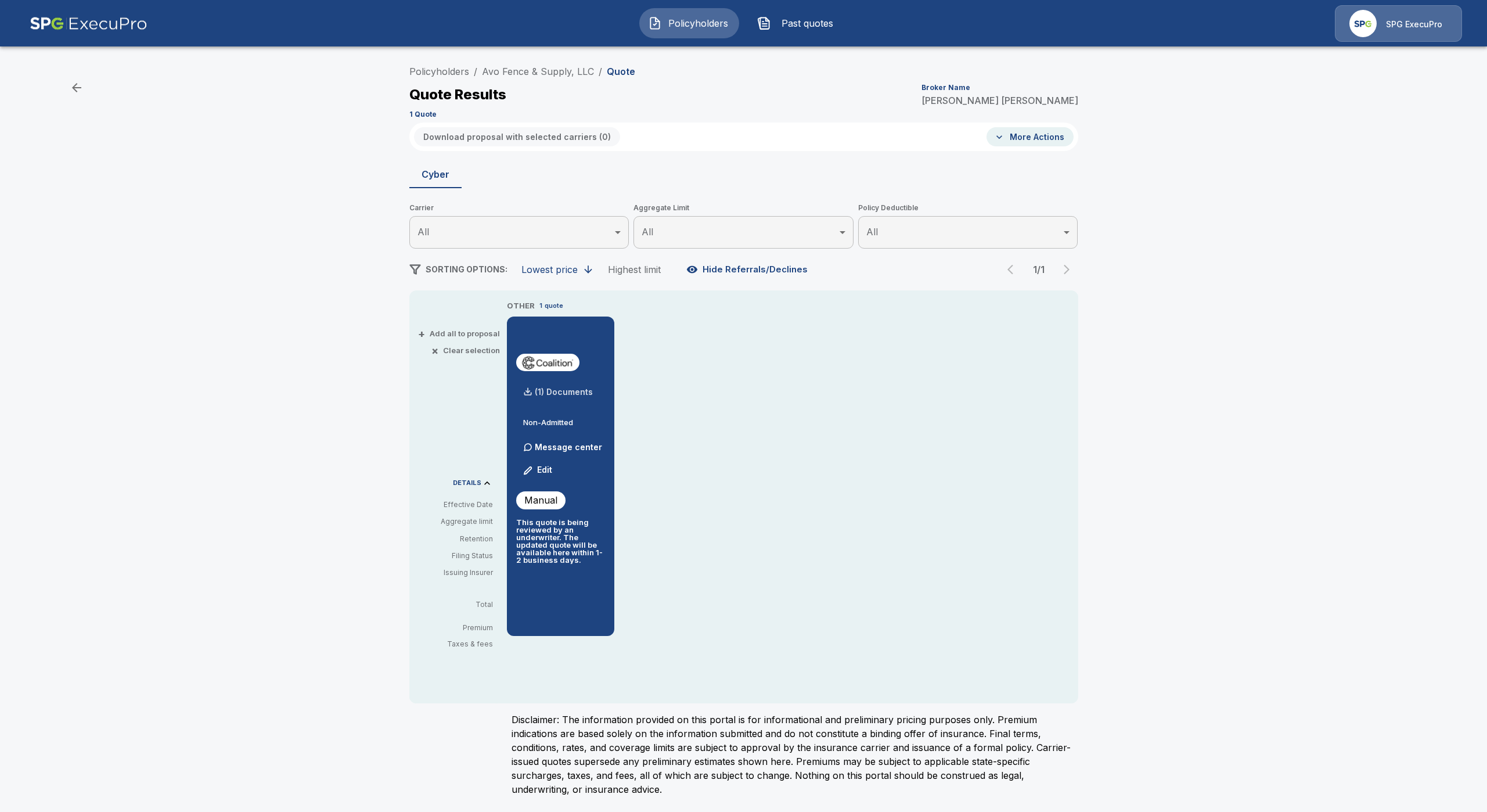
click at [549, 388] on p "(1) Documents" at bounding box center [564, 392] width 58 height 8
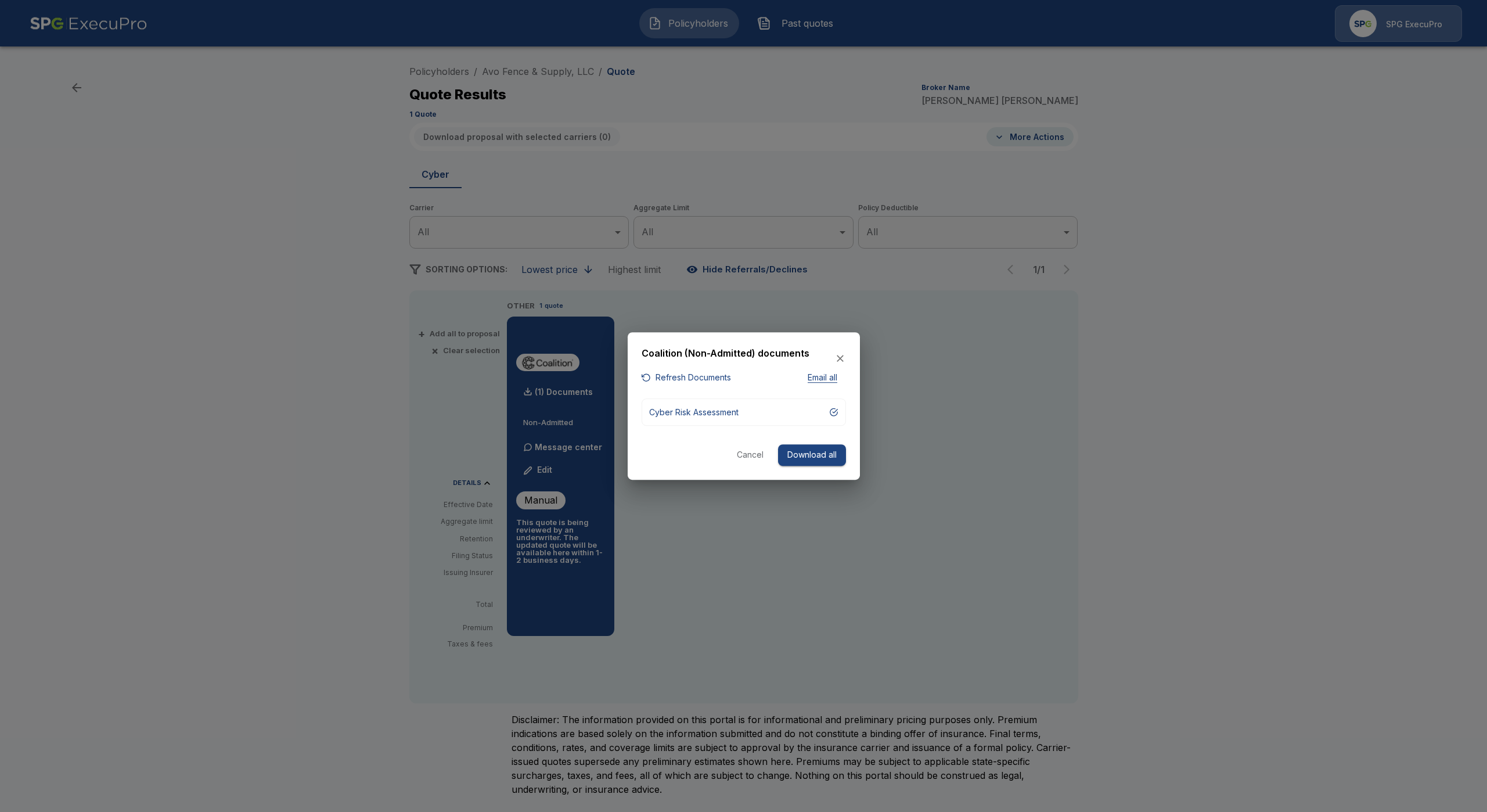
click at [686, 377] on button "Refresh Documents" at bounding box center [686, 377] width 90 height 15
click at [755, 456] on button "Cancel" at bounding box center [750, 455] width 37 height 22
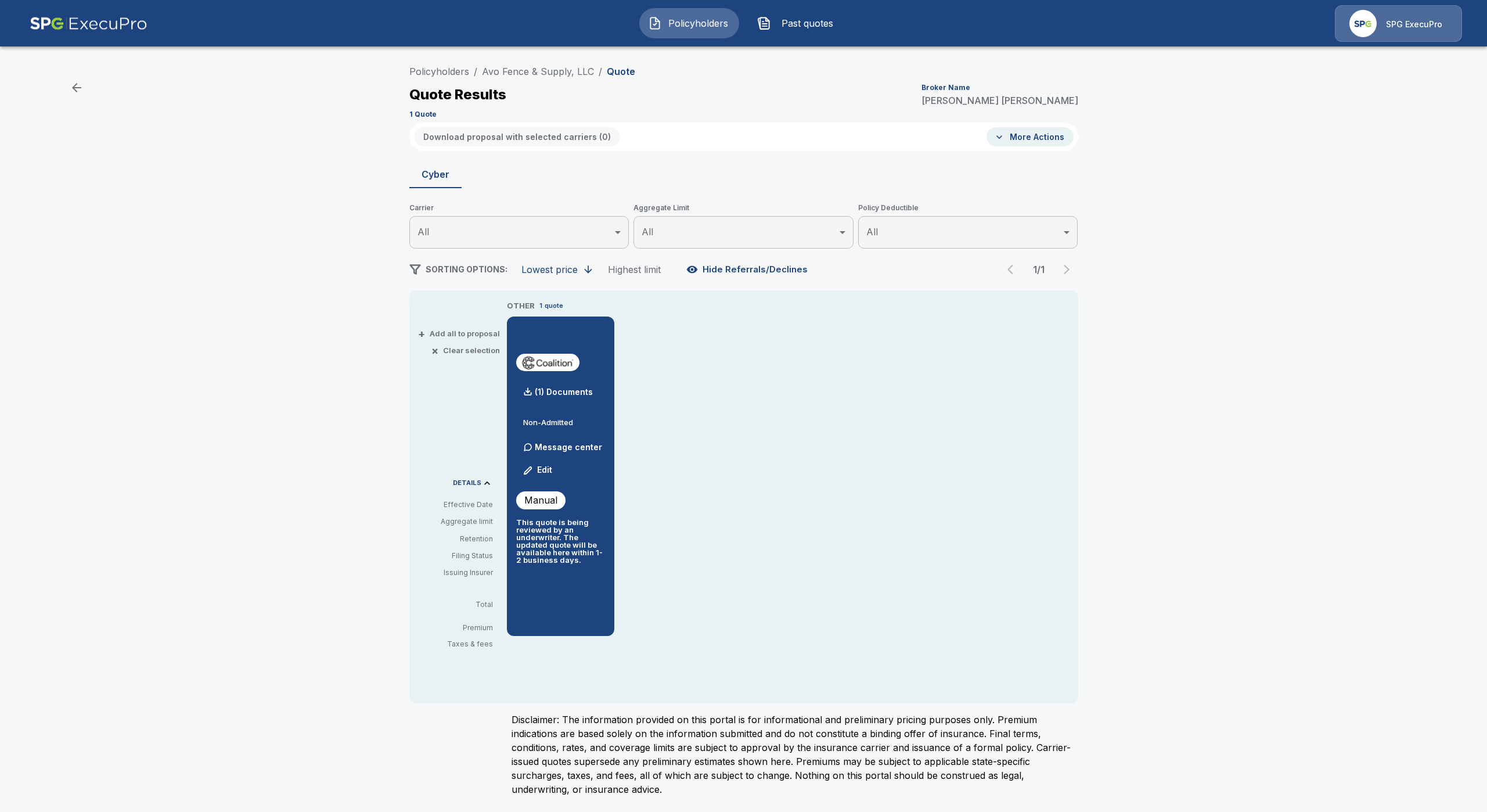
click at [1413, 3] on header "Policyholders Past quotes SPG ExecuPro" at bounding box center [744, 23] width 1487 height 46
drag, startPoint x: 242, startPoint y: 72, endPoint x: 239, endPoint y: 80, distance: 8.5
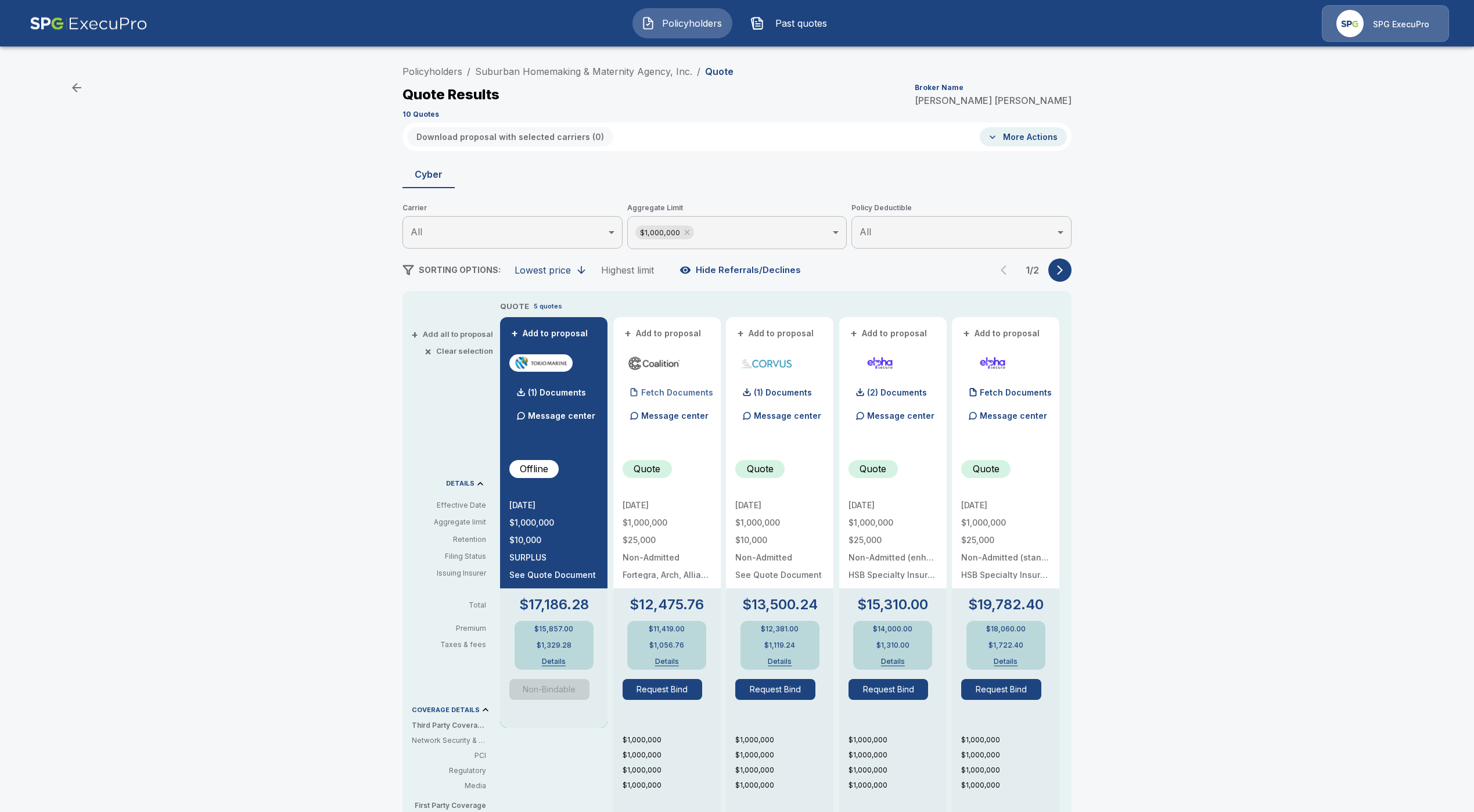
click at [668, 391] on p "Fetch Documents" at bounding box center [676, 393] width 72 height 8
click at [661, 390] on p "(4) Documents" at bounding box center [671, 393] width 61 height 8
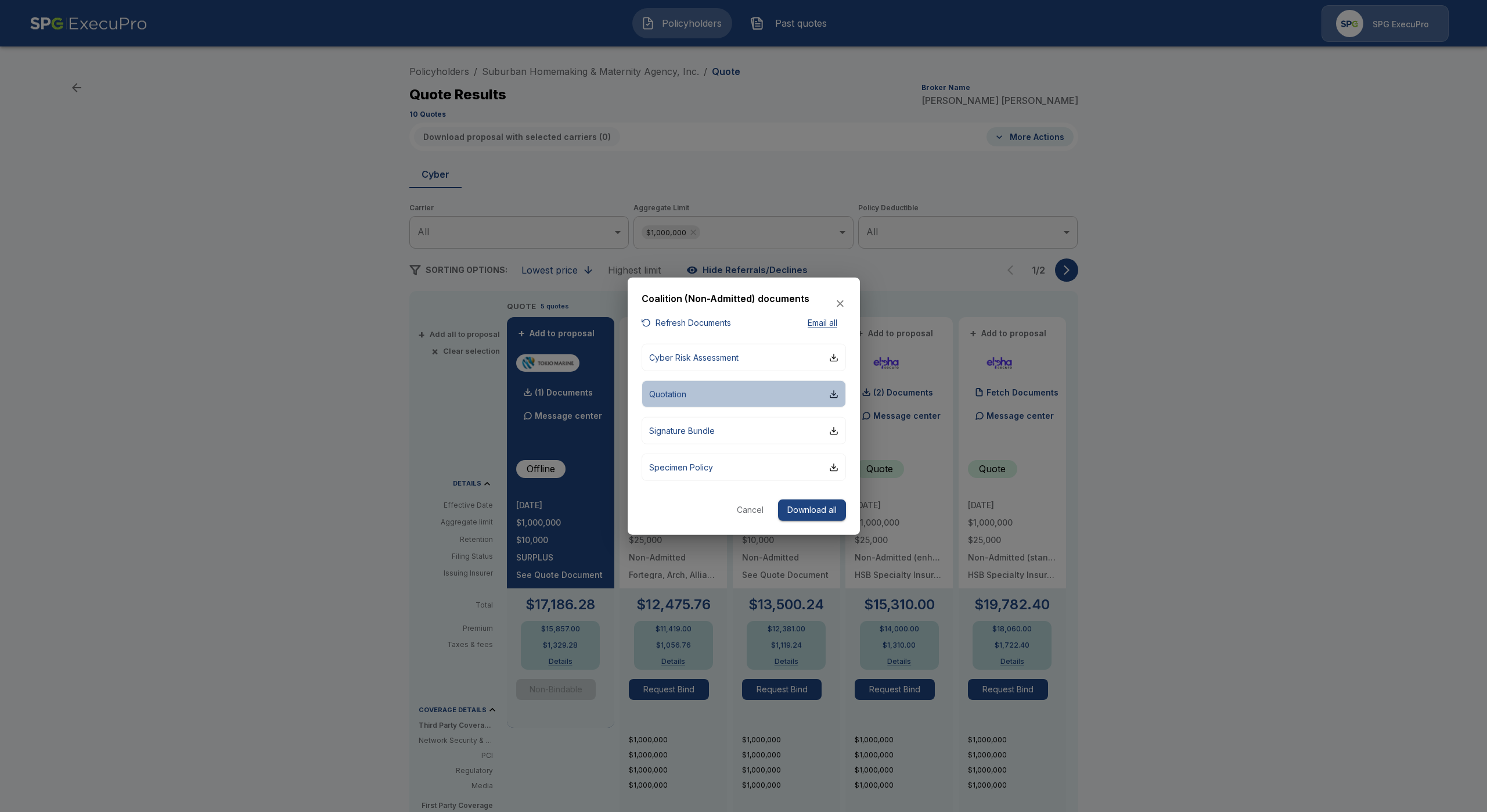
click at [722, 393] on button "Quotation" at bounding box center [744, 394] width 204 height 27
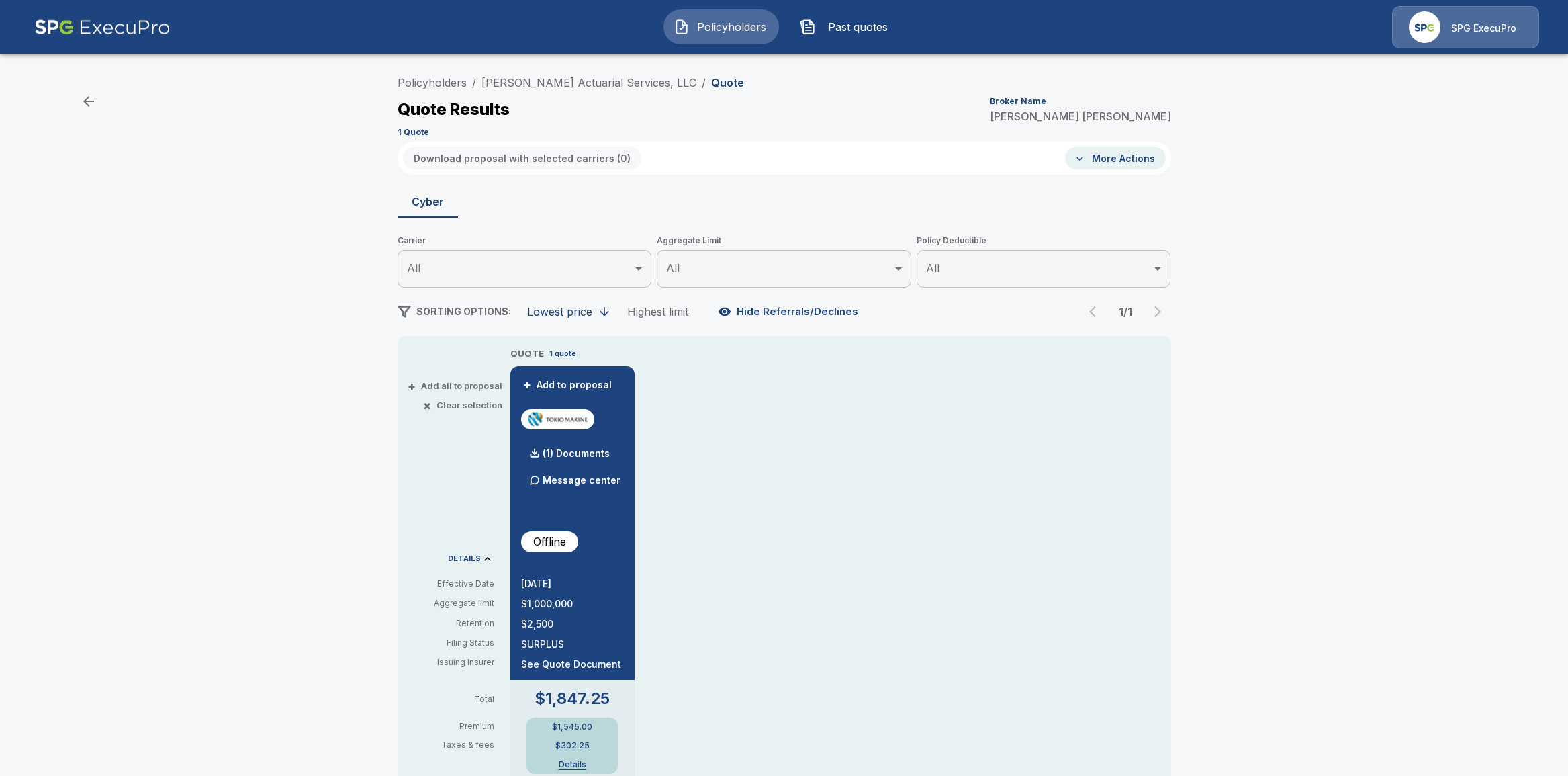
click at [1464, 26] on p "SPG ExecuPro" at bounding box center [1484, 28] width 65 height 13
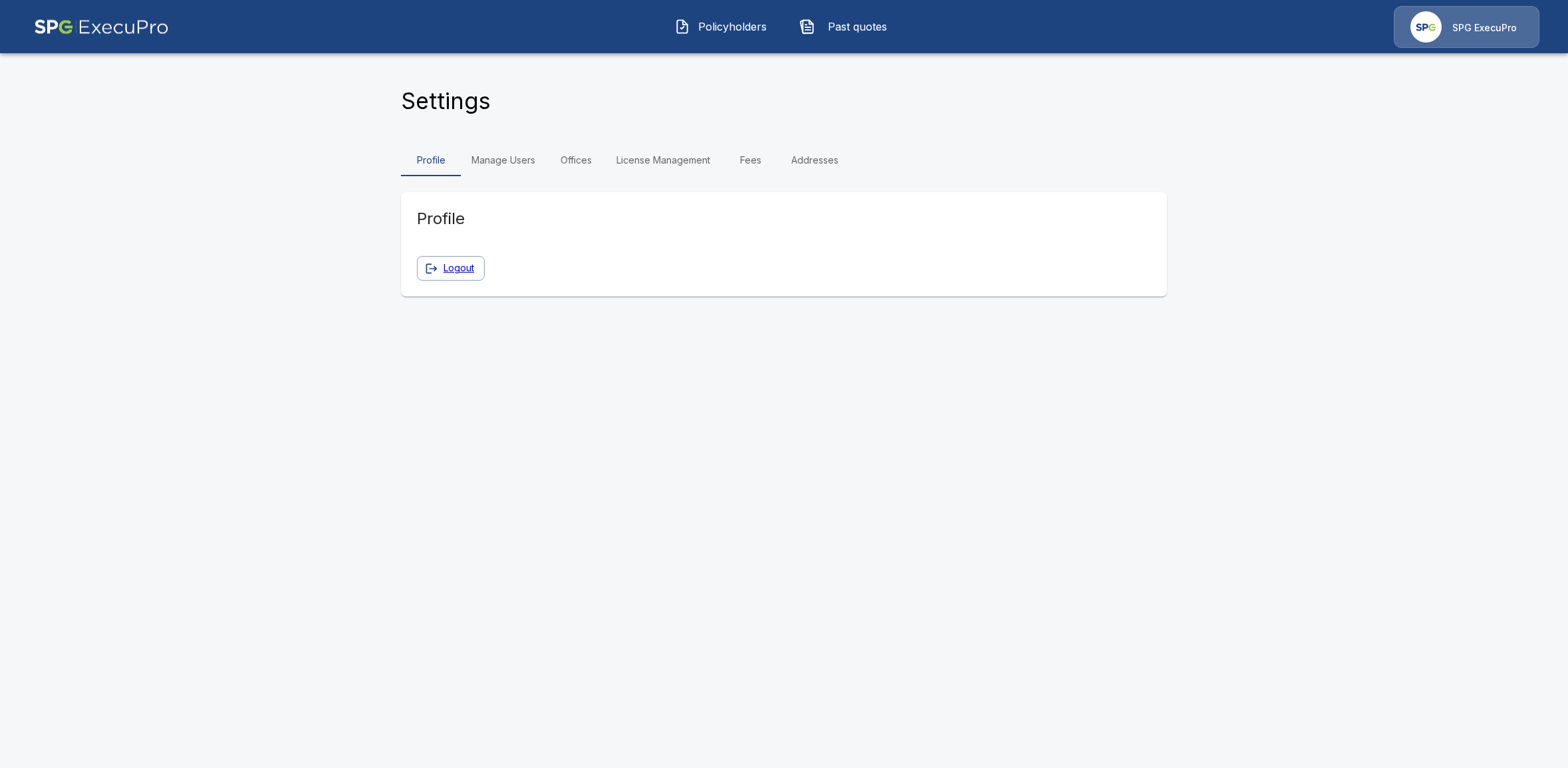
click at [538, 162] on link "Manage Users" at bounding box center [504, 160] width 85 height 31
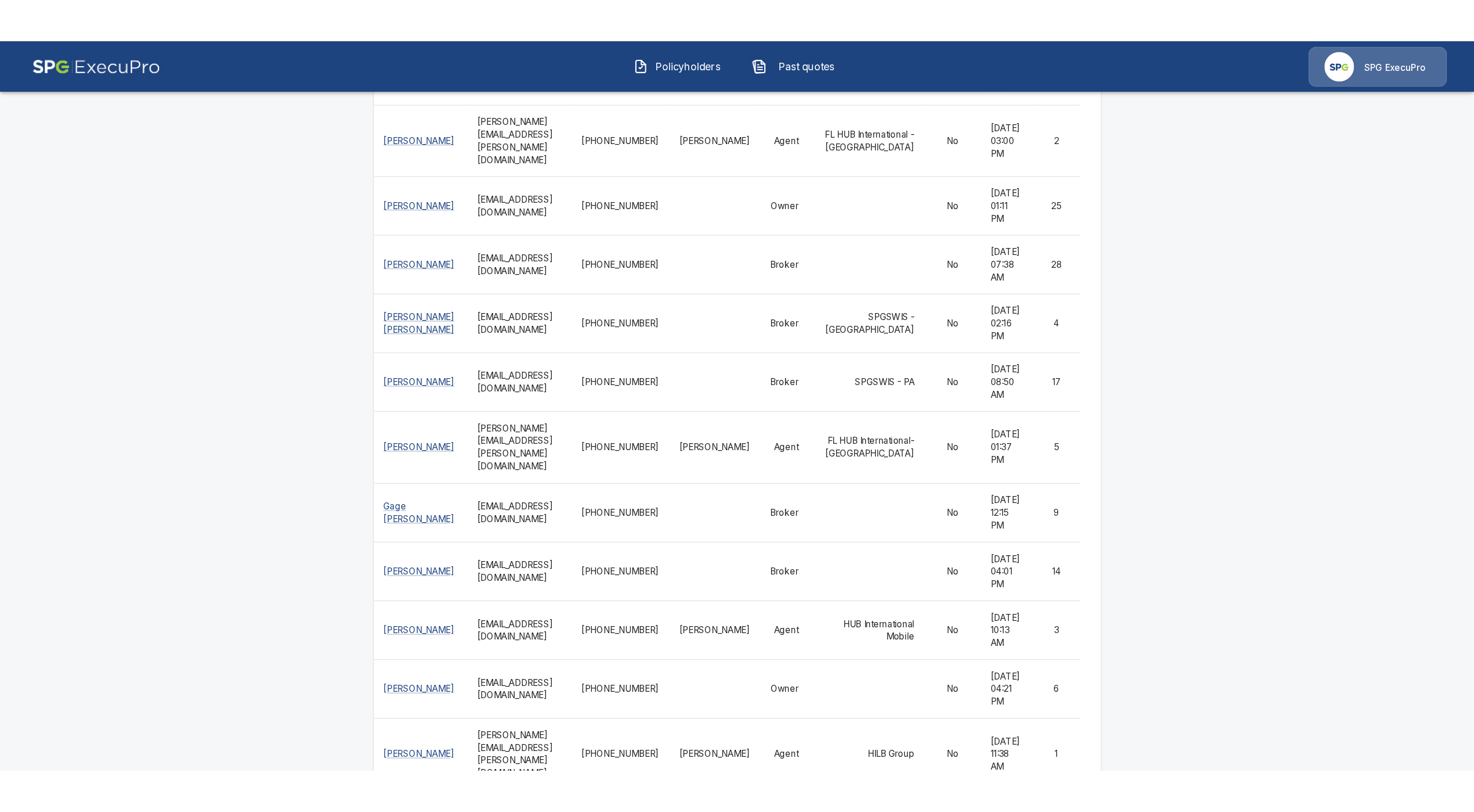
scroll to position [1216, 0]
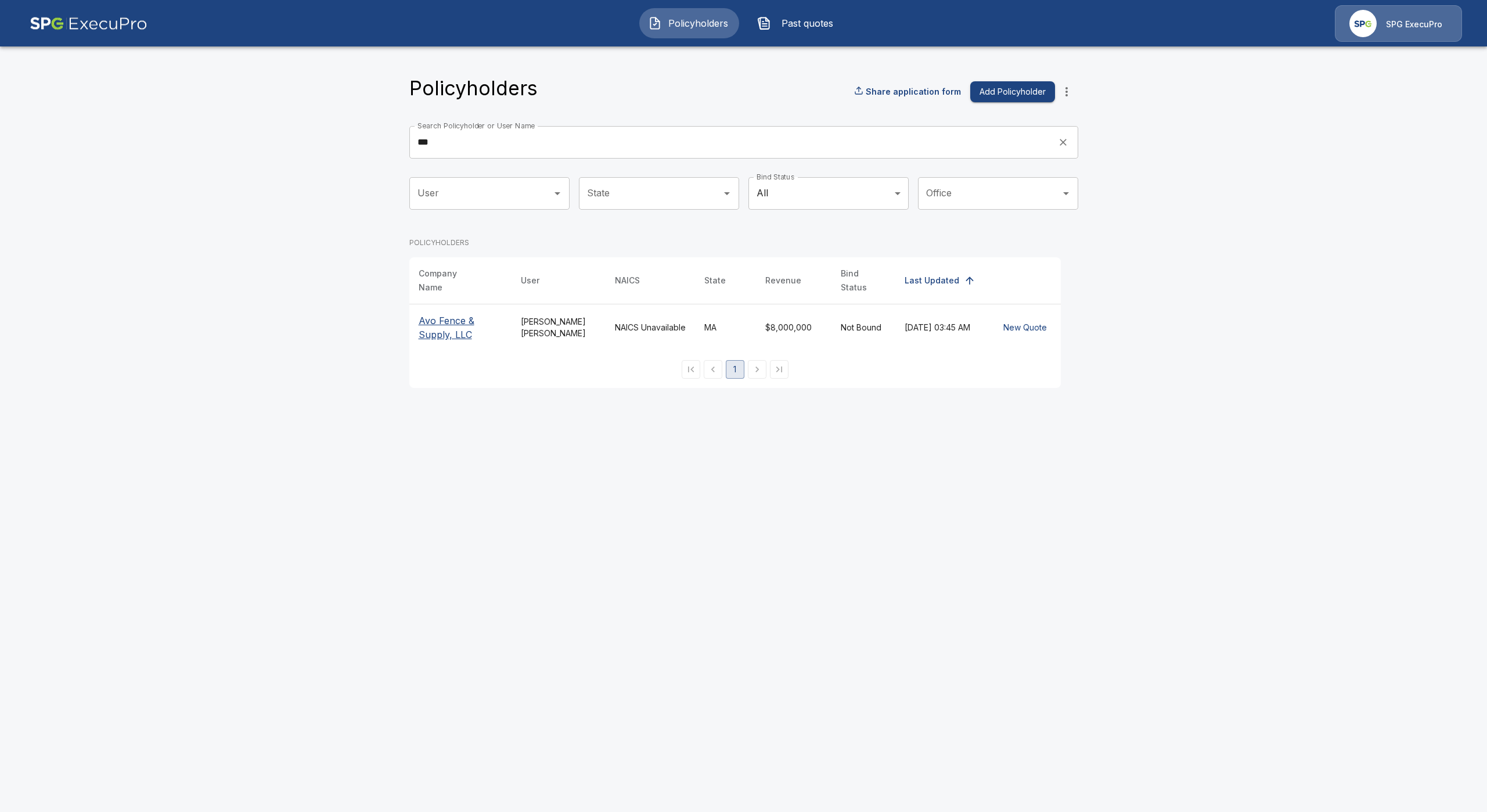
click at [503, 144] on input "***" at bounding box center [730, 142] width 641 height 32
drag, startPoint x: 503, startPoint y: 144, endPoint x: 296, endPoint y: 143, distance: 207.0
click at [296, 143] on main "Policyholders Share application form Add Policyholder Search Policyholder or Us…" at bounding box center [744, 200] width 1487 height 402
type input "*****"
click at [439, 328] on p "[PERSON_NAME] Actuarial Services, LLC" at bounding box center [460, 334] width 83 height 42
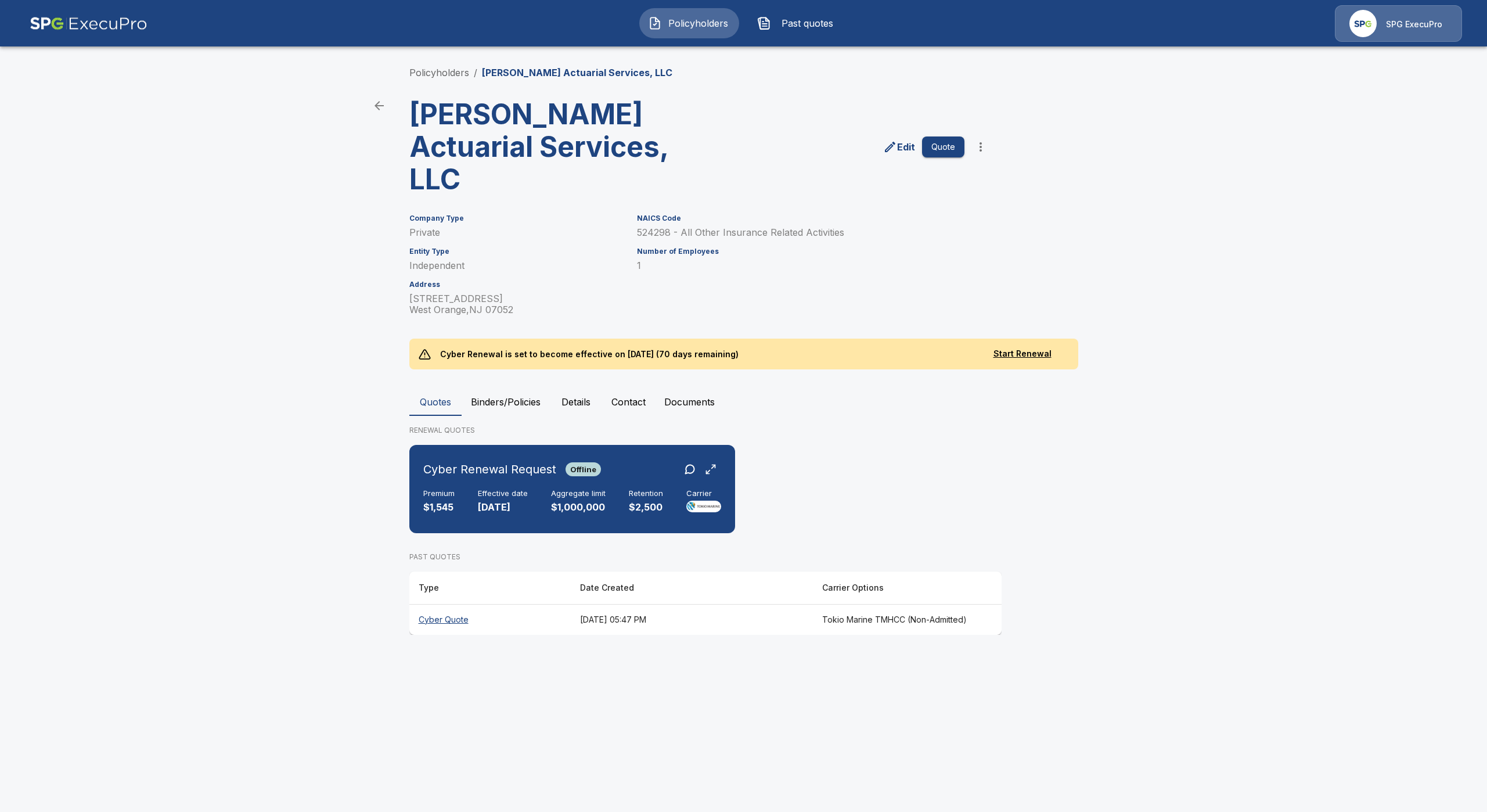
click at [461, 615] on th "Cyber Quote" at bounding box center [491, 619] width 162 height 31
